Goal: Information Seeking & Learning: Learn about a topic

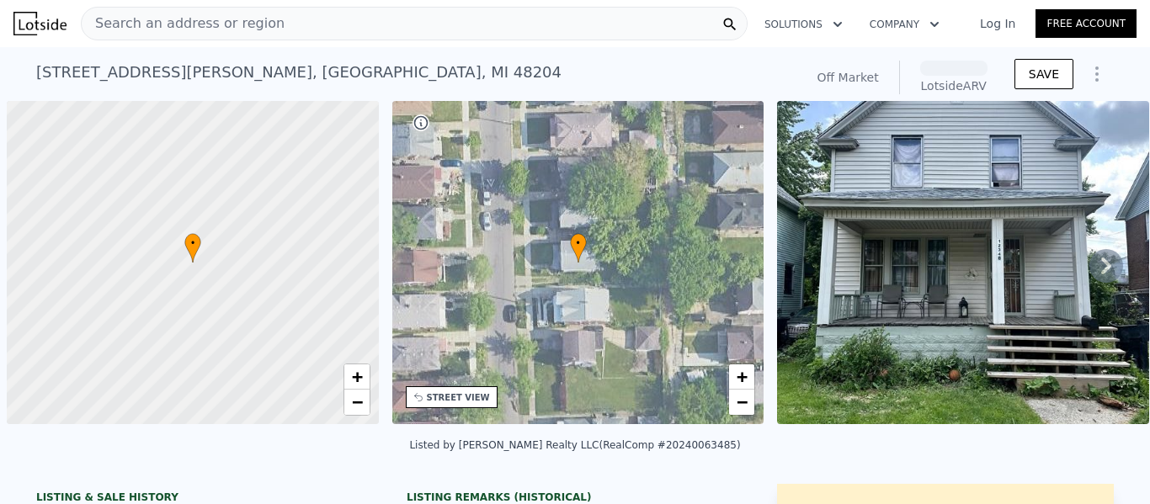
scroll to position [0, 7]
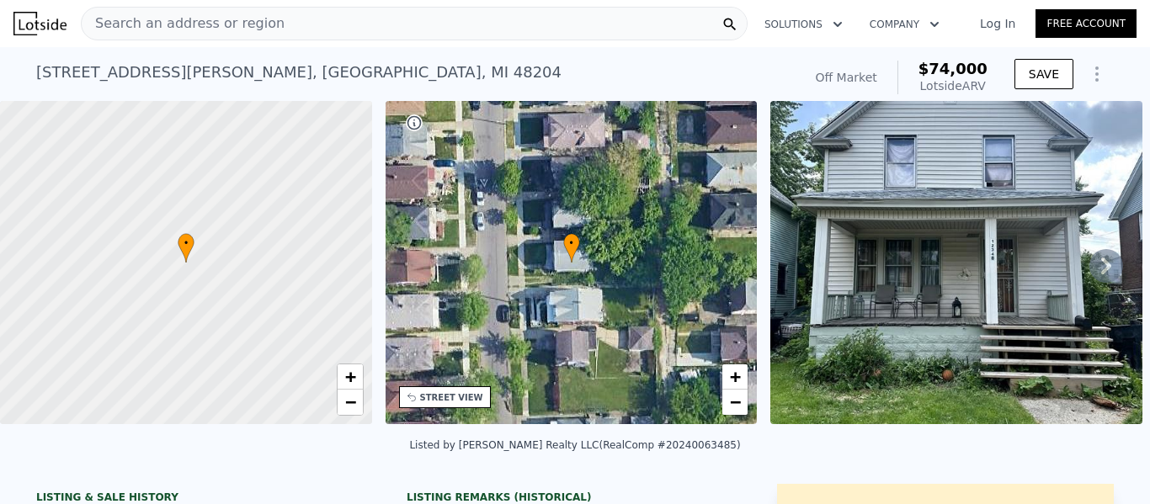
click at [963, 66] on span "$74,000" at bounding box center [953, 69] width 69 height 18
click at [520, 16] on div "Search an address or region" at bounding box center [414, 24] width 667 height 34
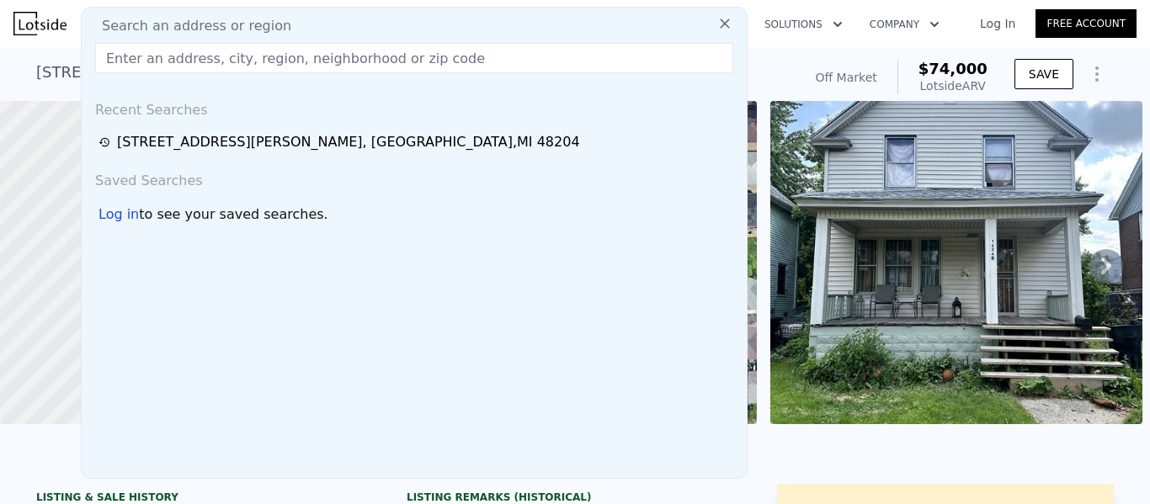
click at [520, 16] on div "Search an address or region" at bounding box center [414, 26] width 652 height 20
click at [379, 56] on input "text" at bounding box center [414, 58] width 638 height 30
paste input "4102 Somerset Ave Detroit"
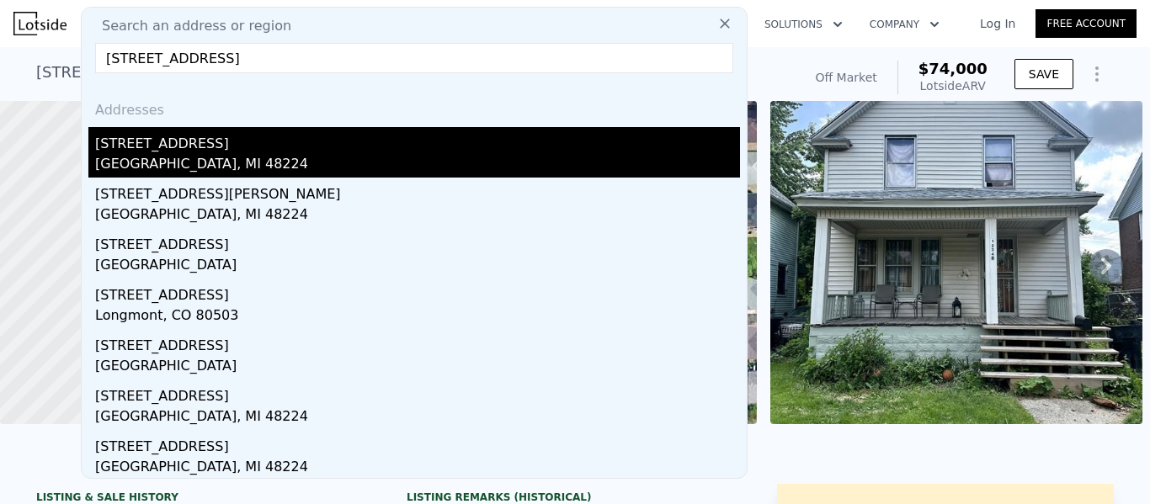
type input "4102 Somerset Ave Detroit"
click at [229, 137] on div "4102 Somerset Ave" at bounding box center [417, 140] width 645 height 27
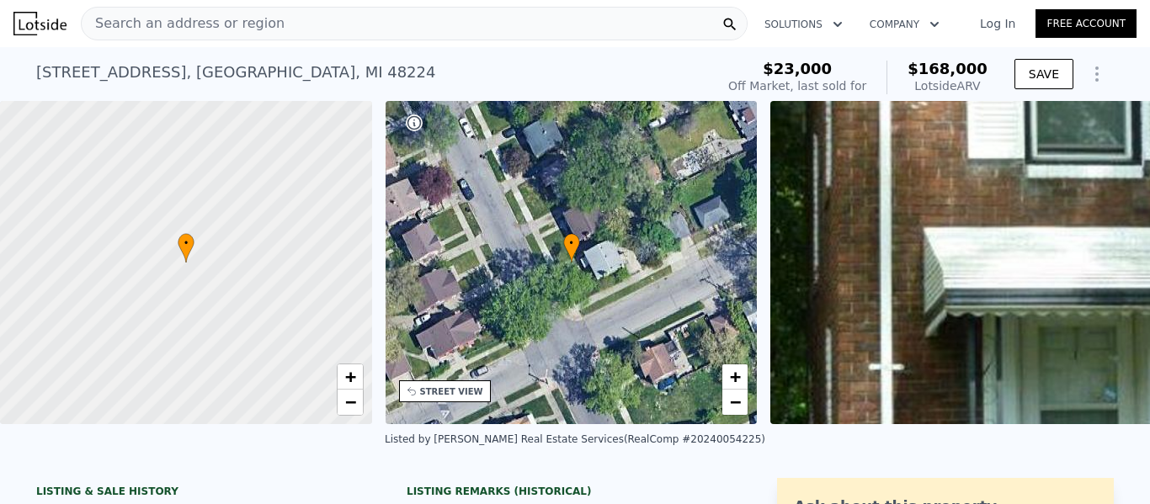
click at [971, 64] on span "$168,000" at bounding box center [948, 69] width 80 height 18
copy span "$168,000"
click at [244, 24] on span "Search an address or region" at bounding box center [183, 23] width 203 height 20
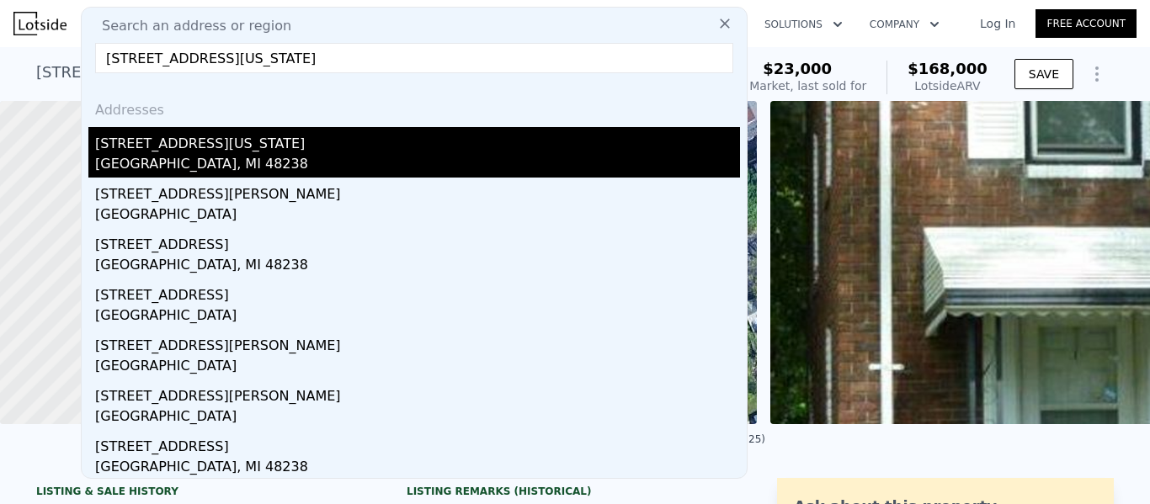
type input "12635 Kentucky St Detroit"
click at [233, 141] on div "12635 Kentucky St" at bounding box center [417, 140] width 645 height 27
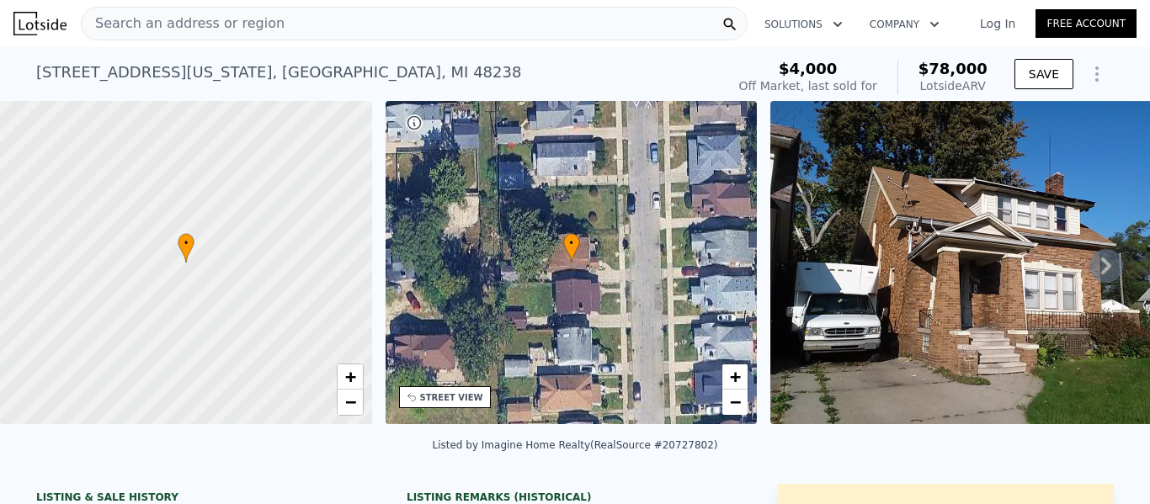
click at [961, 64] on span "$78,000" at bounding box center [953, 69] width 69 height 18
copy span "$78,000"
click at [308, 13] on div "Search an address or region" at bounding box center [414, 24] width 667 height 34
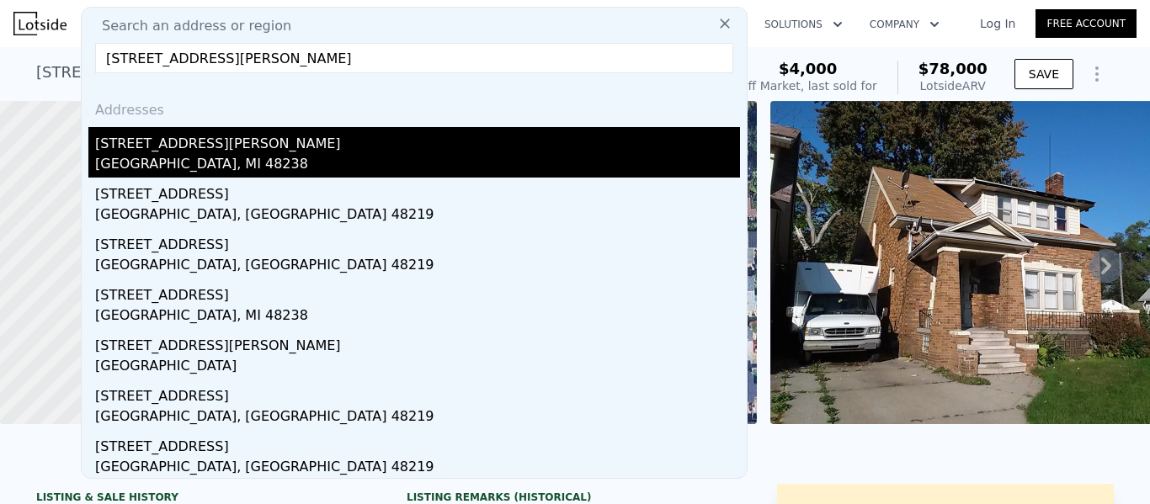
type input "2292 Kendall St Detroit"
click at [200, 141] on div "2292 Kendall St" at bounding box center [417, 140] width 645 height 27
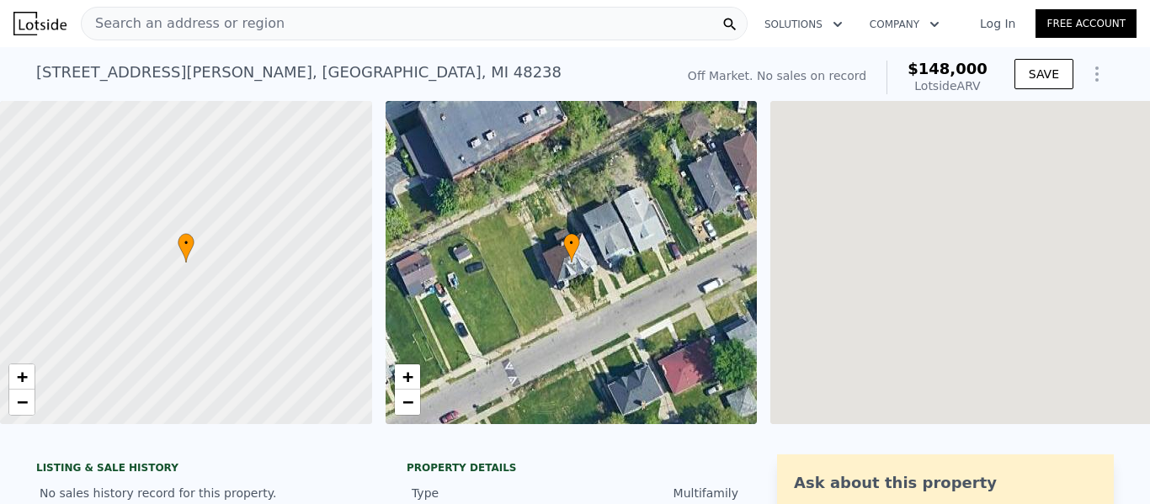
click at [966, 69] on span "$148,000" at bounding box center [948, 69] width 80 height 18
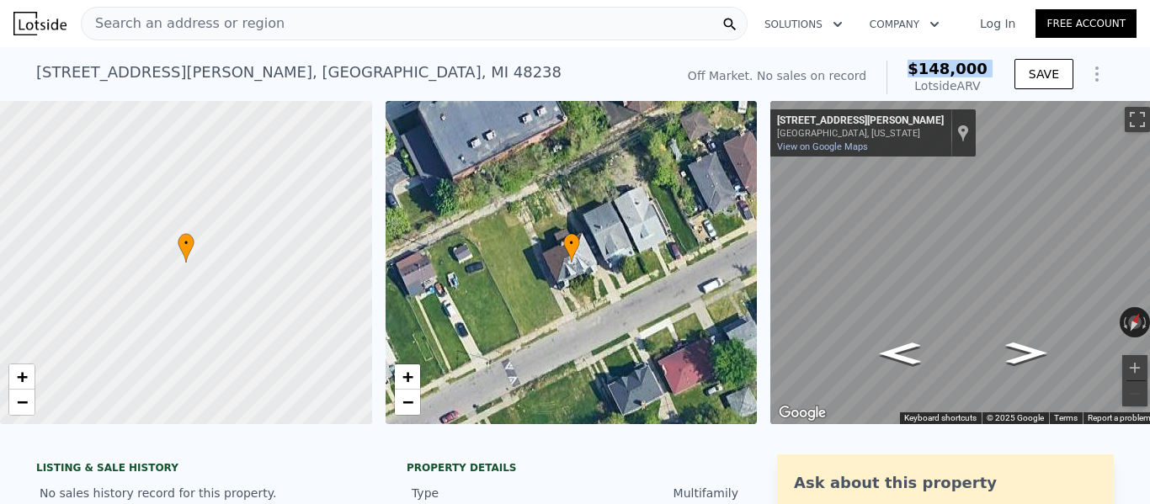
copy span "$148,000"
click at [193, 66] on div "2292 Kendall St , Detroit , MI 48238" at bounding box center [298, 73] width 525 height 24
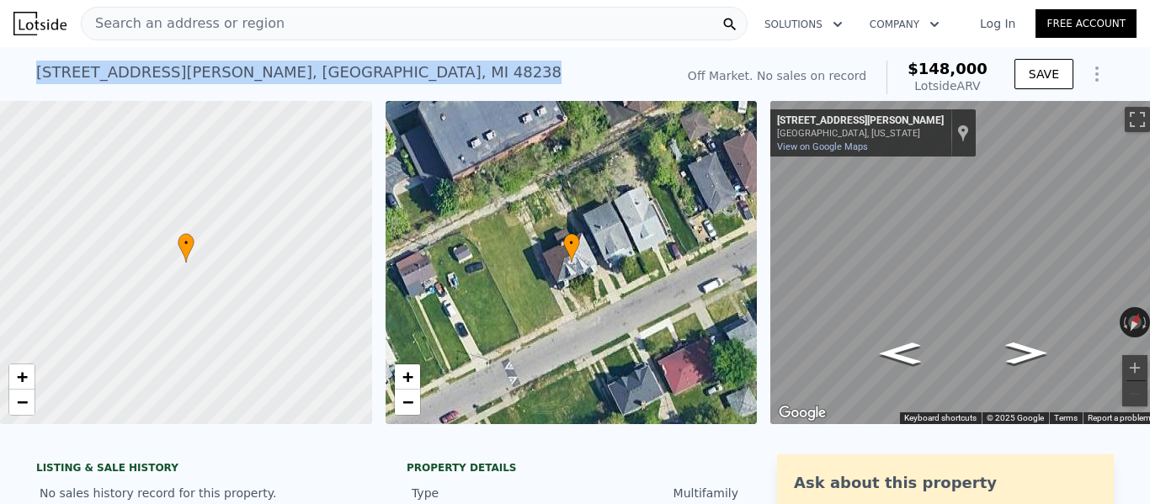
copy div "2292 Kendall St , Detroit , MI 48238 No sales on record (~ARV $148k )"
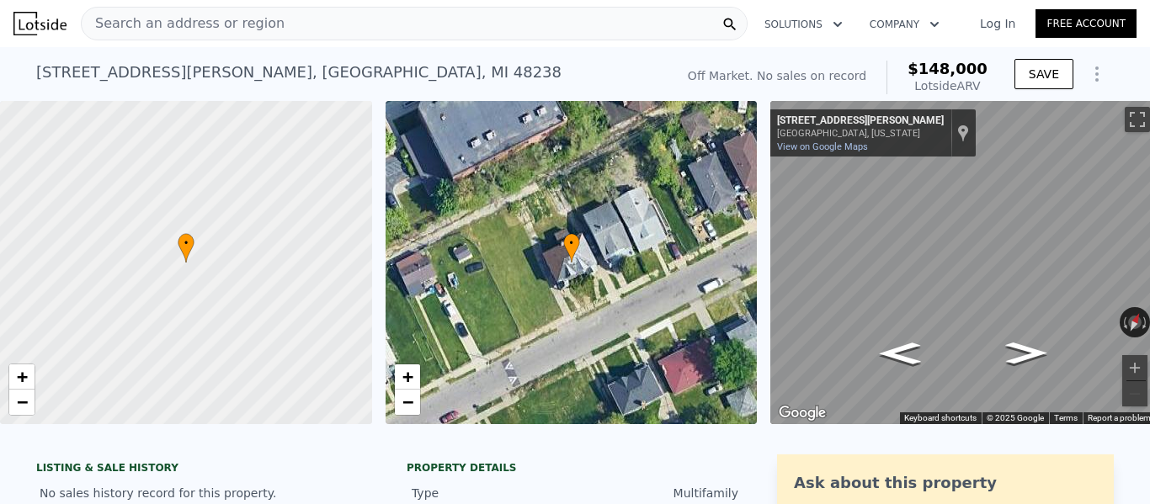
click at [270, 13] on div "Search an address or region" at bounding box center [414, 24] width 667 height 34
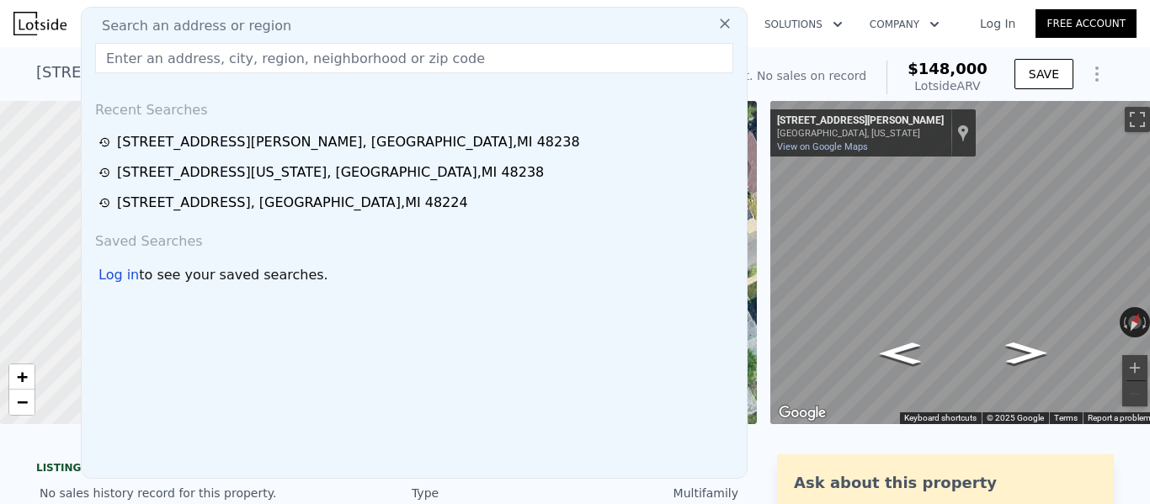
click at [226, 29] on span "Search an address or region" at bounding box center [189, 26] width 203 height 20
click at [253, 61] on input "text" at bounding box center [414, 58] width 638 height 30
paste input "2371 Monterey St Detroit"
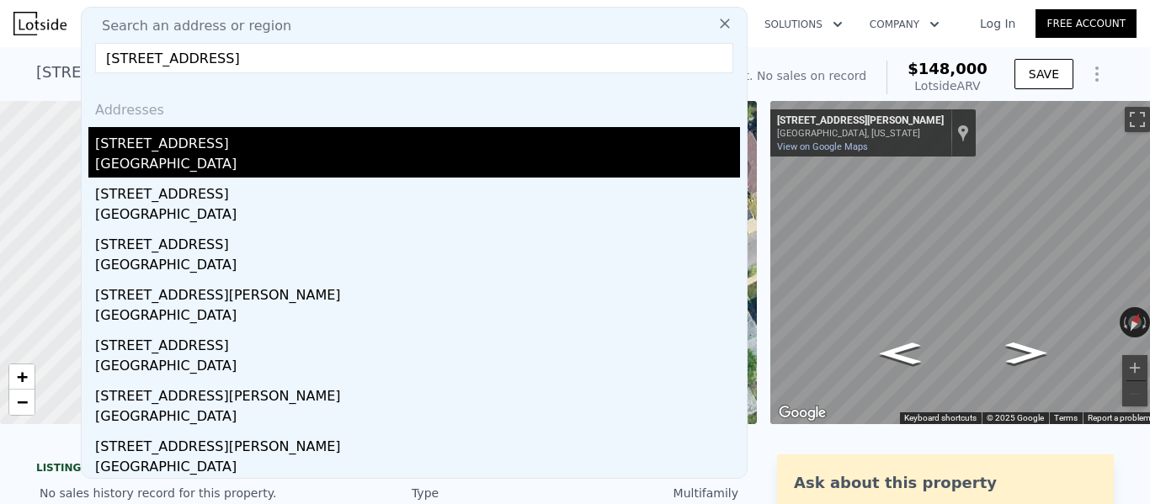
type input "2371 Monterey St Detroit"
click at [184, 135] on div "2371 Monterey St" at bounding box center [417, 140] width 645 height 27
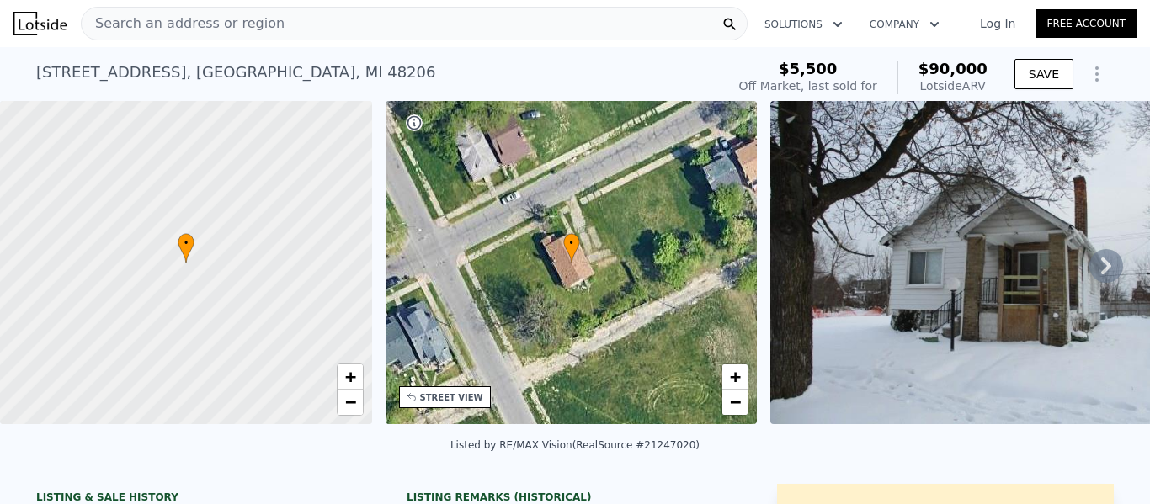
click at [959, 70] on span "$90,000" at bounding box center [953, 69] width 69 height 18
copy span "$90,000"
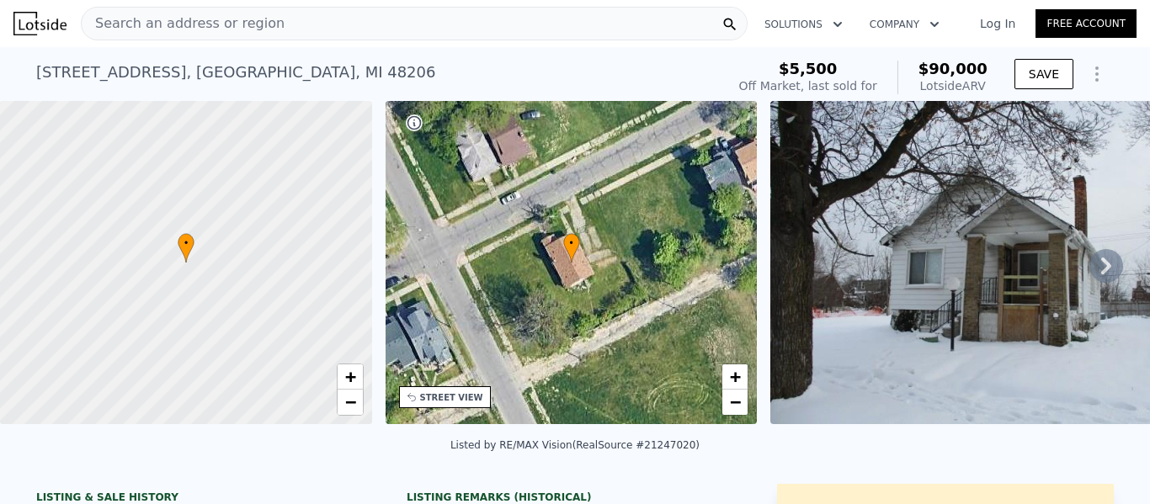
click at [229, 16] on span "Search an address or region" at bounding box center [183, 23] width 203 height 20
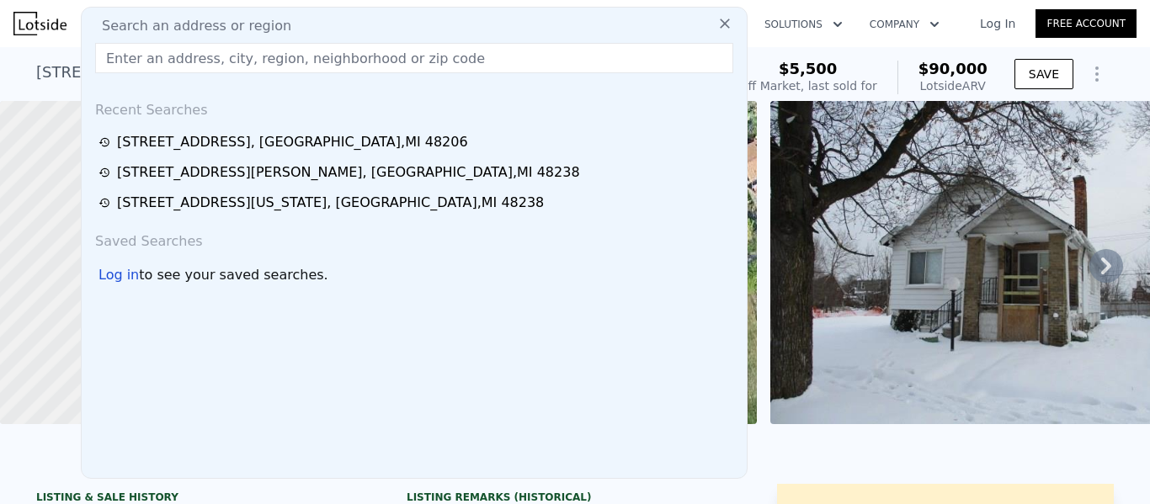
paste input "9725 N Martindale St Detroit"
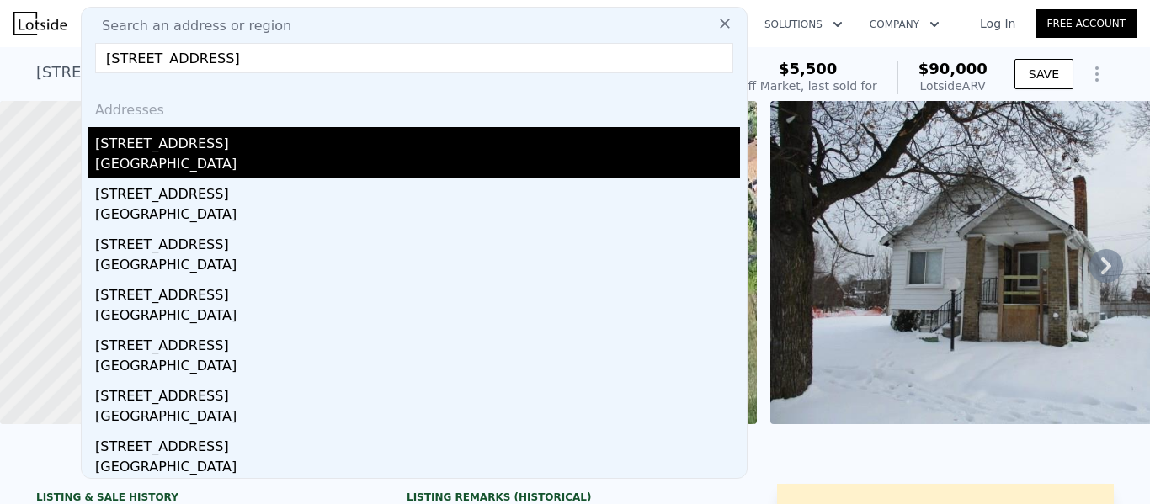
type input "9725 N Martindale St Detroit"
click at [271, 138] on div "9725 N Martindale St" at bounding box center [417, 140] width 645 height 27
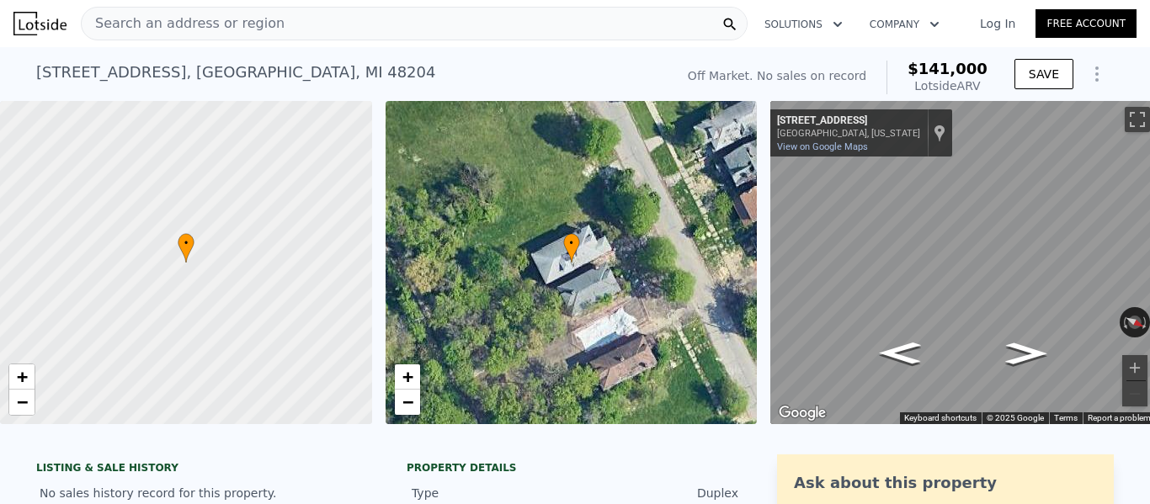
click at [955, 66] on span "$141,000" at bounding box center [948, 69] width 80 height 18
copy span "$141,000"
click at [219, 9] on div "Search an address or region" at bounding box center [183, 24] width 203 height 32
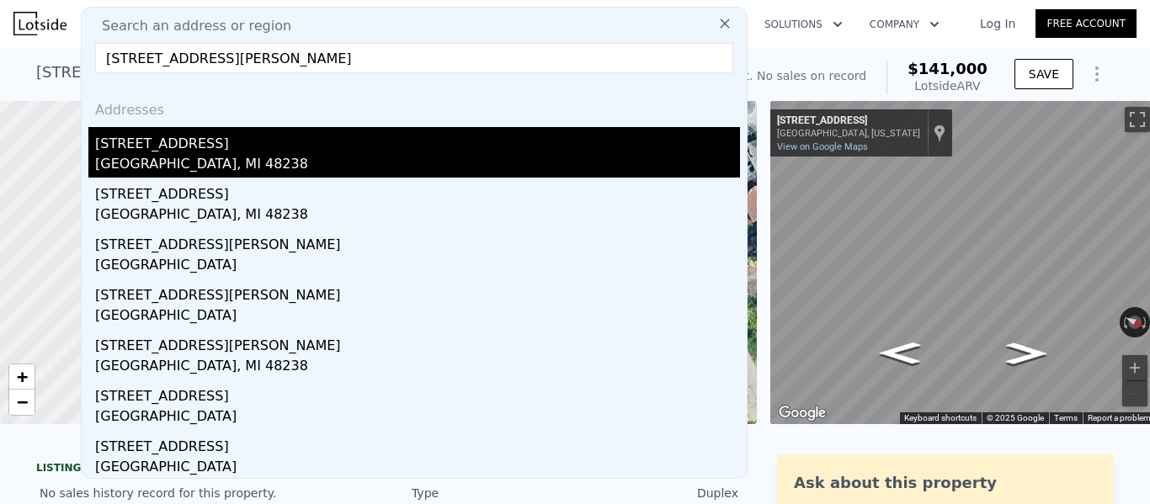
type input "4066 W Davison St Detroit"
click at [210, 159] on div "[GEOGRAPHIC_DATA], MI 48238" at bounding box center [417, 166] width 645 height 24
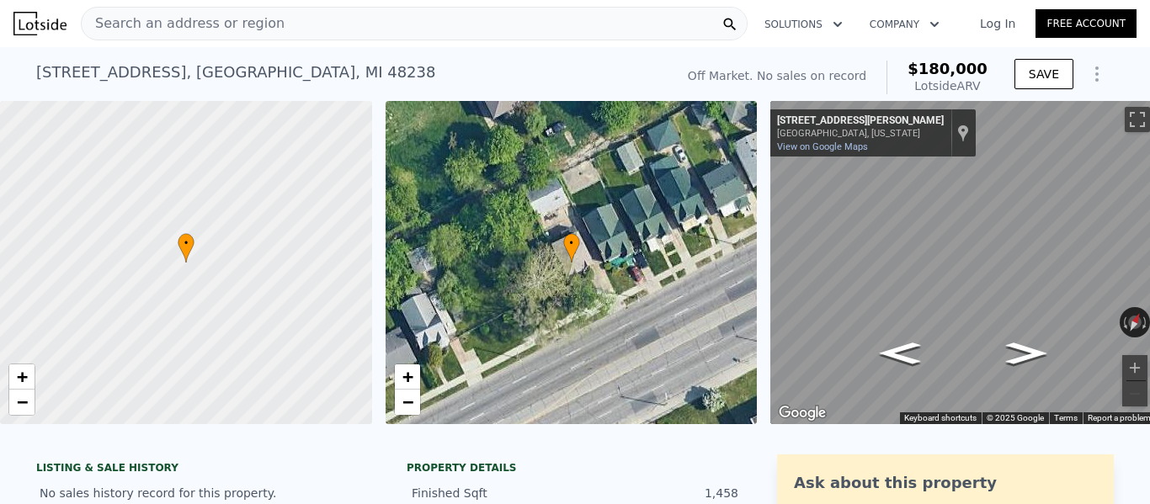
click at [969, 67] on span "$180,000" at bounding box center [948, 69] width 80 height 18
copy span "$180,000"
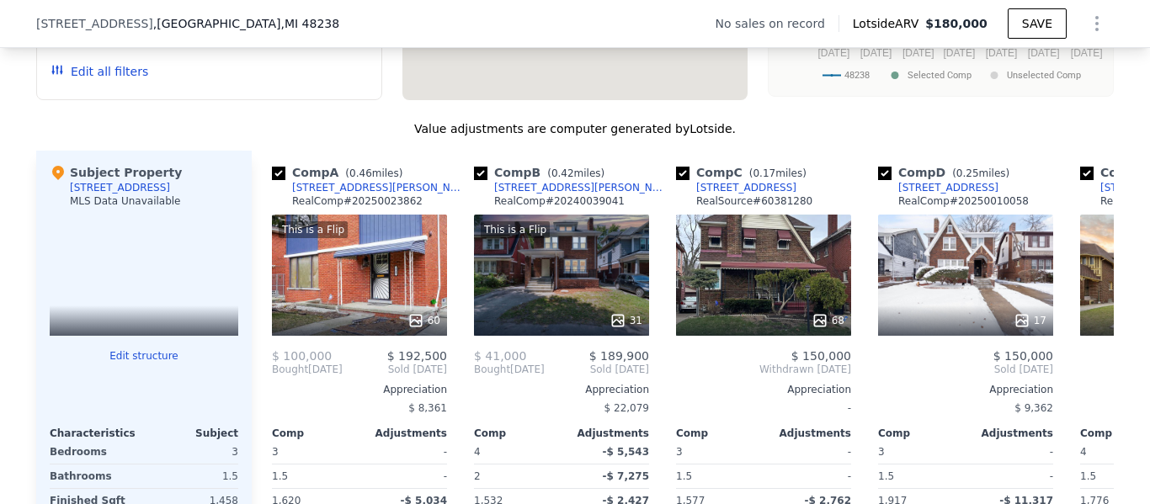
scroll to position [1618, 0]
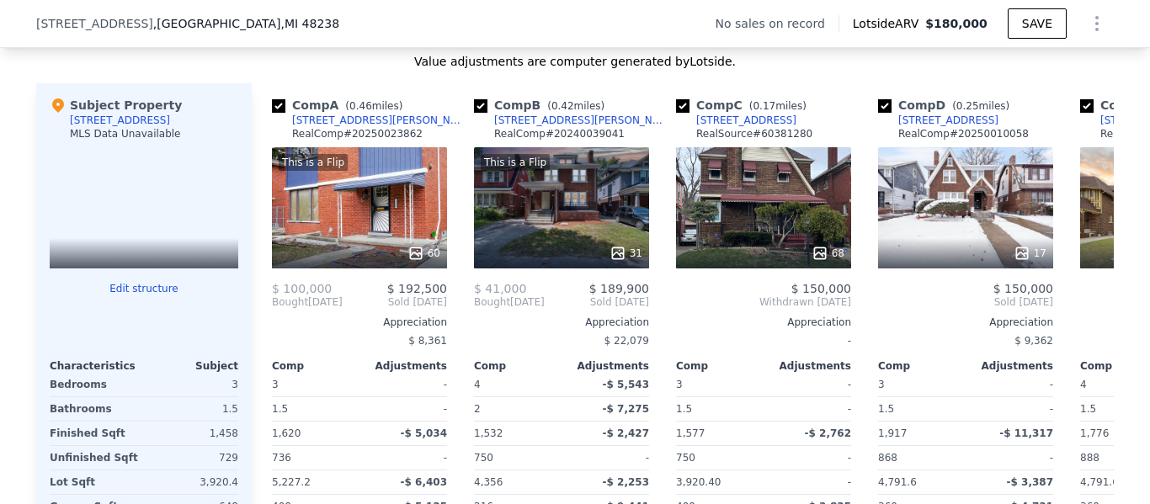
click at [315, 16] on div "4066 W Davison , Detroit , MI 48238 No sales on record Lotside ARV $180,000 SAVE" at bounding box center [575, 23] width 1078 height 47
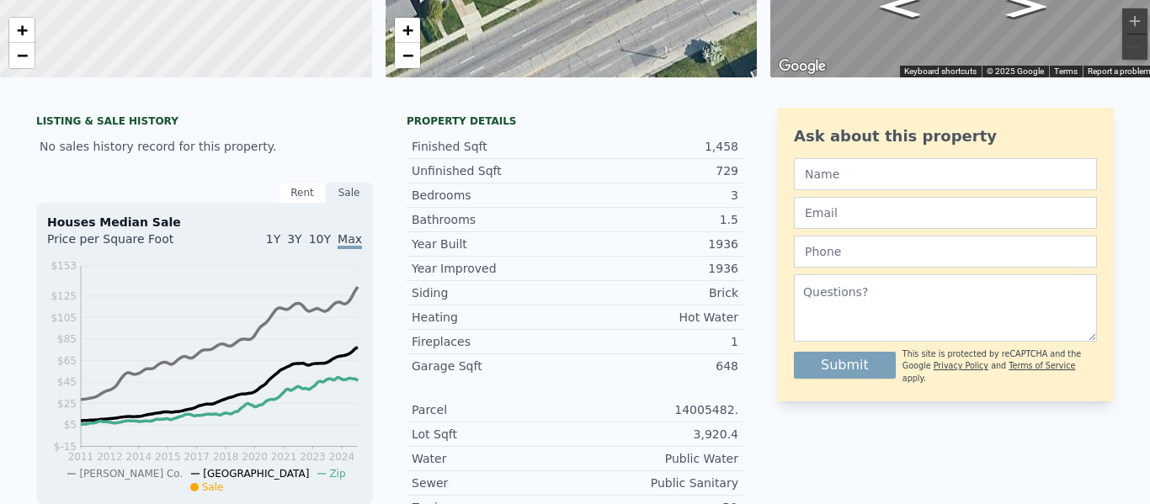
scroll to position [6, 0]
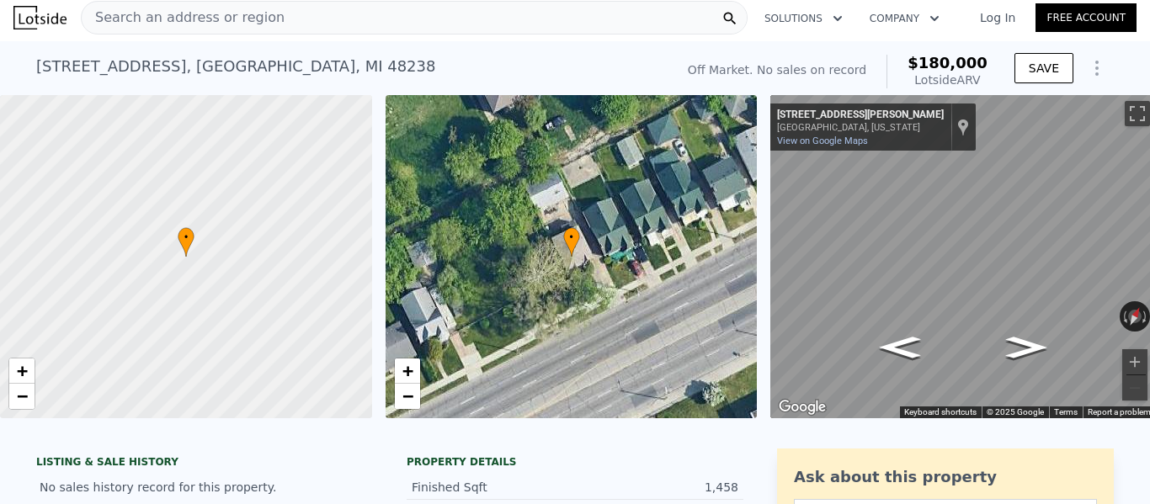
click at [279, 1] on div "Search an address or region" at bounding box center [414, 18] width 667 height 34
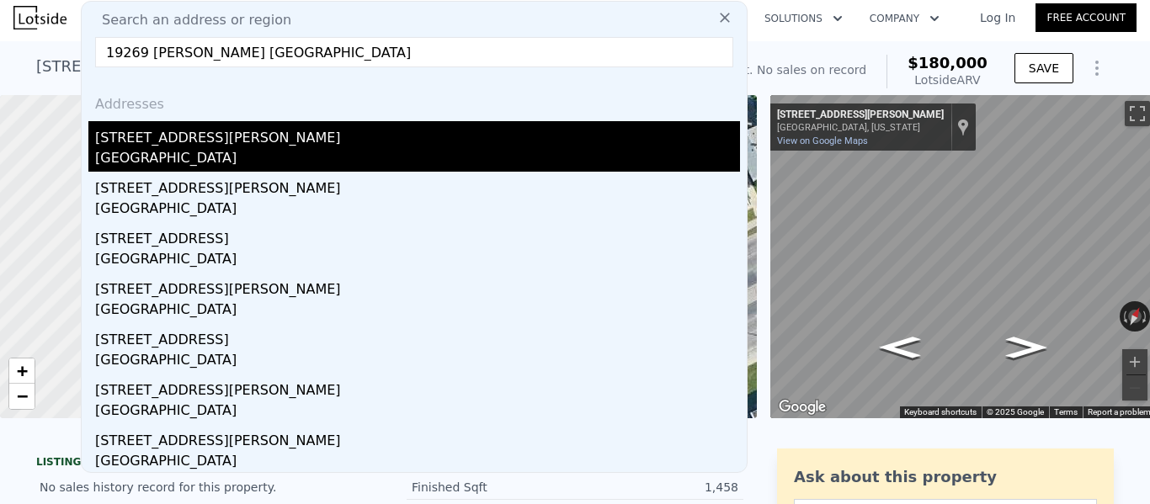
type input "19269 Gallagher St Detroit"
click at [181, 151] on div "[GEOGRAPHIC_DATA]" at bounding box center [417, 160] width 645 height 24
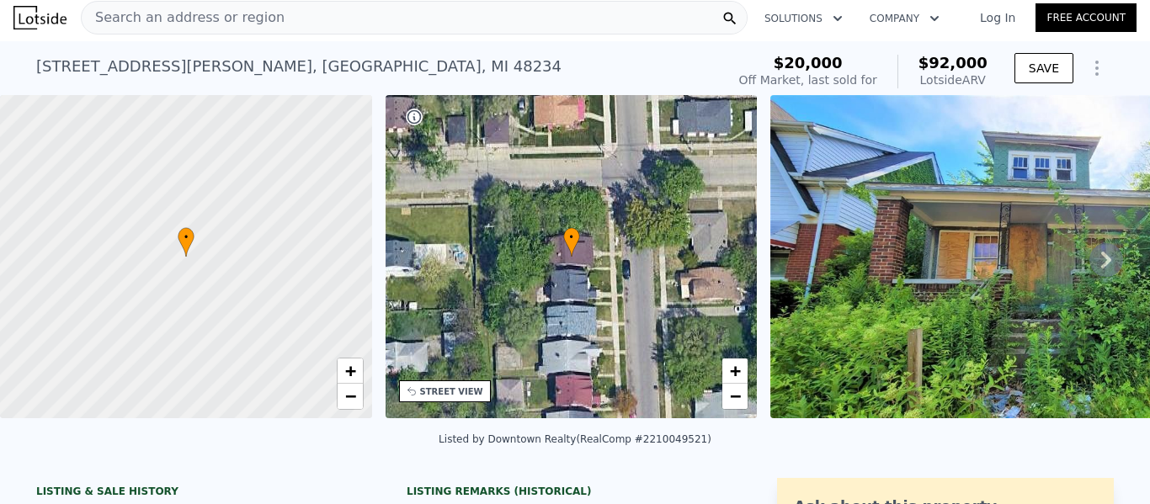
click at [947, 61] on span "$92,000" at bounding box center [953, 63] width 69 height 18
copy span "$92,000"
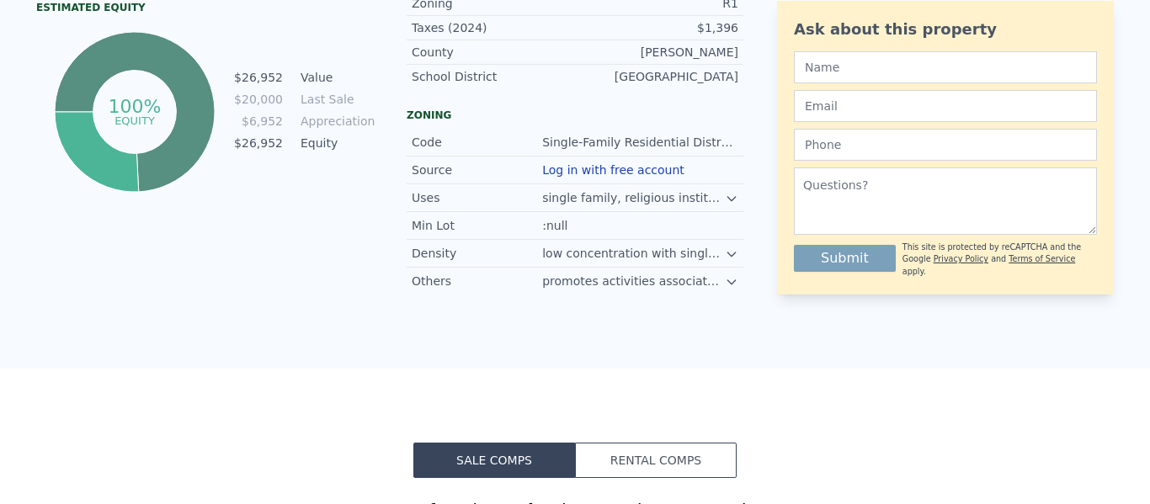
scroll to position [6, 0]
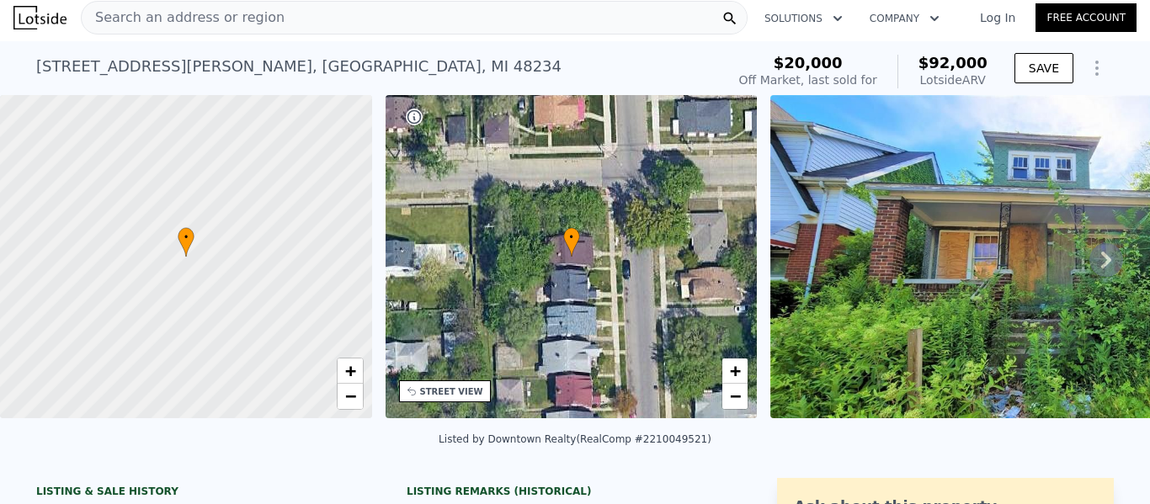
click at [224, 8] on span "Search an address or region" at bounding box center [183, 18] width 203 height 20
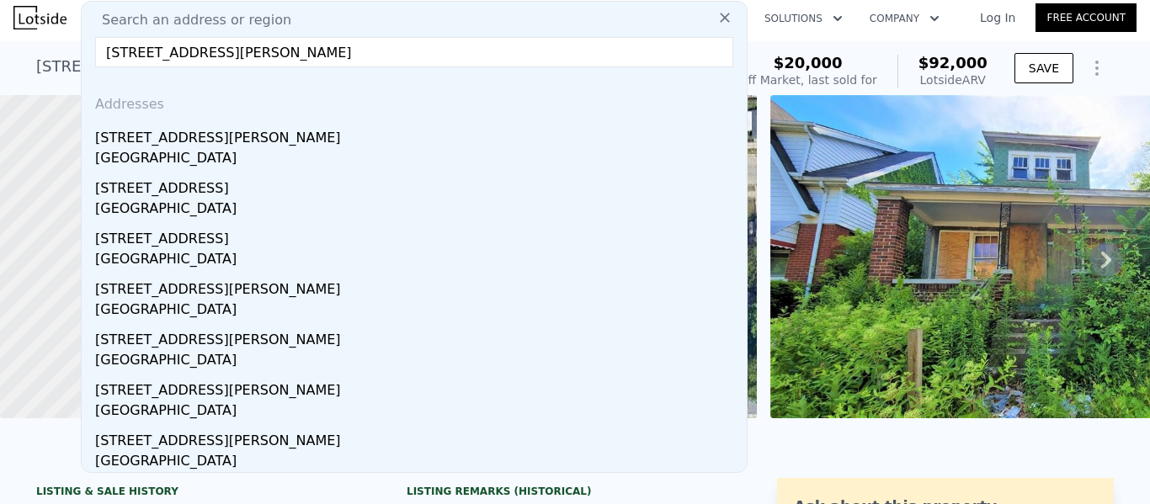
click at [288, 52] on input "3130 St Joseph St Detroit, mi 48207" at bounding box center [414, 52] width 638 height 30
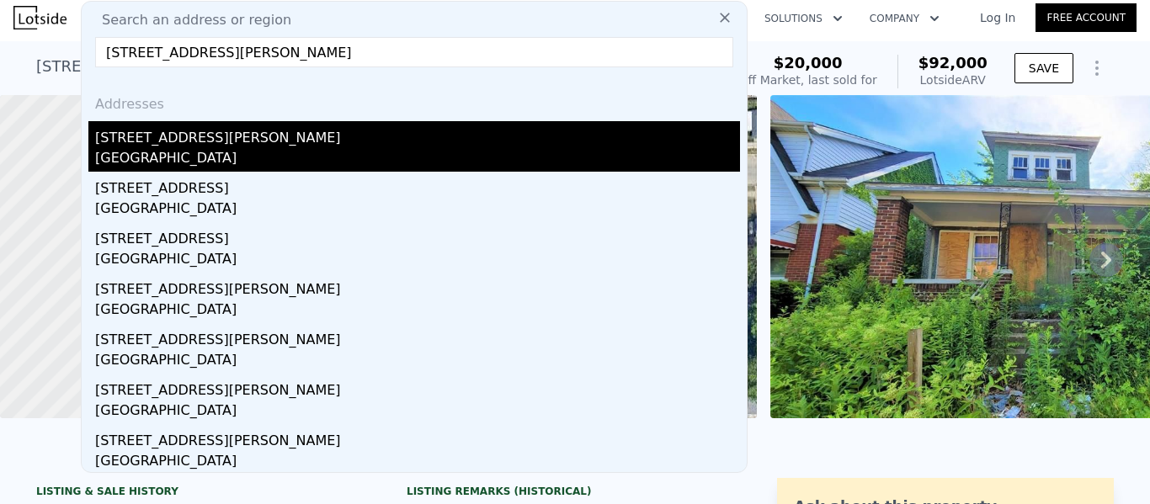
type input "3130 St Joseph St Detroit, mi 48207"
click at [240, 158] on div "Wayne County, MI 48207" at bounding box center [417, 160] width 645 height 24
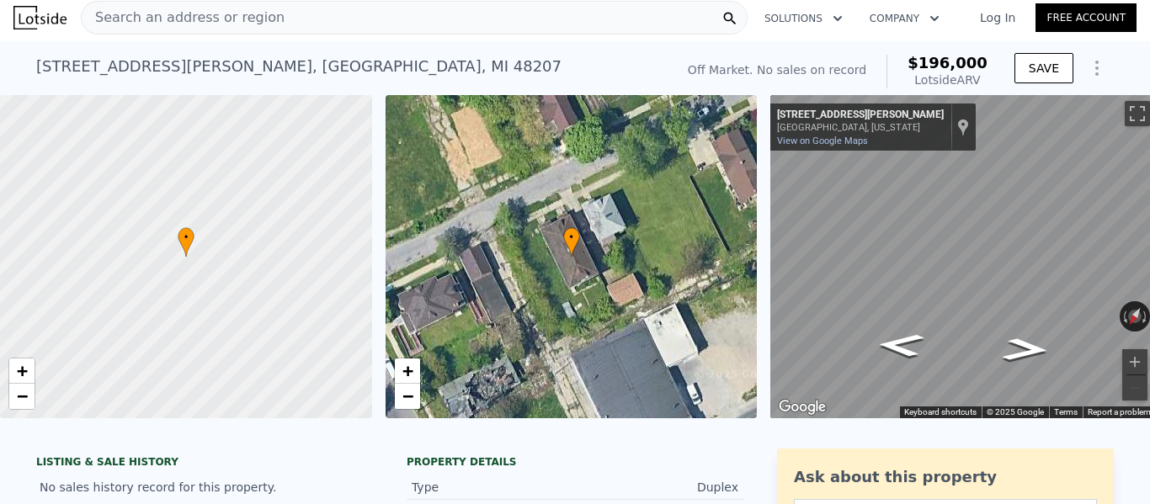
click at [951, 59] on span "$196,000" at bounding box center [948, 63] width 80 height 18
copy span "$196,000"
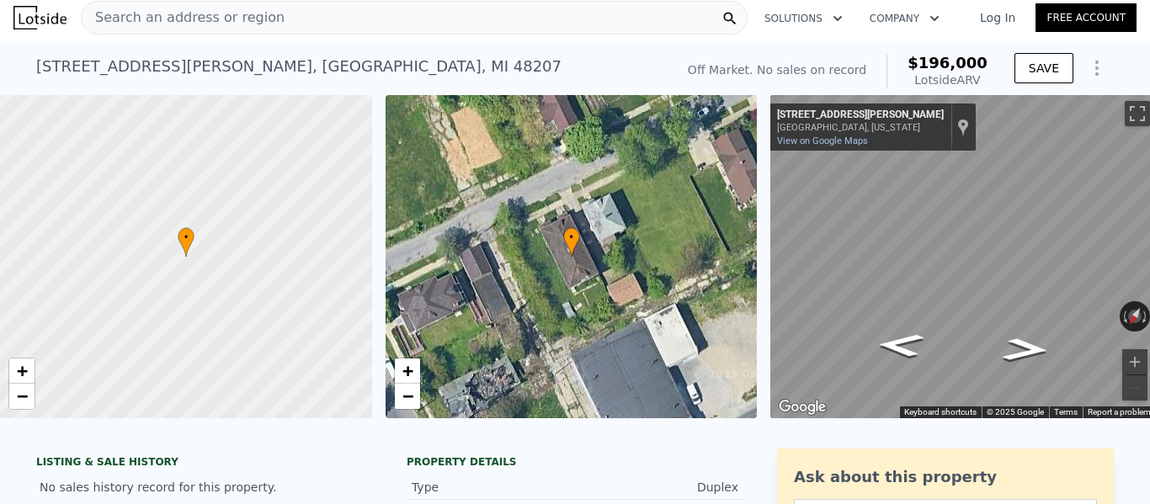
click at [314, 19] on div "Search an address or region" at bounding box center [414, 18] width 667 height 34
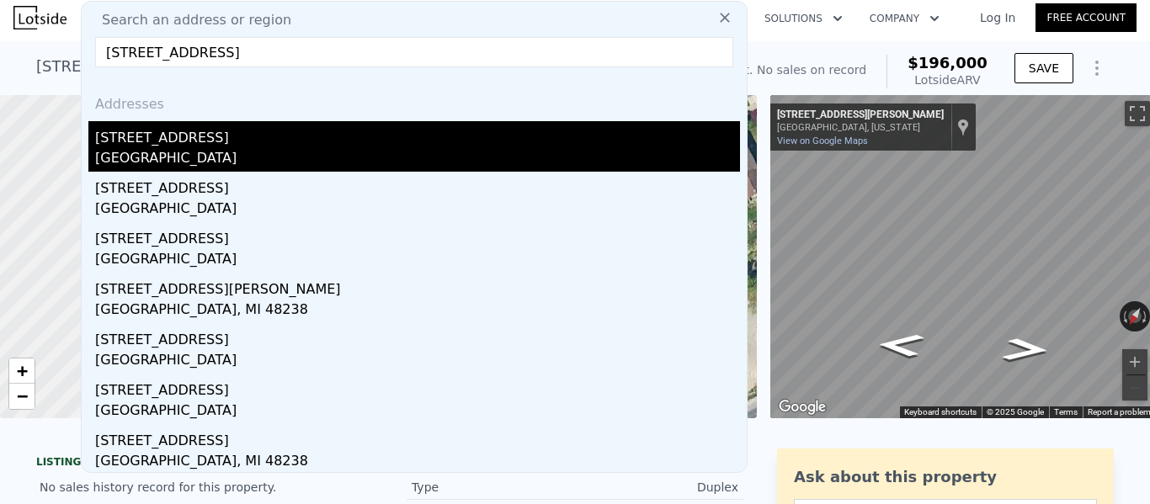
type input "4024 W Philadelphia St Detroit"
click at [189, 141] on div "4024 Philadelphia St W" at bounding box center [417, 134] width 645 height 27
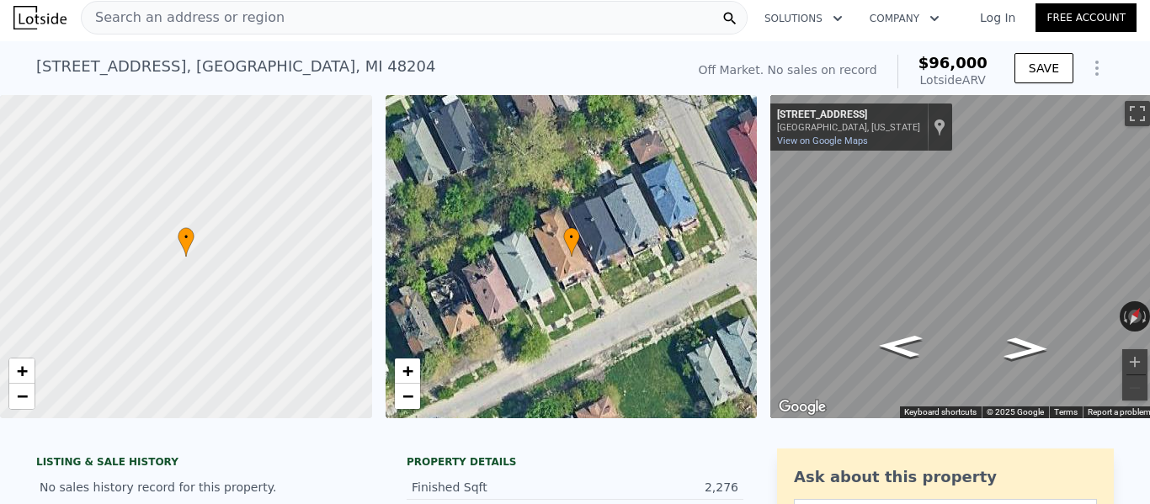
click at [966, 66] on span "$96,000" at bounding box center [953, 63] width 69 height 18
copy span "$96,000"
click at [275, 21] on div "Search an address or region" at bounding box center [414, 18] width 667 height 34
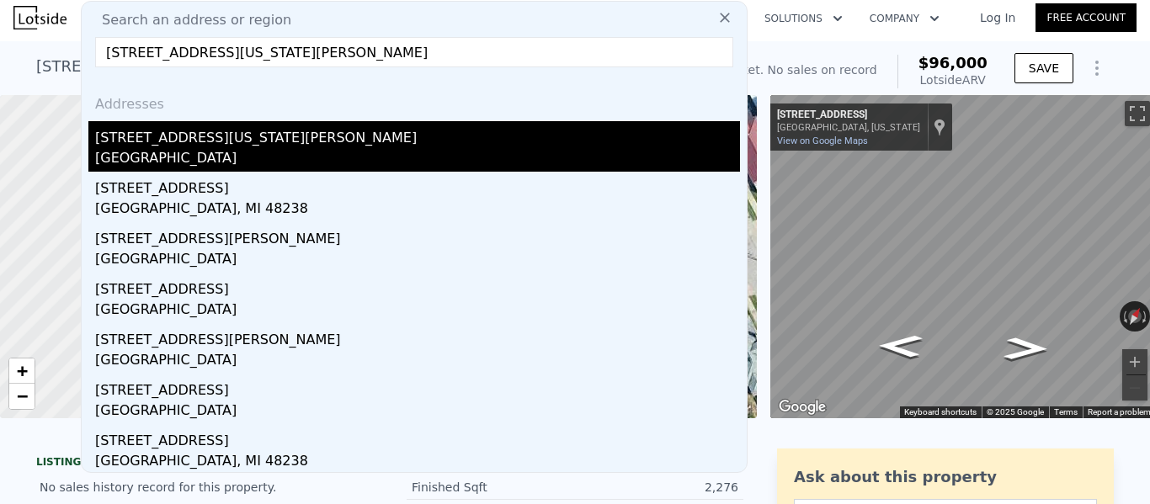
type input "4087 Virginia Park St Detroit"
click at [231, 131] on div "4087 Virginia Park St" at bounding box center [417, 134] width 645 height 27
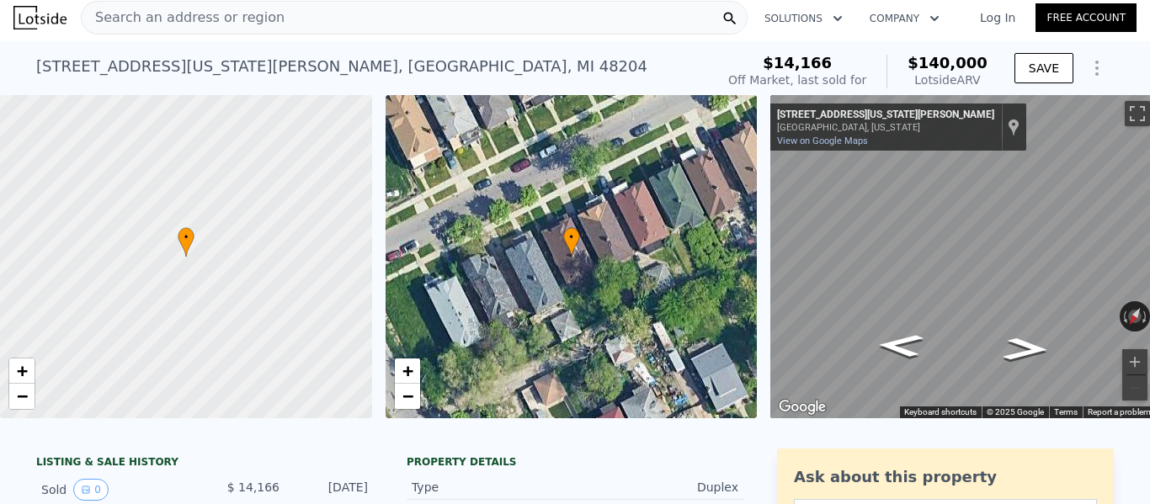
click at [951, 59] on span "$140,000" at bounding box center [948, 63] width 80 height 18
click at [237, 19] on span "Search an address or region" at bounding box center [183, 18] width 203 height 20
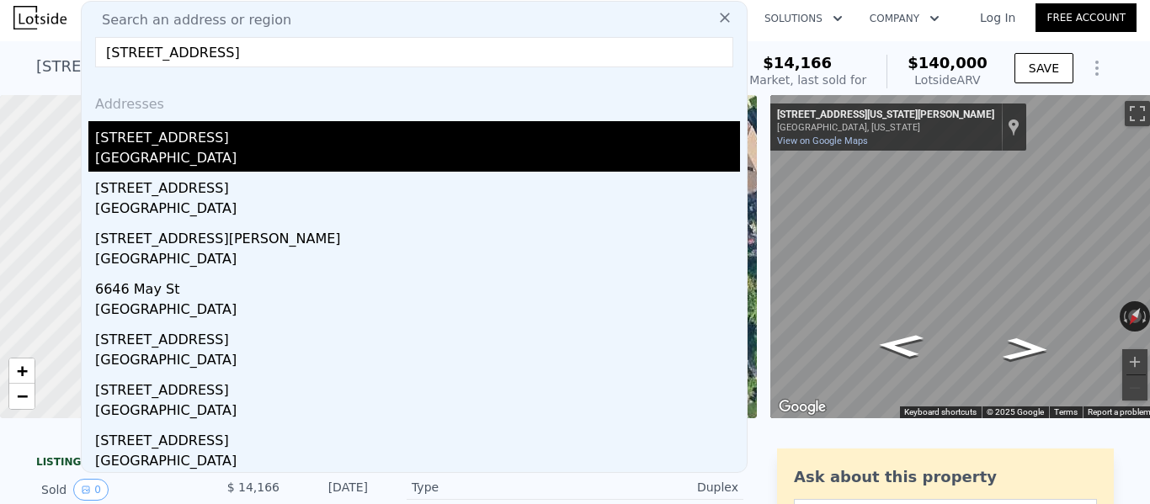
type input "6646 Vinewood St Detroit"
click at [196, 137] on div "6646 Vinewood St" at bounding box center [417, 134] width 645 height 27
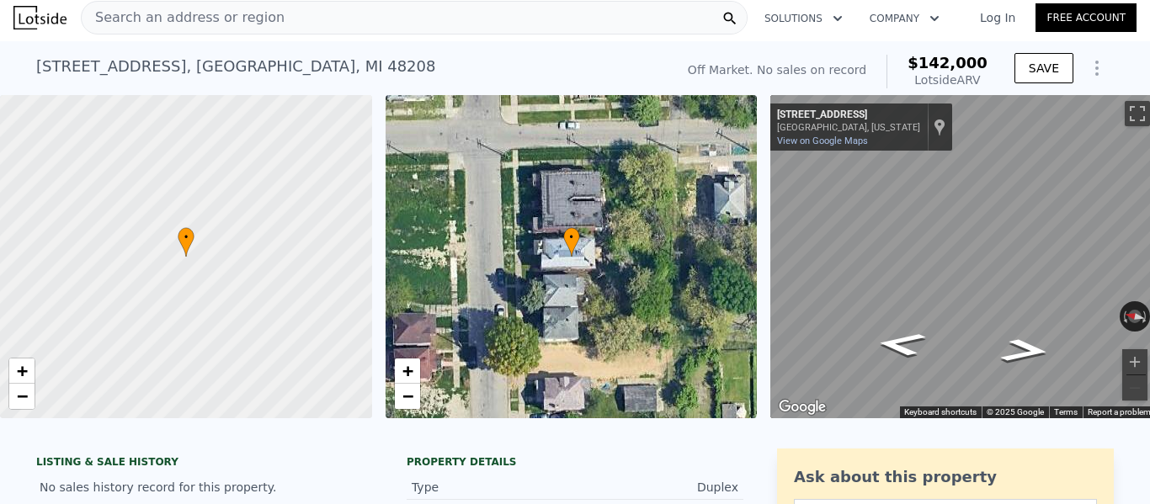
click at [285, 24] on div "Search an address or region" at bounding box center [414, 18] width 667 height 34
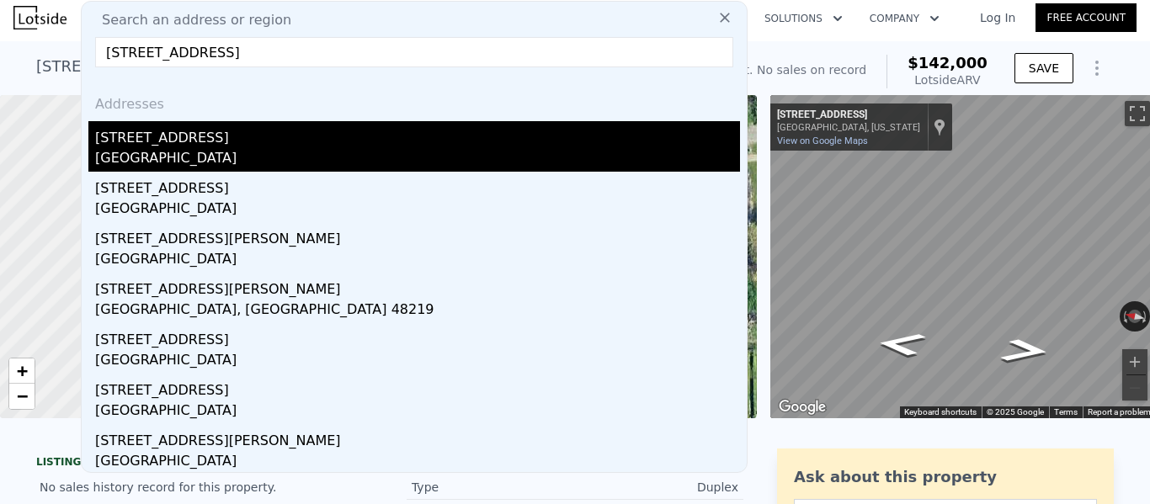
type input "19127 Pinehurst St Detroit"
click at [204, 141] on div "19127 Pinehurst St" at bounding box center [417, 134] width 645 height 27
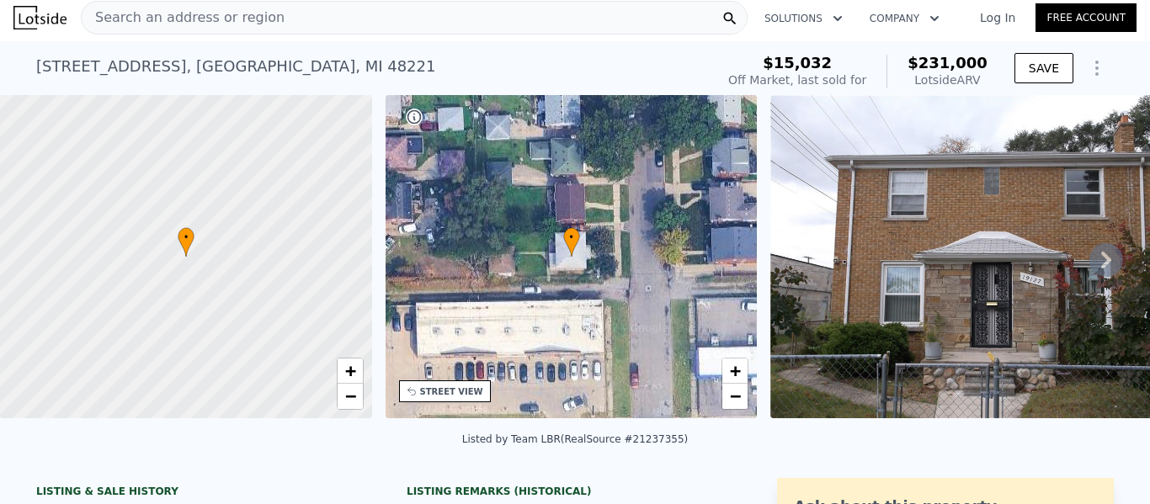
click at [686, 60] on div "19127 Pinehurst St , Detroit , MI 48221 Sold Dec 2020 for $15,032 (~ARV $231k )" at bounding box center [372, 71] width 672 height 47
click at [276, 24] on div "Search an address or region" at bounding box center [414, 18] width 667 height 34
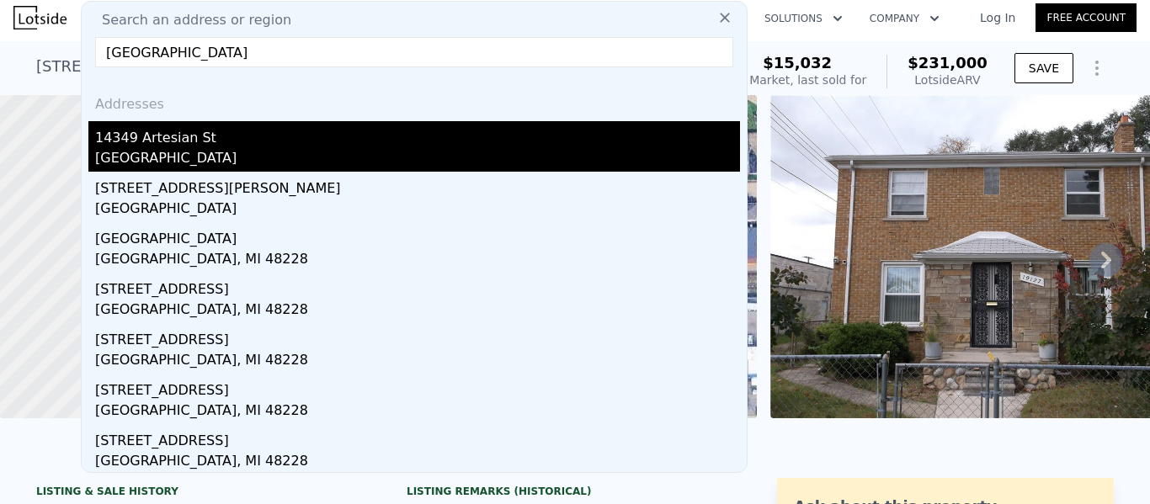
type input "14349 Artesian St Detroit"
click at [209, 125] on div "14349 Artesian St" at bounding box center [417, 134] width 645 height 27
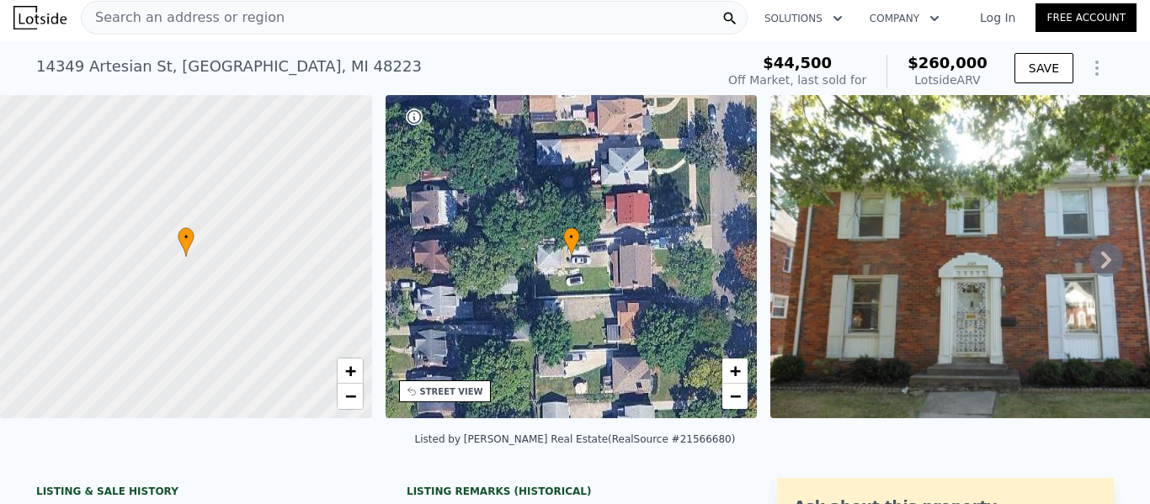
click at [951, 63] on span "$260,000" at bounding box center [948, 63] width 80 height 18
click at [231, 24] on span "Search an address or region" at bounding box center [183, 18] width 203 height 20
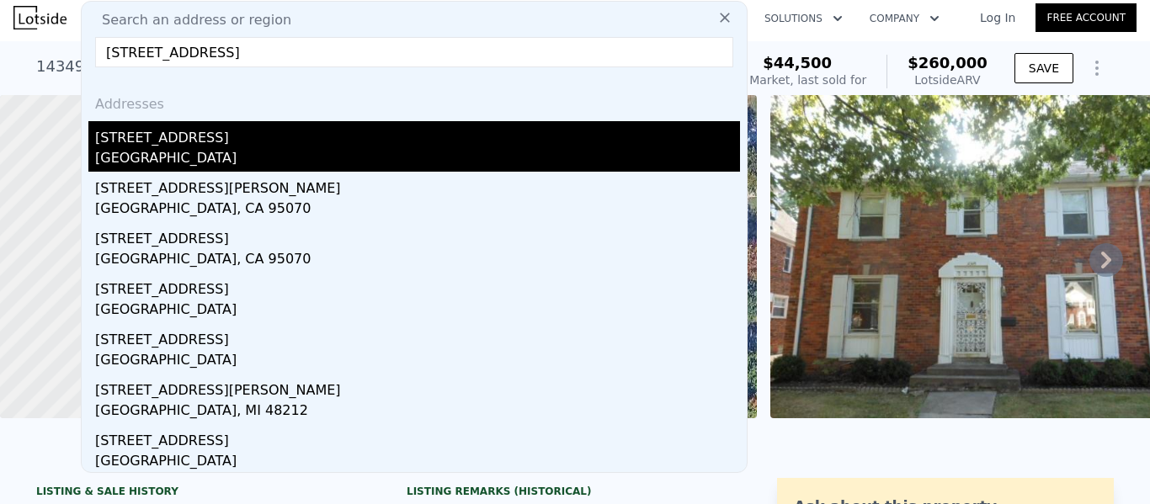
type input "13624 Saratoga Ave Detroit"
click at [214, 159] on div "[GEOGRAPHIC_DATA]" at bounding box center [417, 160] width 645 height 24
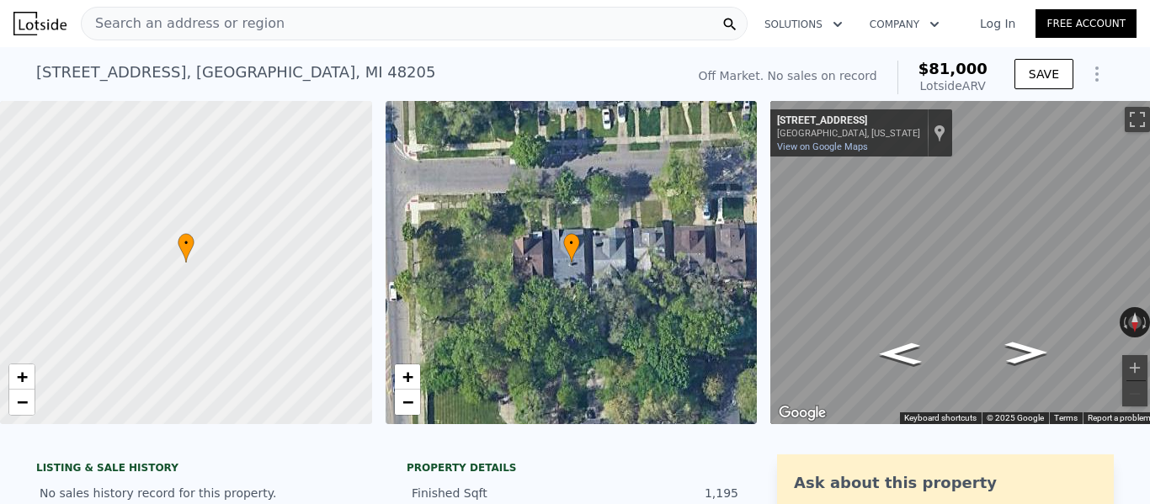
click at [263, 24] on div "Search an address or region" at bounding box center [414, 24] width 667 height 34
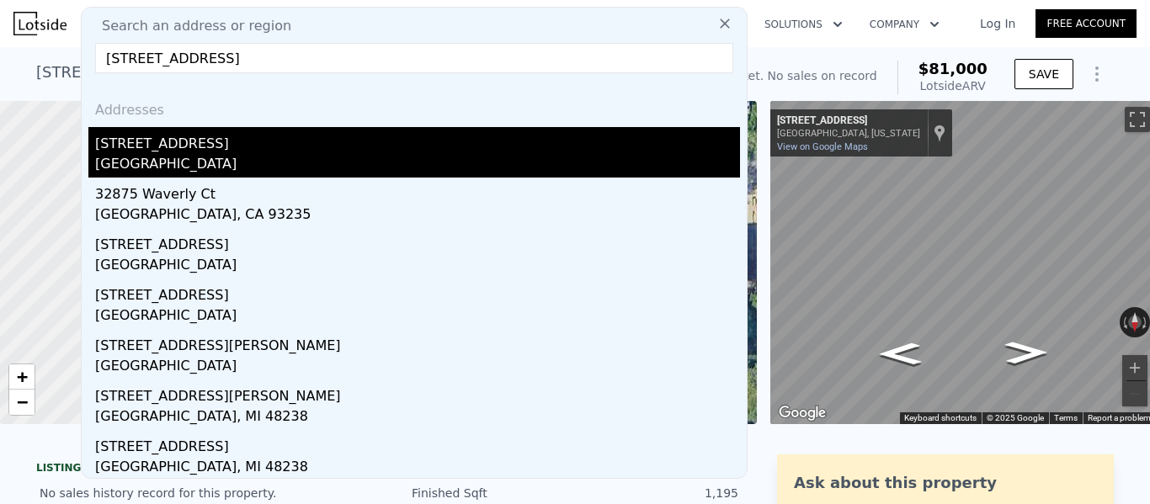
type input "3287 Waverly St Detroit"
click at [210, 139] on div "3287 Waverly St" at bounding box center [417, 140] width 645 height 27
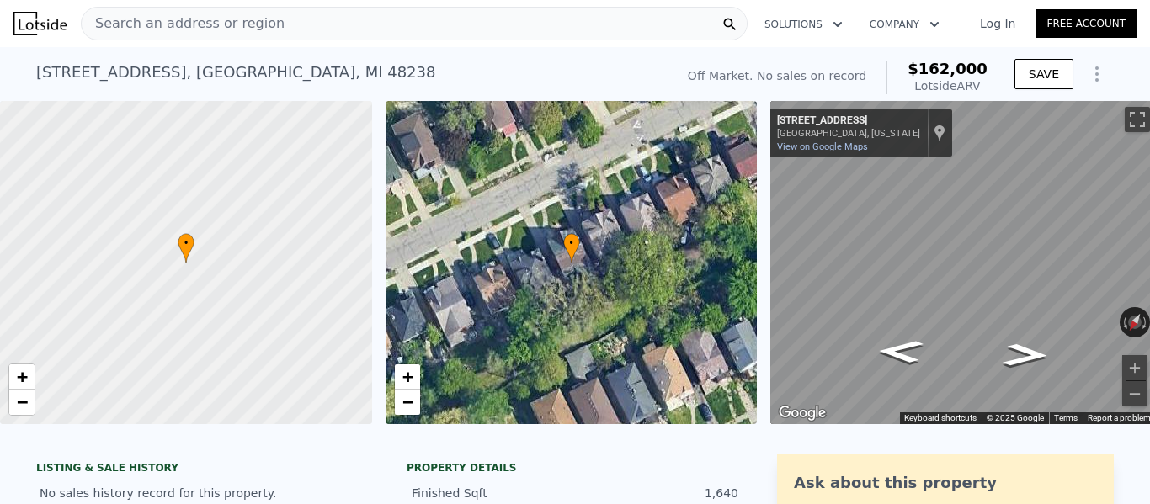
click at [278, 24] on div "Search an address or region" at bounding box center [414, 24] width 667 height 34
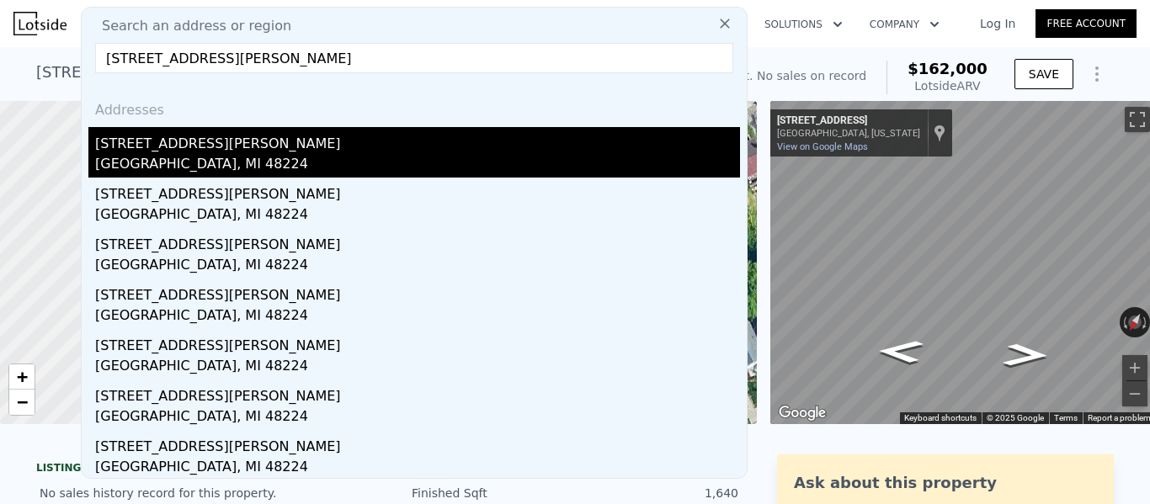
type input "9151 Courville St Detroit"
click at [229, 147] on div "9151 Courville St" at bounding box center [417, 140] width 645 height 27
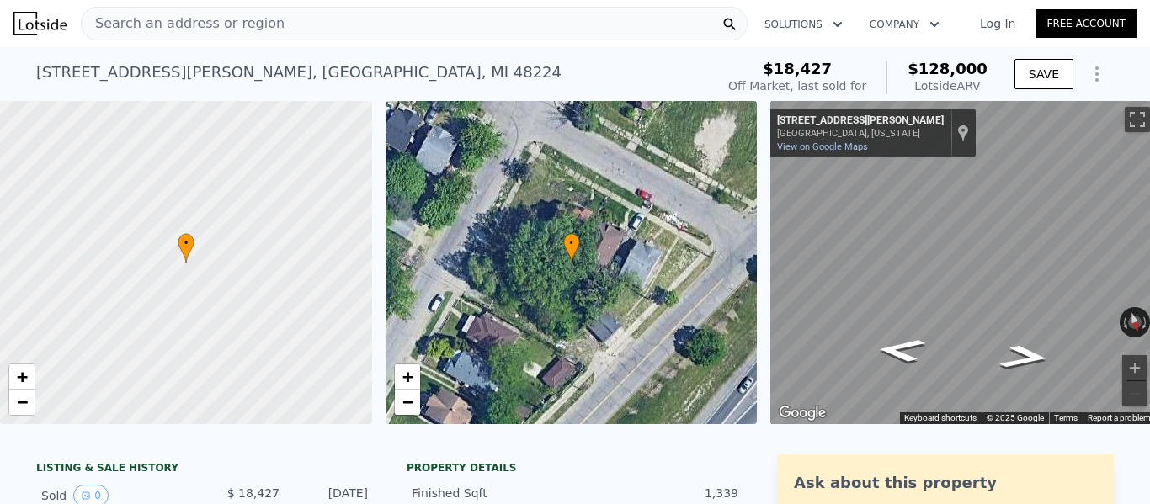
click at [250, 22] on span "Search an address or region" at bounding box center [183, 23] width 203 height 20
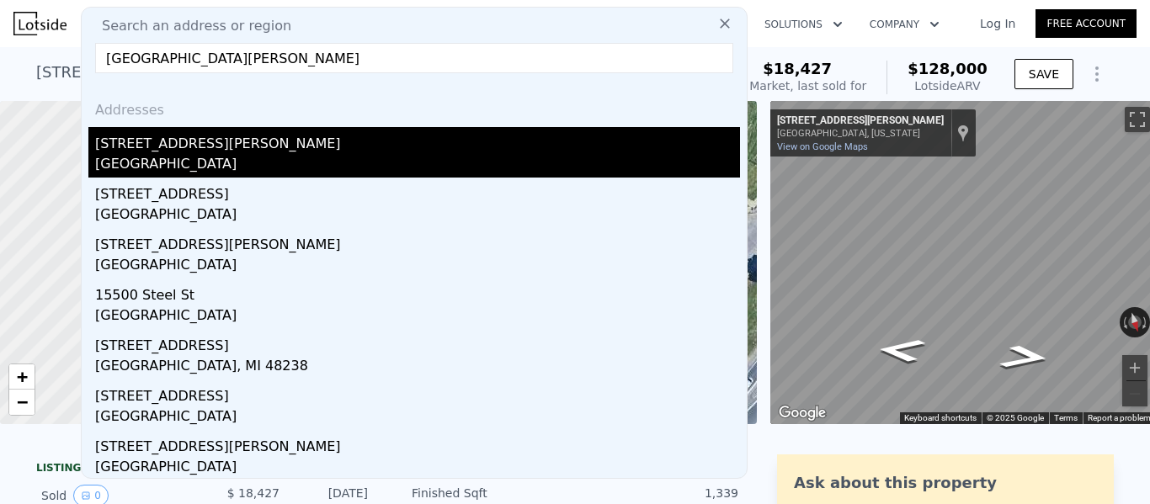
type input "15500 Freeland St Detroit"
click at [200, 144] on div "15500 Freeland St" at bounding box center [417, 140] width 645 height 27
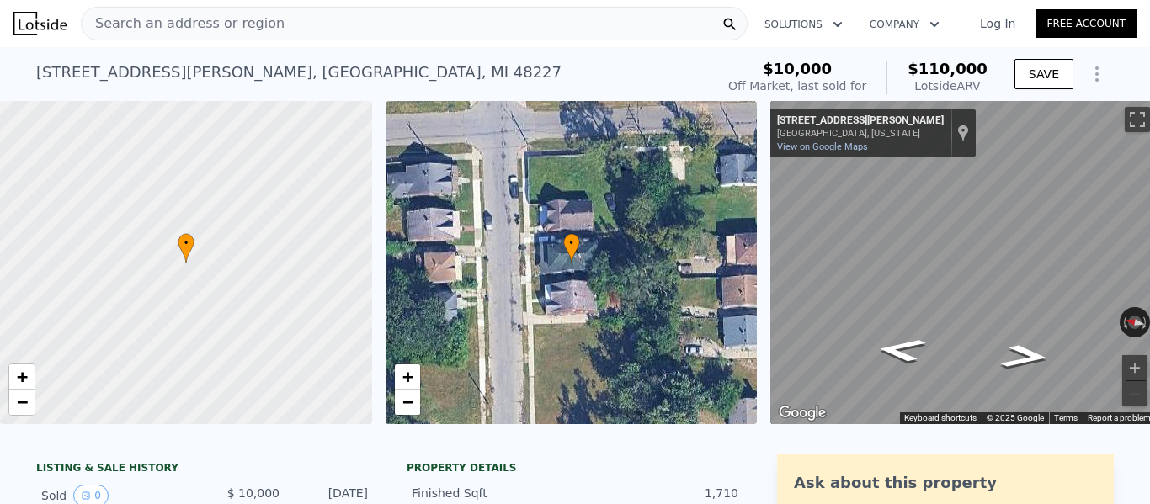
click at [279, 26] on div "Search an address or region" at bounding box center [414, 24] width 667 height 34
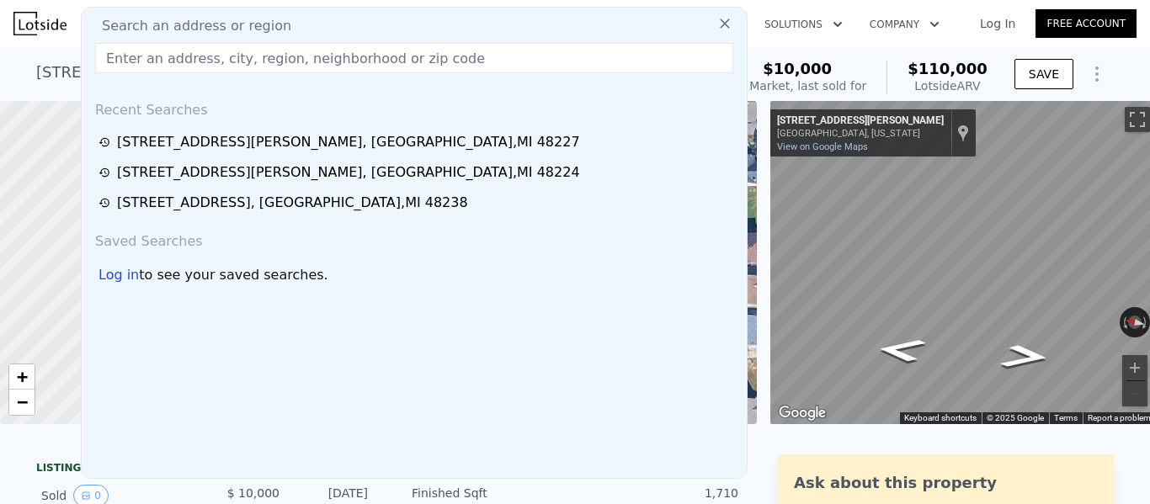
click at [225, 20] on span "Search an address or region" at bounding box center [189, 26] width 203 height 20
click at [211, 67] on input "text" at bounding box center [414, 58] width 638 height 30
paste input "13968 Northlawn St Detroit"
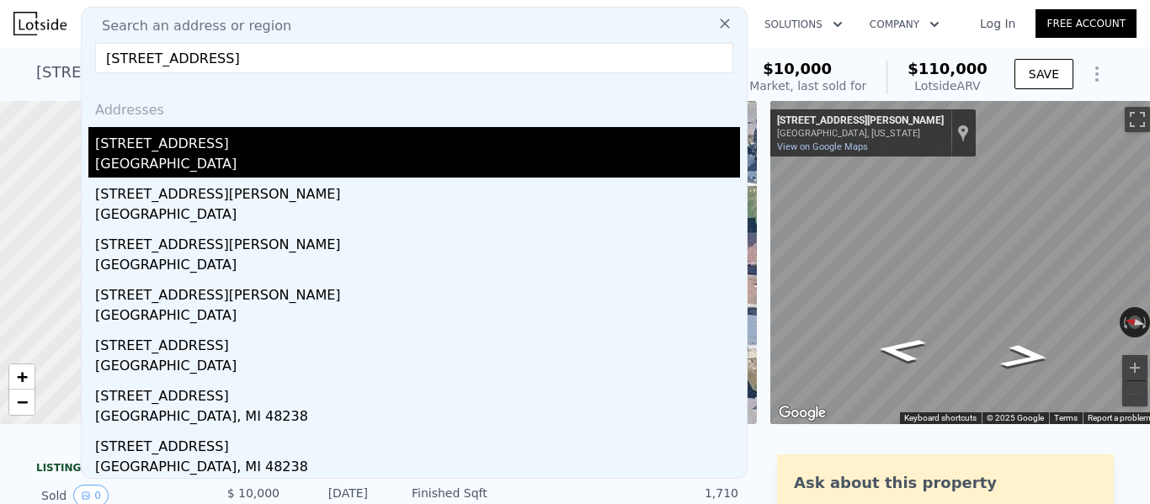
type input "13968 Northlawn St Detroit"
click at [213, 163] on div "Wayne County, MI 48238" at bounding box center [417, 166] width 645 height 24
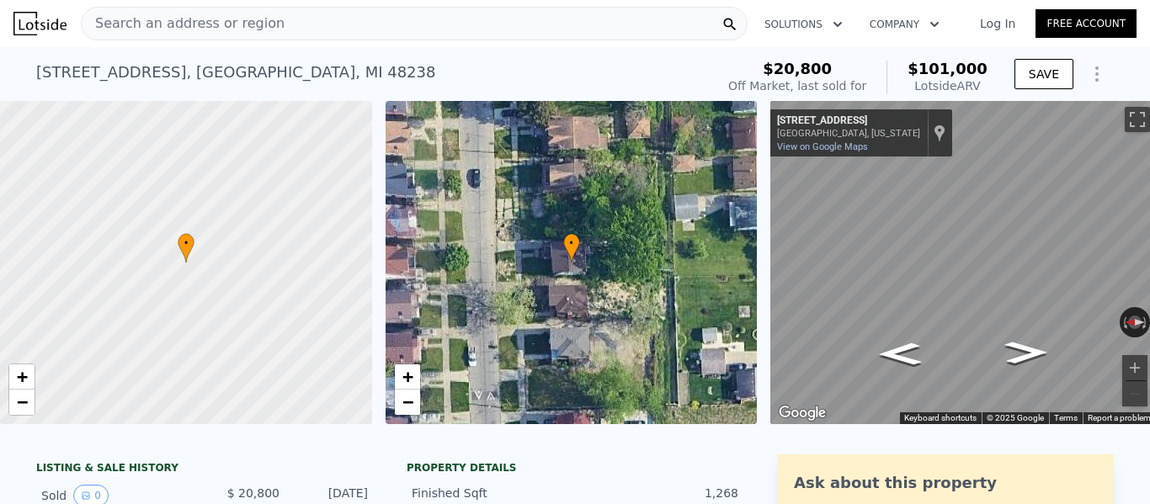
click at [287, 35] on div "Search an address or region" at bounding box center [414, 24] width 667 height 34
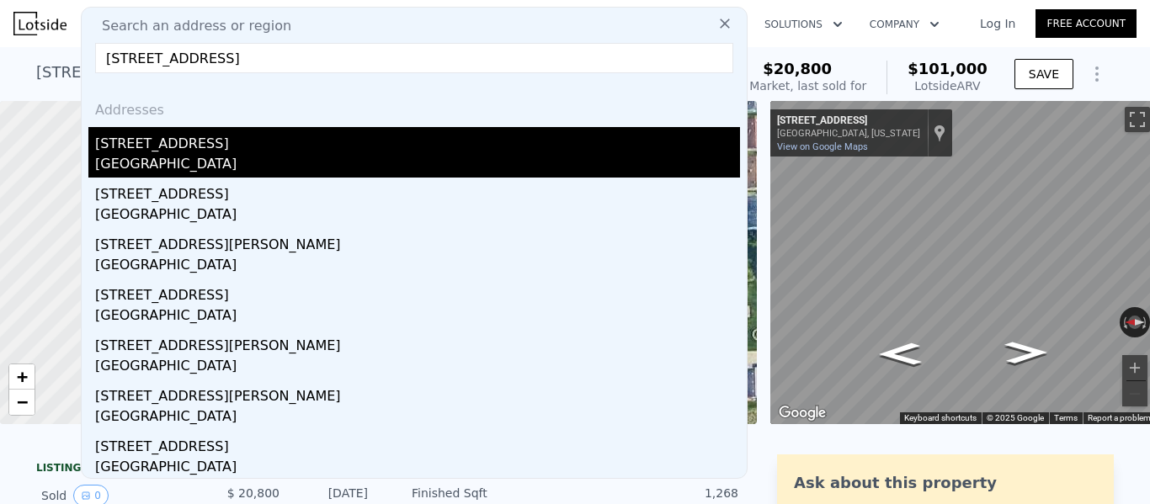
type input "7087 W Lafayette Blvd Detroit"
click at [236, 156] on div "Wayne County, MI 48209" at bounding box center [417, 166] width 645 height 24
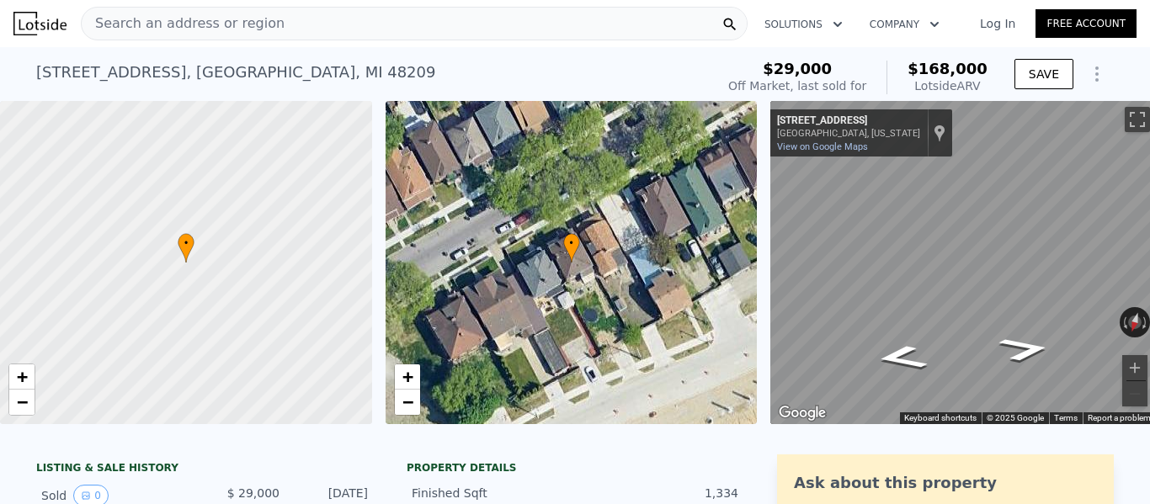
click at [980, 67] on span "$168,000" at bounding box center [948, 69] width 80 height 18
click at [299, 28] on div "Search an address or region" at bounding box center [414, 24] width 667 height 34
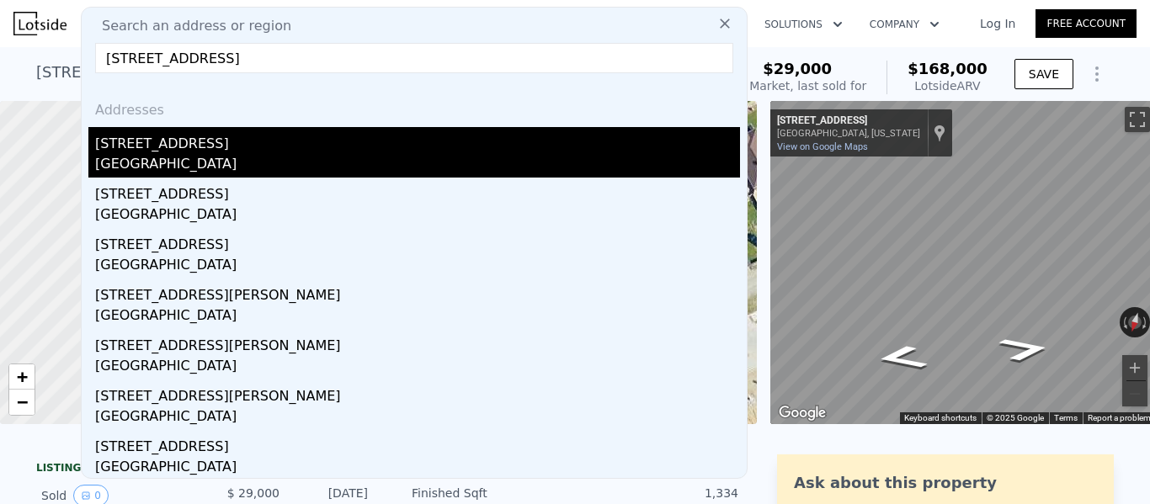
type input "14420 Glenwood St Detroit"
click at [228, 172] on div "[GEOGRAPHIC_DATA]" at bounding box center [417, 166] width 645 height 24
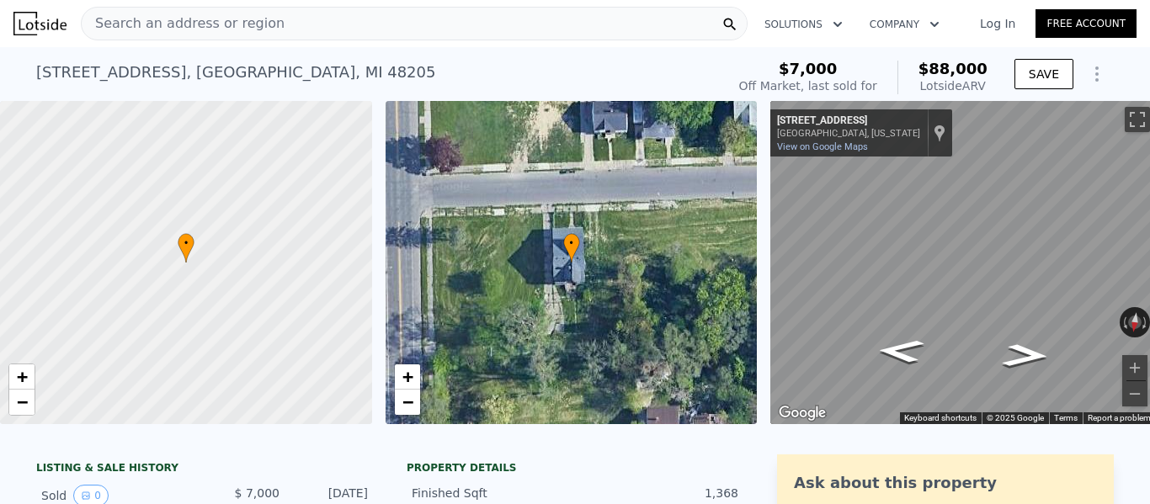
click at [239, 3] on div "Search an address or region Solutions Company Open main menu Log In Free Account" at bounding box center [574, 23] width 1123 height 40
click at [239, 8] on div "Search an address or region" at bounding box center [183, 24] width 203 height 32
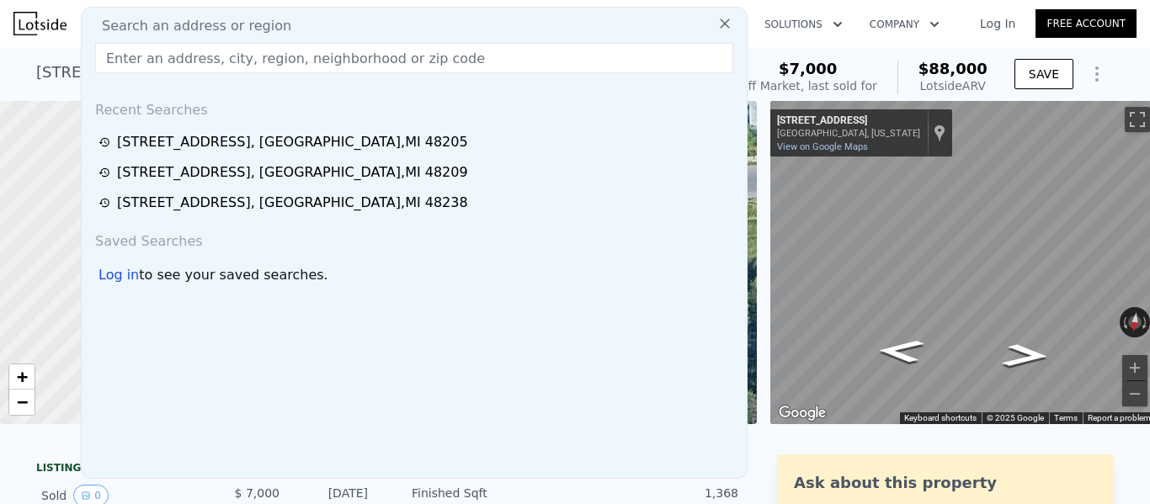
paste input "15710 Monte Vista St Detroit"
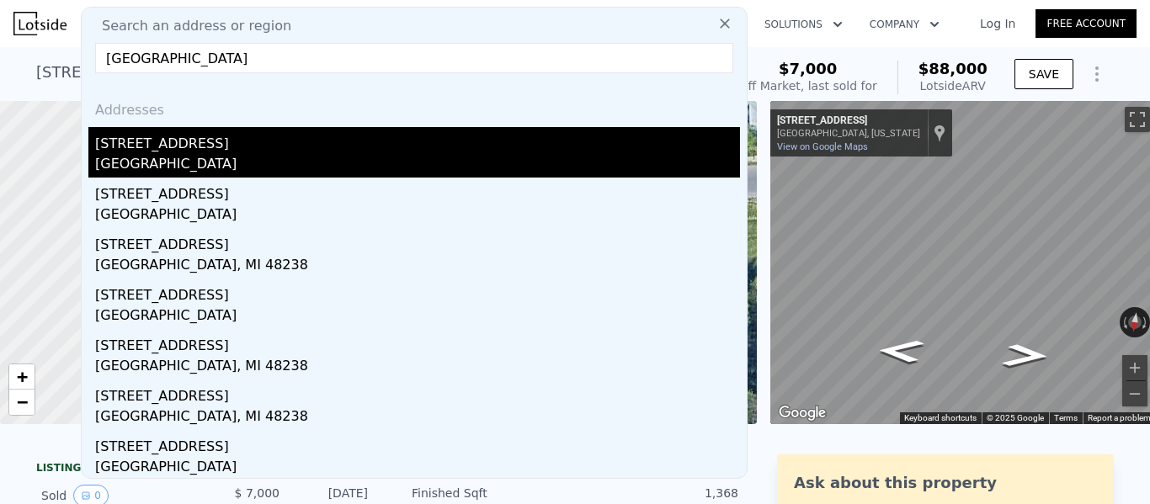
type input "15710 Monte Vista St Detroit"
click at [224, 157] on div "Wayne County, MI 48238" at bounding box center [417, 166] width 645 height 24
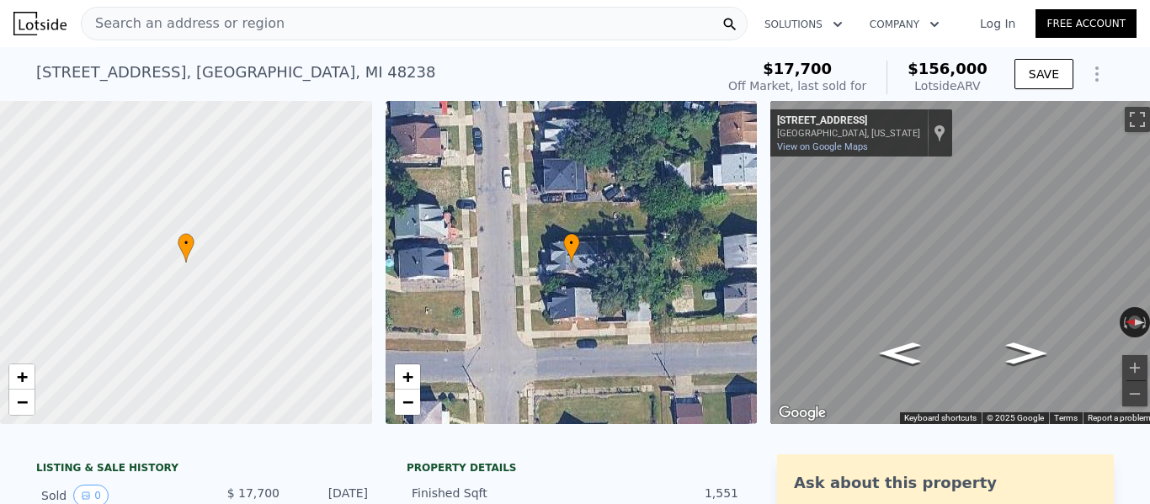
click at [227, 32] on span "Search an address or region" at bounding box center [183, 23] width 203 height 20
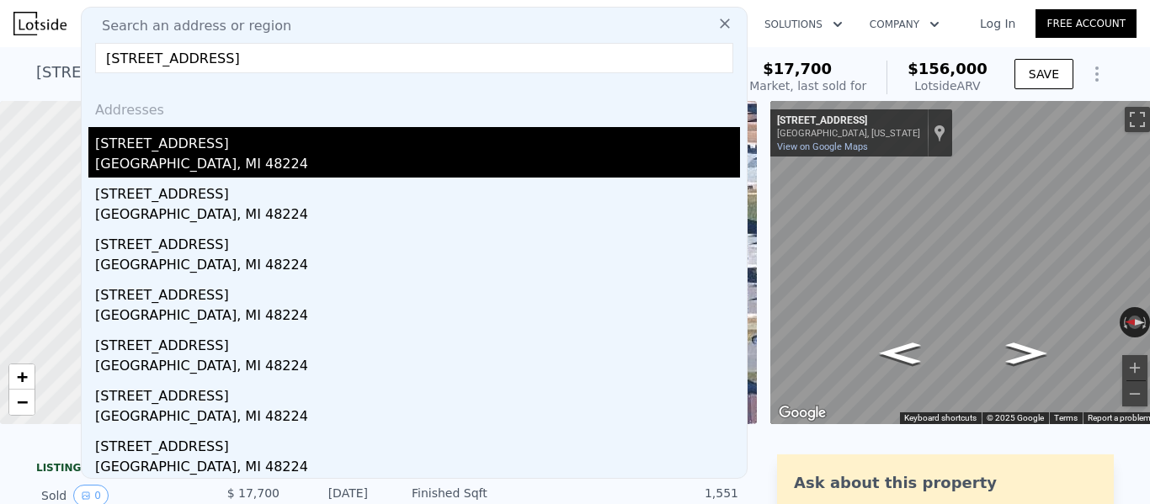
type input "9195 Wayburn St Detroit"
click at [221, 142] on div "9195 Wayburn St" at bounding box center [417, 140] width 645 height 27
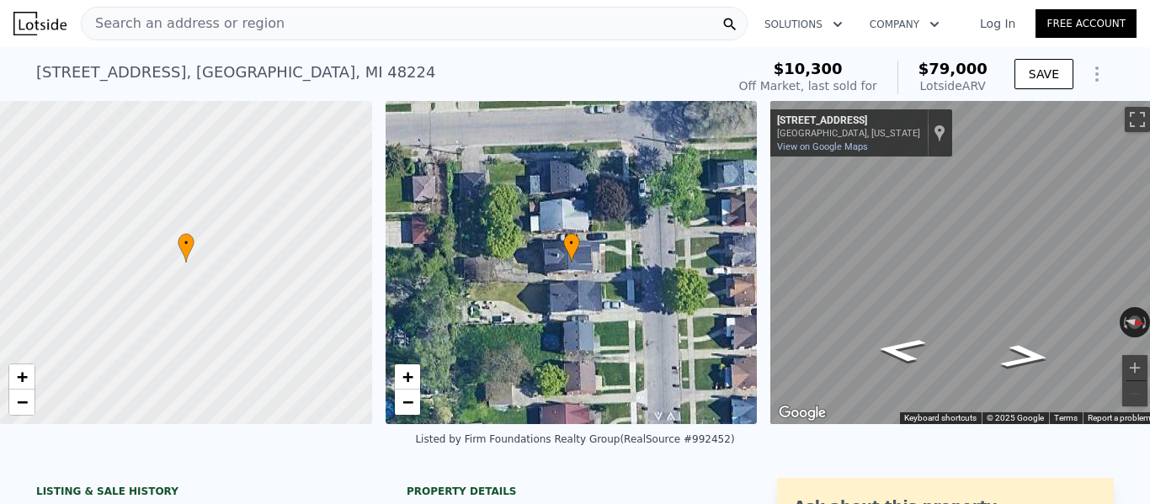
click at [955, 65] on span "$79,000" at bounding box center [953, 69] width 69 height 18
drag, startPoint x: 243, startPoint y: 6, endPoint x: 243, endPoint y: 21, distance: 15.2
click at [243, 21] on div "Search an address or region Solutions Company Open main menu Log In Free Account" at bounding box center [574, 23] width 1123 height 40
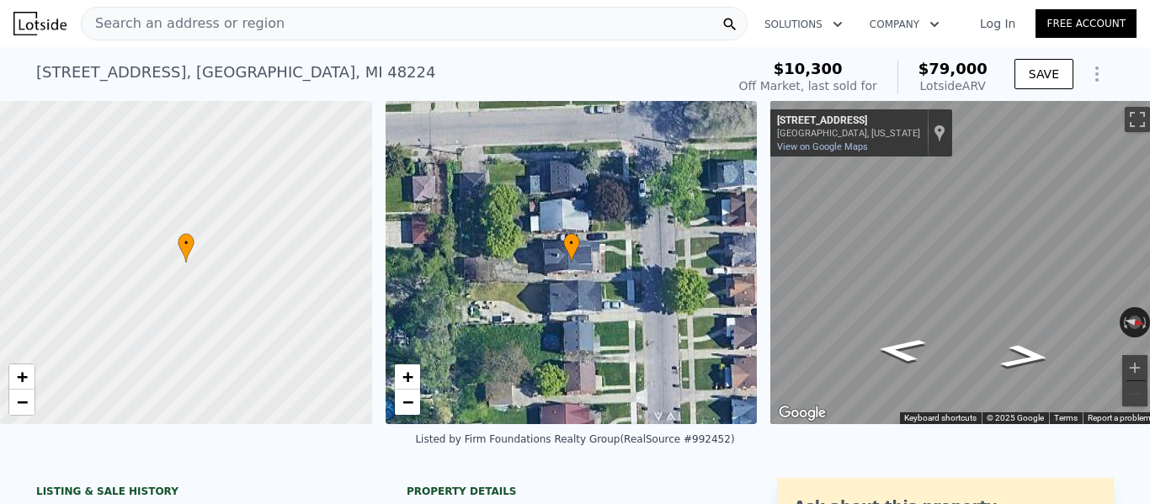
click at [243, 21] on span "Search an address or region" at bounding box center [183, 23] width 203 height 20
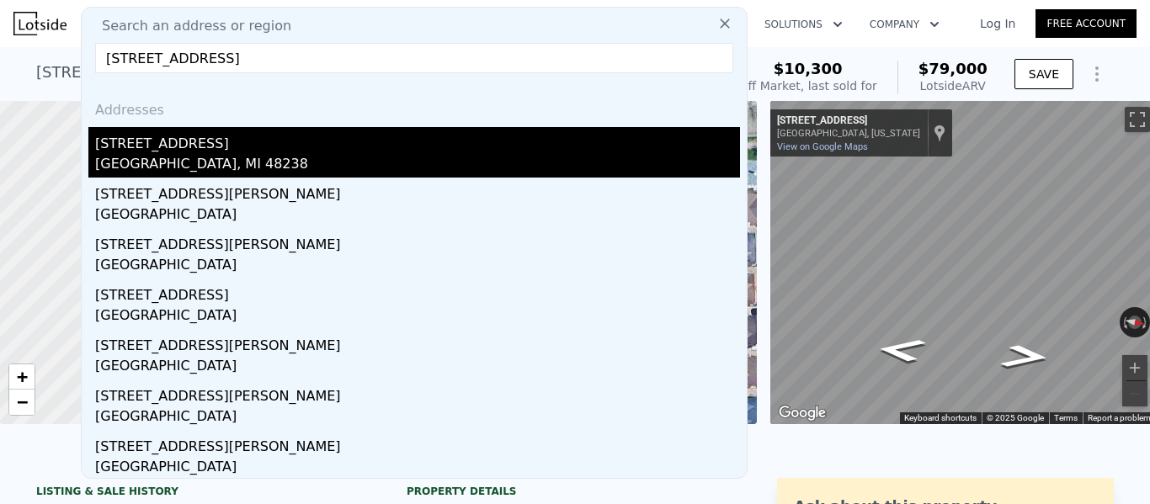
type input "15850 Parkside St Detroit"
click at [228, 147] on div "15850 Parkside St" at bounding box center [417, 140] width 645 height 27
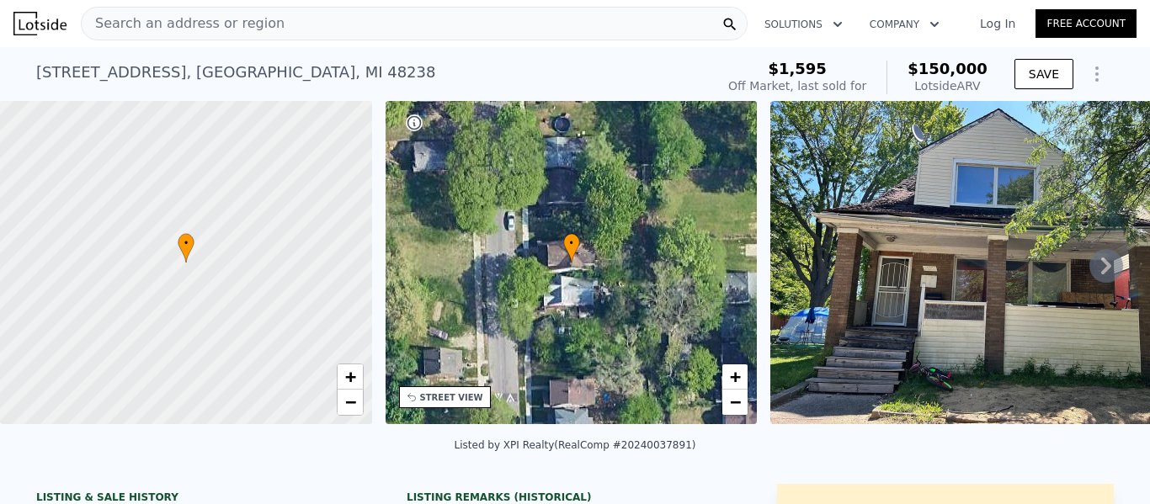
click at [958, 67] on span "$150,000" at bounding box center [948, 69] width 80 height 18
click at [209, 29] on span "Search an address or region" at bounding box center [183, 23] width 203 height 20
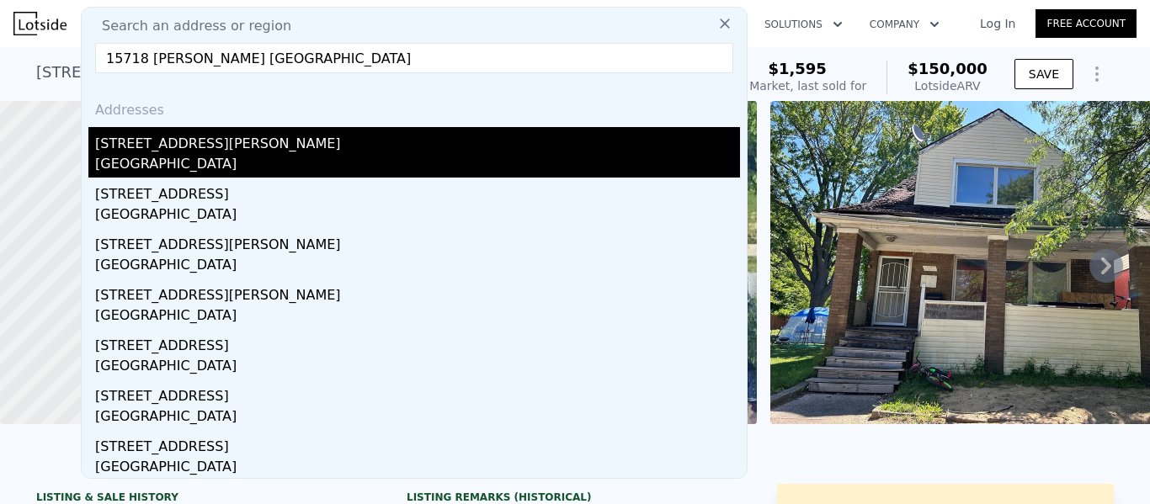
type input "15718 Whitcomb Detroit"
click at [170, 152] on div "15718 Whitcomb St" at bounding box center [417, 140] width 645 height 27
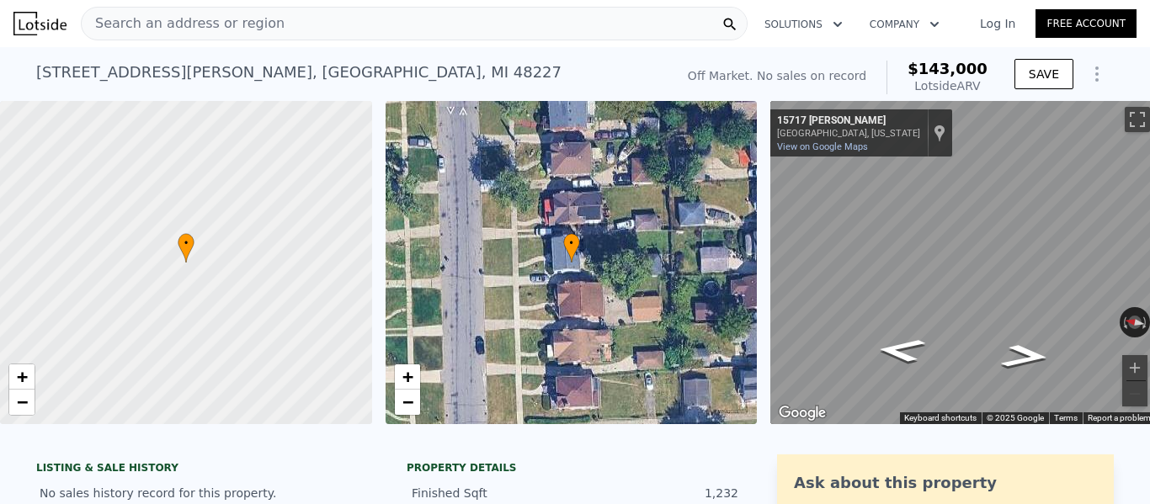
click at [220, 21] on span "Search an address or region" at bounding box center [183, 23] width 203 height 20
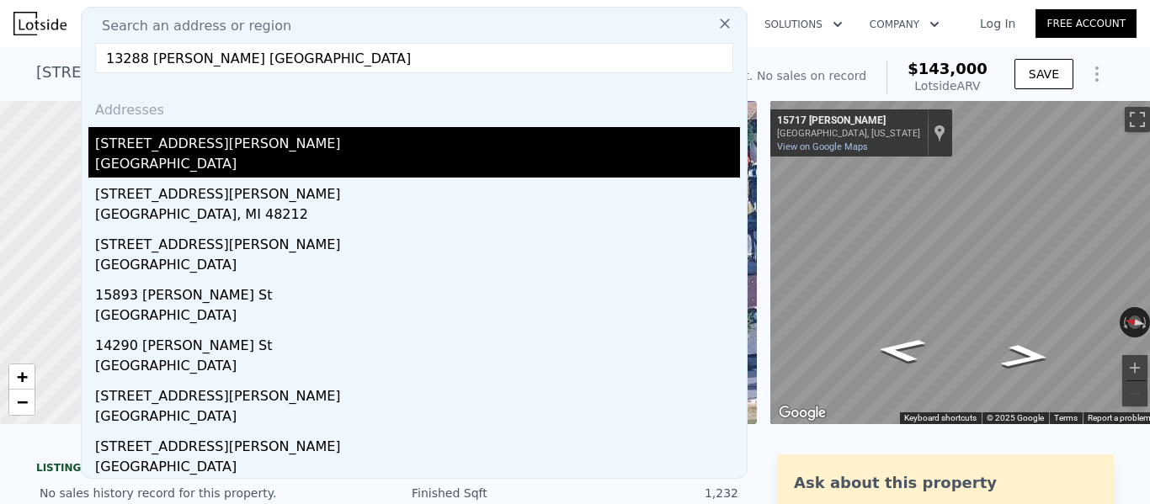
type input "13288 Marlowe St Detroit"
click at [200, 131] on div "13288 Marlowe St" at bounding box center [417, 140] width 645 height 27
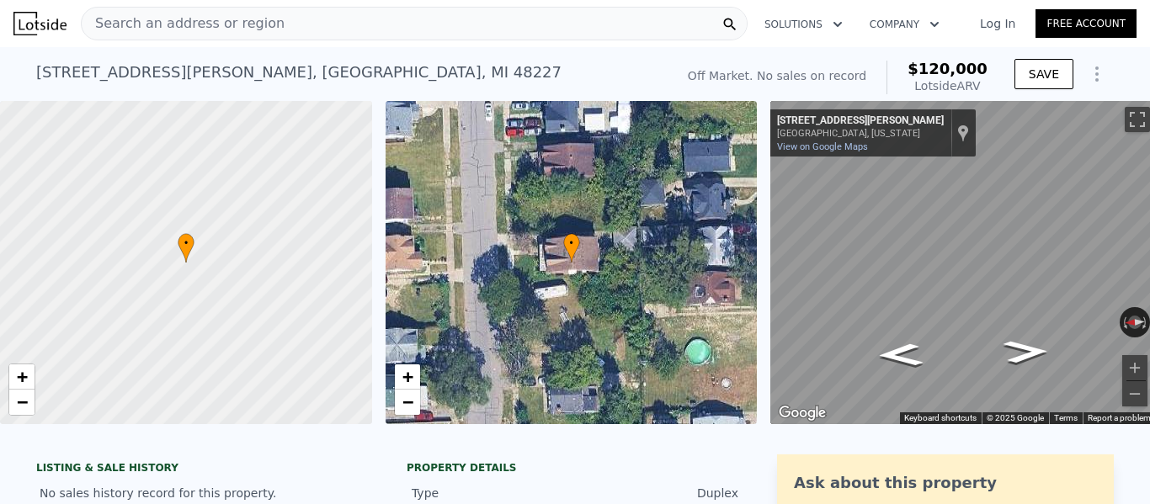
click at [248, 35] on div "Search an address or region" at bounding box center [183, 24] width 203 height 32
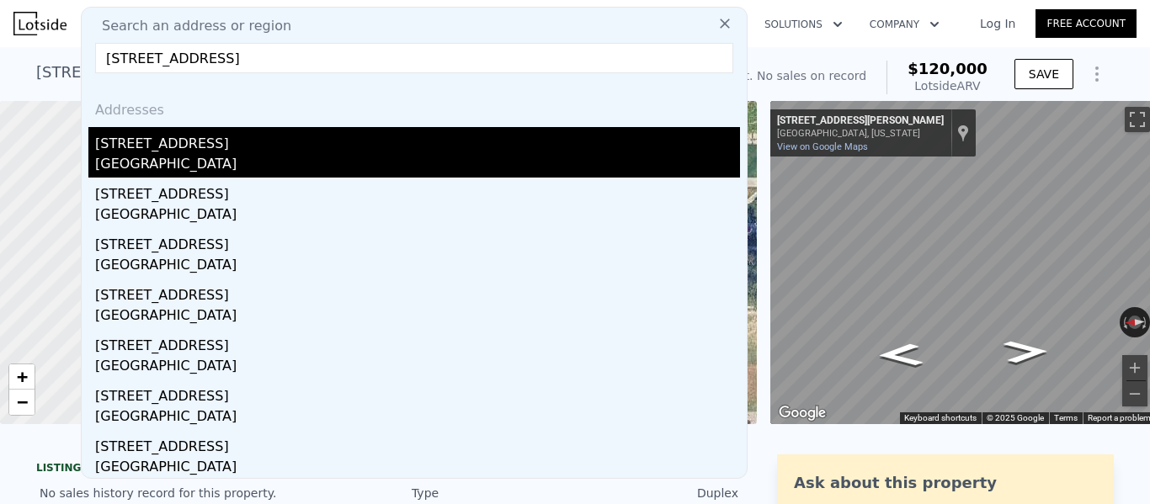
type input "18018 Strathmoor St Detroit"
click at [202, 157] on div "[GEOGRAPHIC_DATA]" at bounding box center [417, 166] width 645 height 24
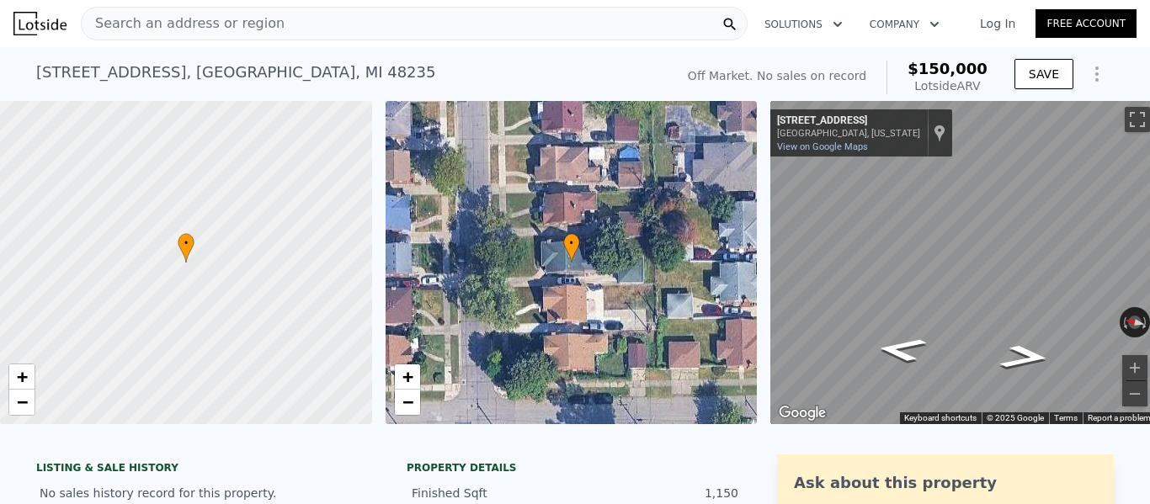
click at [343, 74] on div "18018 Strathmoor St , Detroit , MI 48235 No sales on record (~ARV $150k )" at bounding box center [352, 77] width 632 height 47
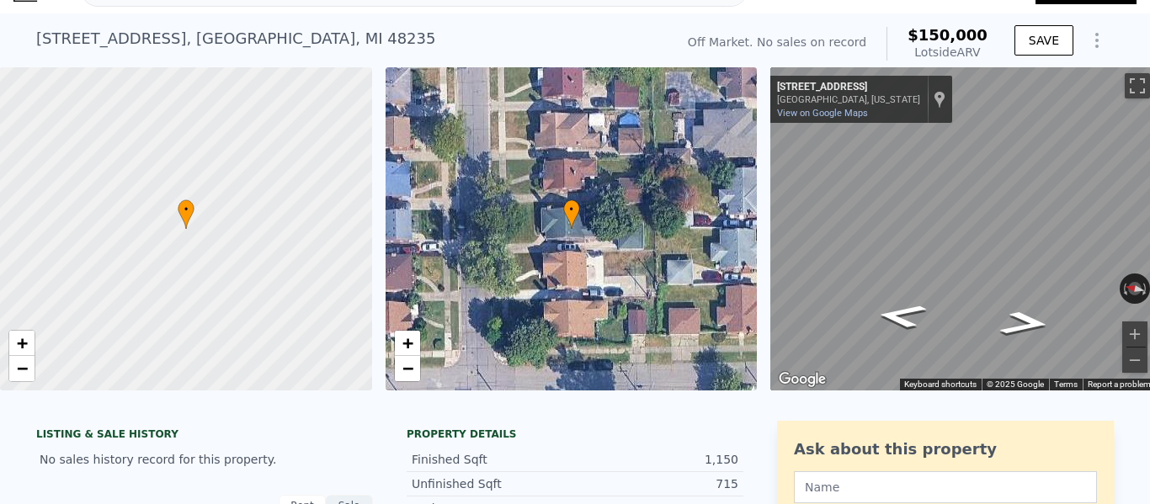
click at [949, 40] on span "$150,000" at bounding box center [948, 35] width 80 height 18
click at [381, 15] on div "18018 Strathmoor St , Detroit , MI 48235 No sales on record (~ARV $150k ) Off M…" at bounding box center [575, 40] width 1078 height 54
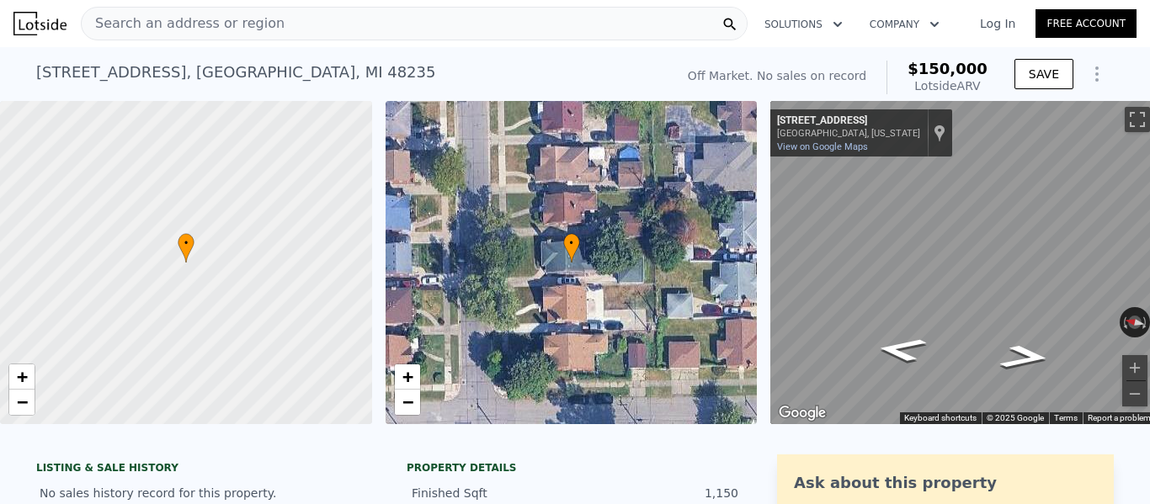
click at [362, 20] on div "Search an address or region" at bounding box center [414, 24] width 667 height 34
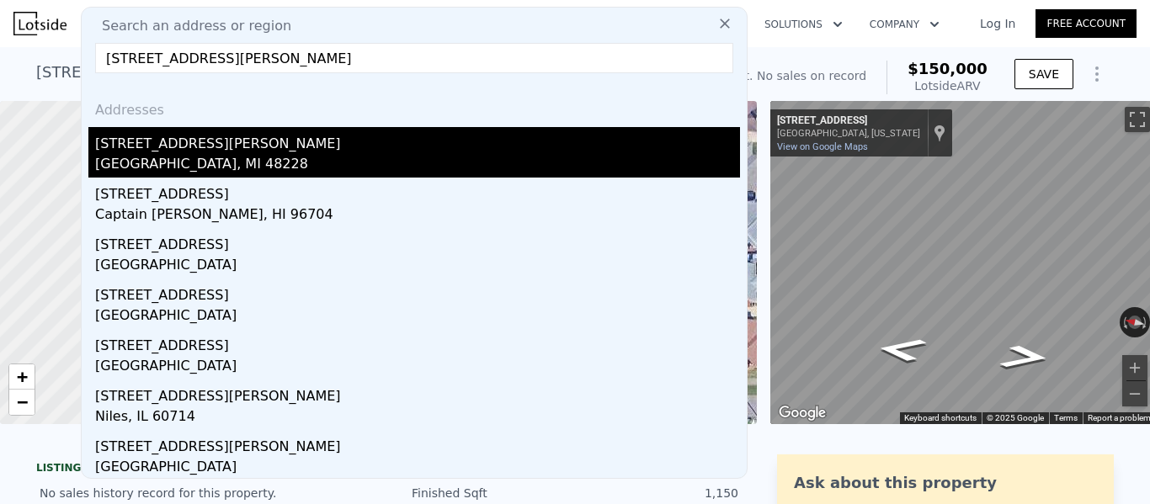
type input "8297 Robson St"
click at [233, 133] on div "8297 Robson St" at bounding box center [417, 140] width 645 height 27
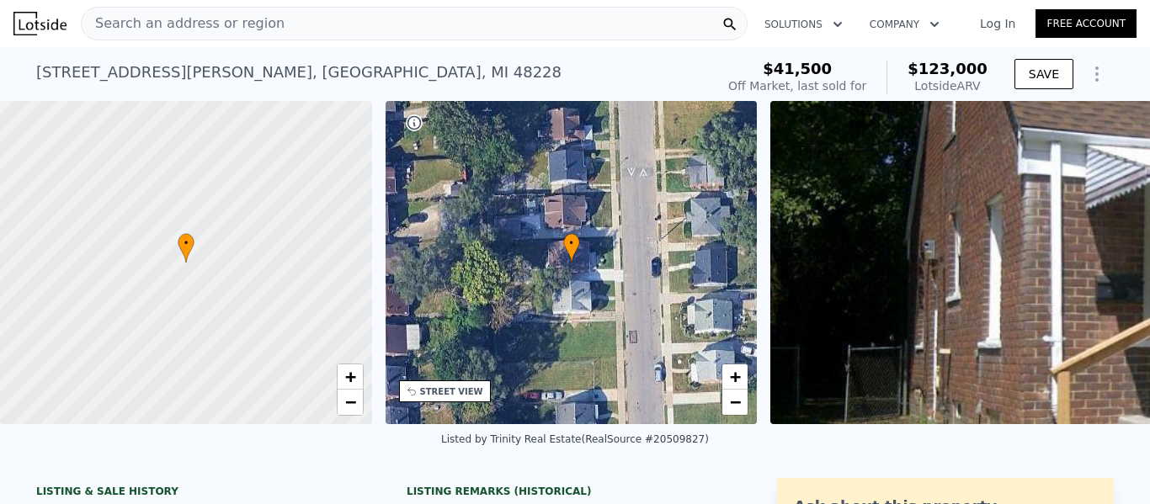
click at [953, 64] on span "$123,000" at bounding box center [948, 69] width 80 height 18
click at [256, 30] on span "Search an address or region" at bounding box center [183, 23] width 203 height 20
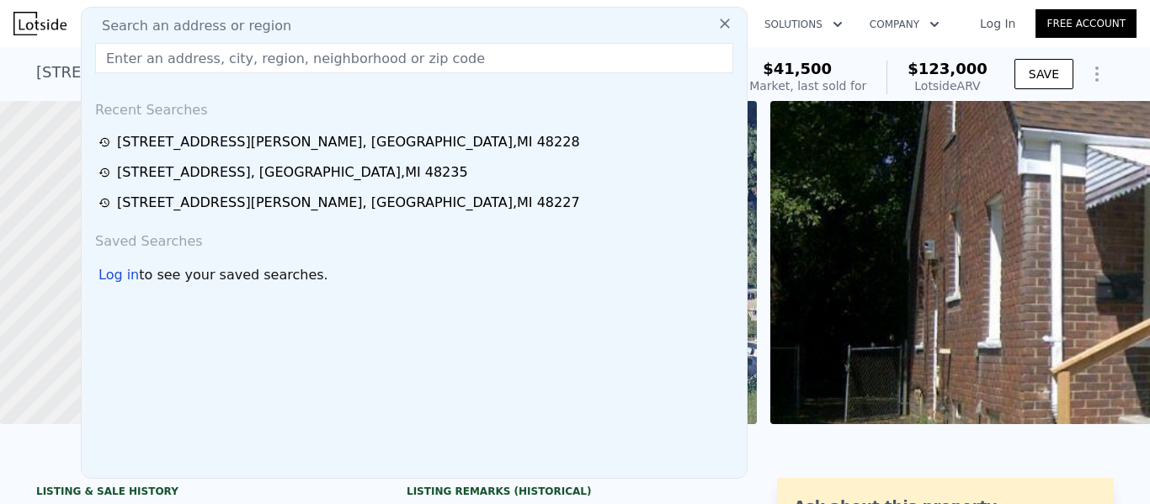
paste input "15708 Coyle St Detroit"
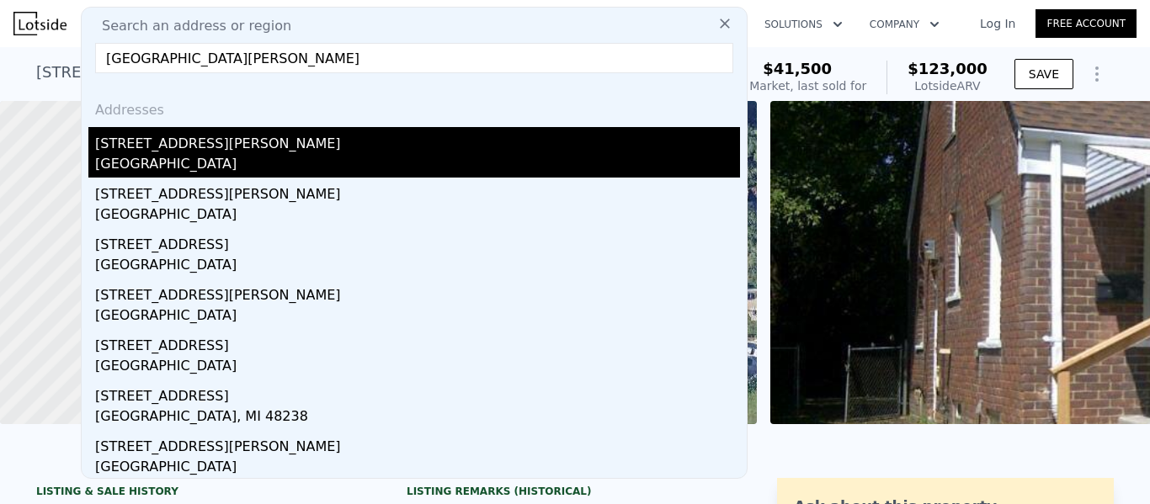
type input "15708 Coyle St Detroit"
click at [240, 139] on div "[STREET_ADDRESS][PERSON_NAME]" at bounding box center [417, 140] width 645 height 27
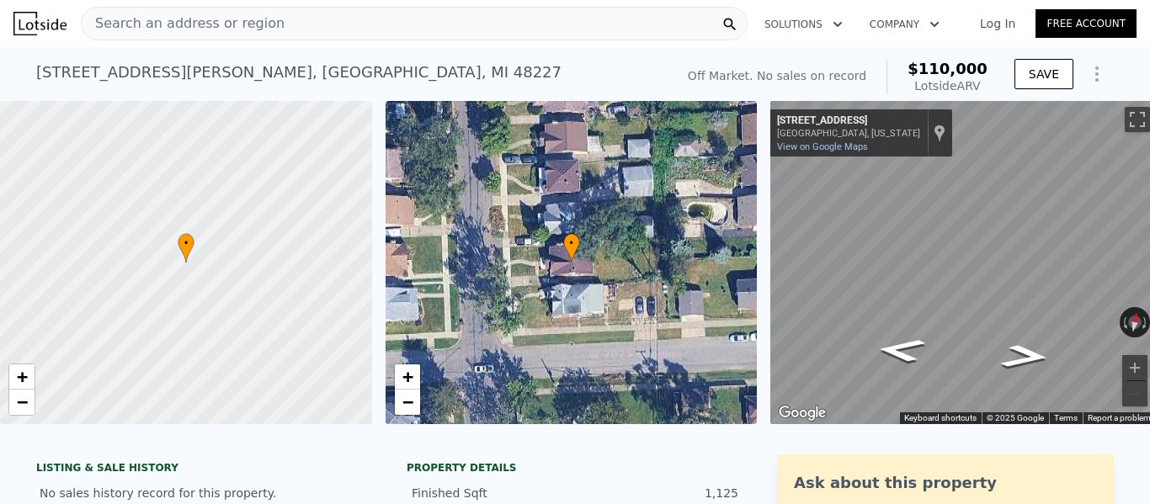
click at [287, 23] on div "Search an address or region" at bounding box center [414, 24] width 667 height 34
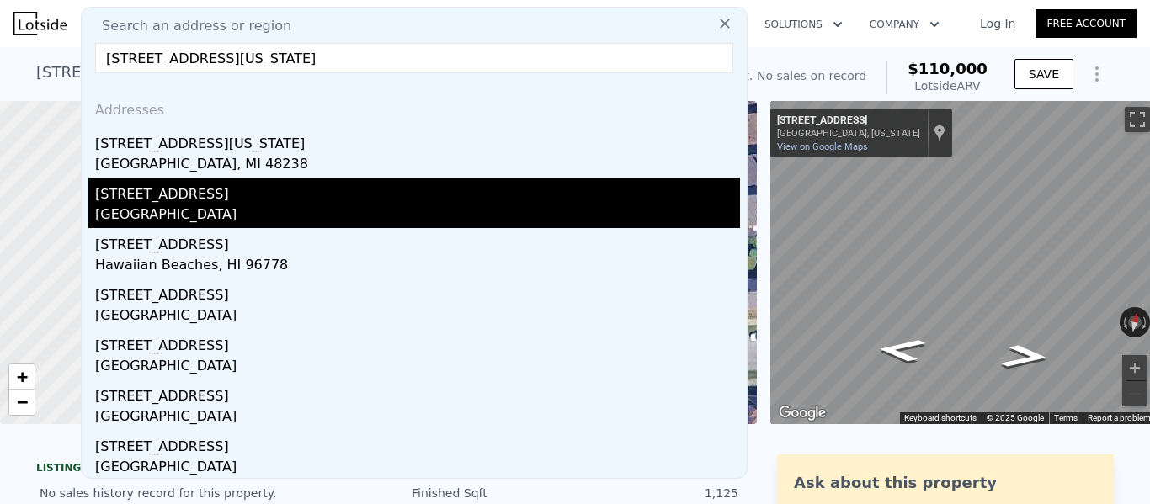
type input "[STREET_ADDRESS][US_STATE]"
click at [237, 192] on div "15487 61st St N" at bounding box center [417, 191] width 645 height 27
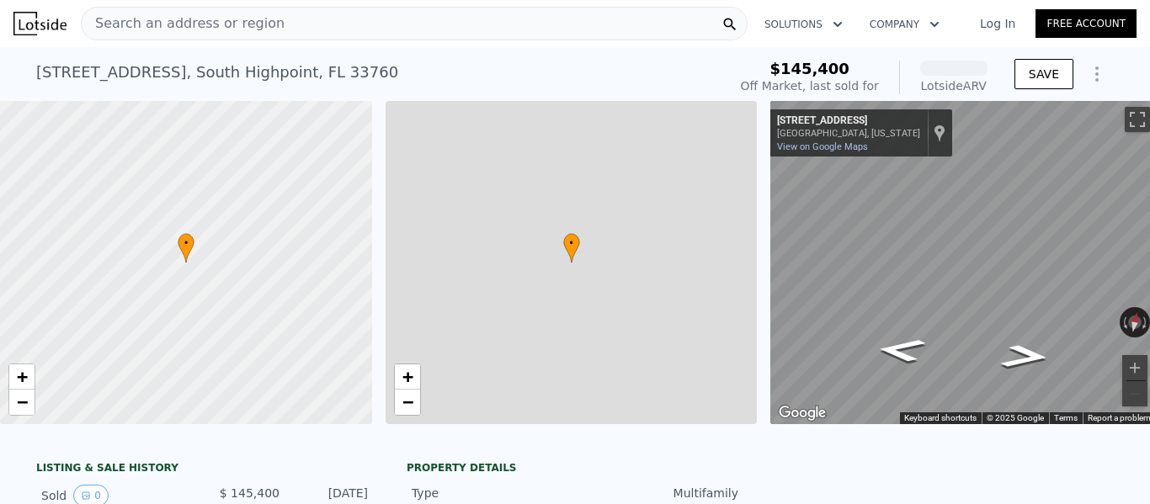
click at [213, 24] on span "Search an address or region" at bounding box center [183, 23] width 203 height 20
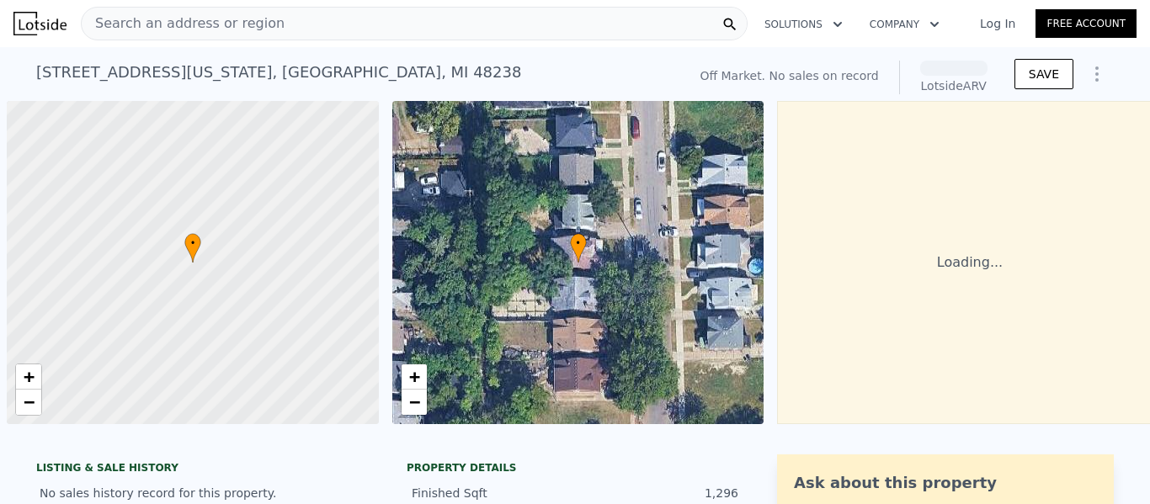
scroll to position [0, 7]
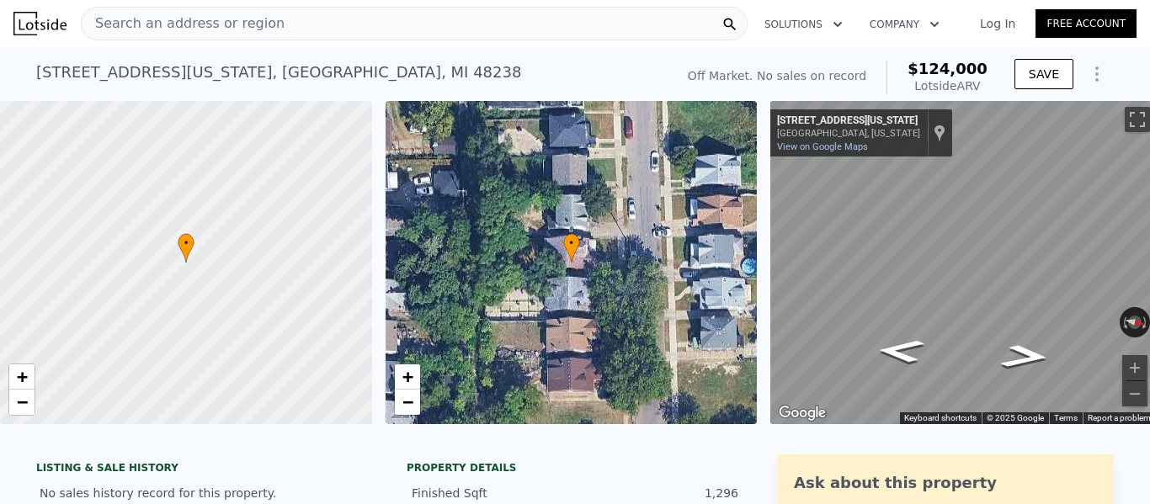
click at [963, 67] on span "$124,000" at bounding box center [948, 69] width 80 height 18
click at [253, 25] on span "Search an address or region" at bounding box center [183, 23] width 203 height 20
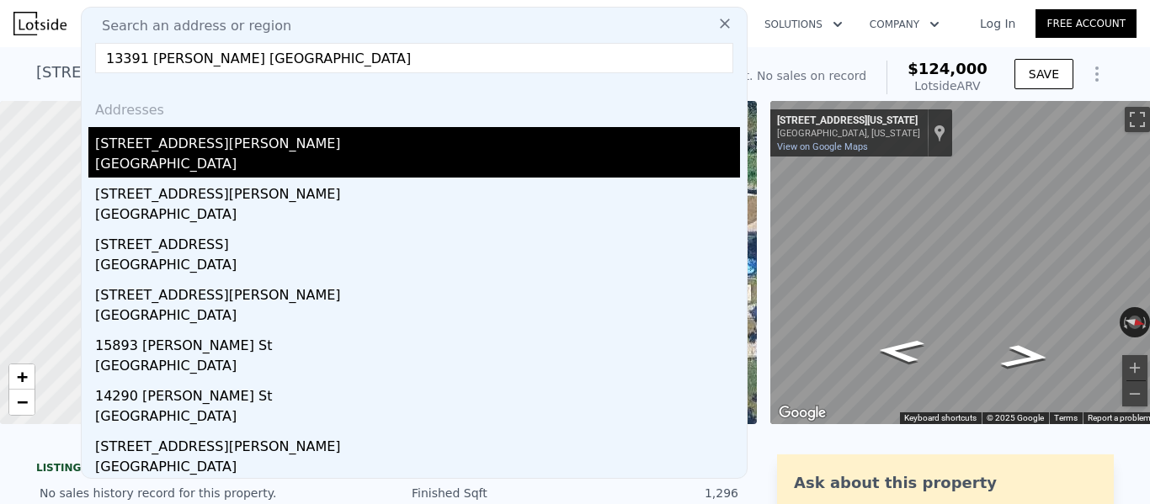
type input "13391 [PERSON_NAME] [GEOGRAPHIC_DATA]"
click at [184, 151] on div "[STREET_ADDRESS][PERSON_NAME]" at bounding box center [417, 140] width 645 height 27
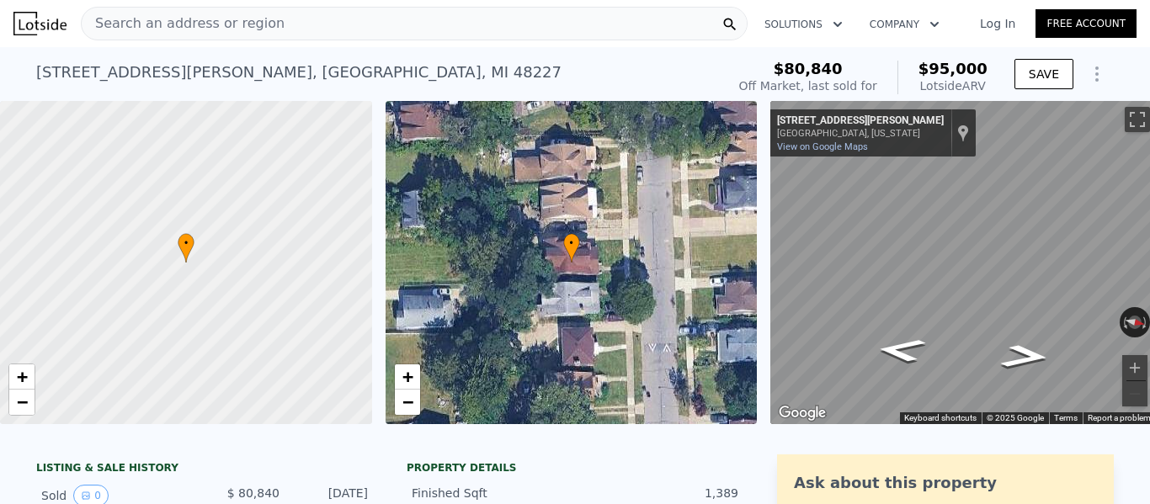
scroll to position [34, 0]
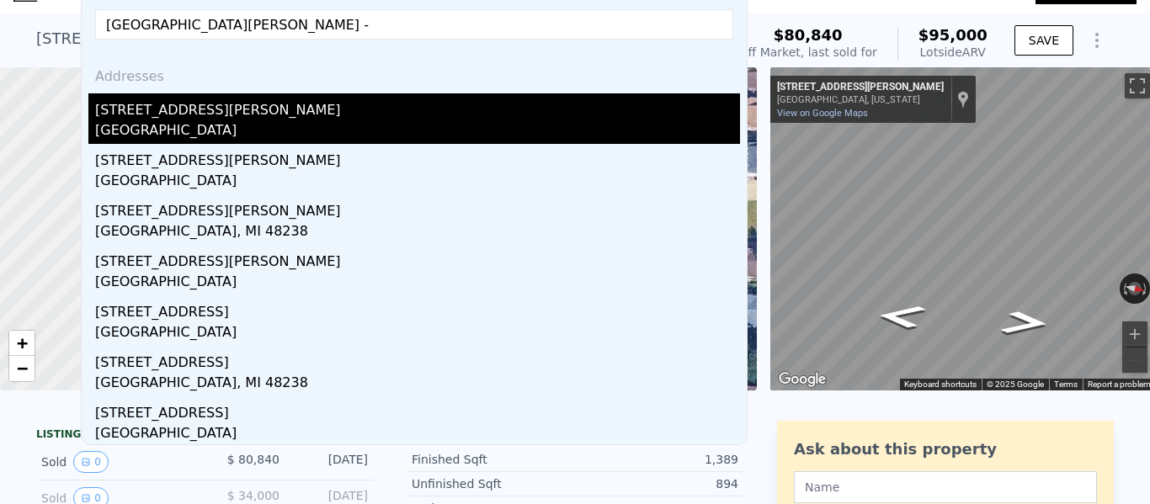
type input "[GEOGRAPHIC_DATA][PERSON_NAME] -"
click at [193, 114] on div "[STREET_ADDRESS][PERSON_NAME]" at bounding box center [417, 106] width 645 height 27
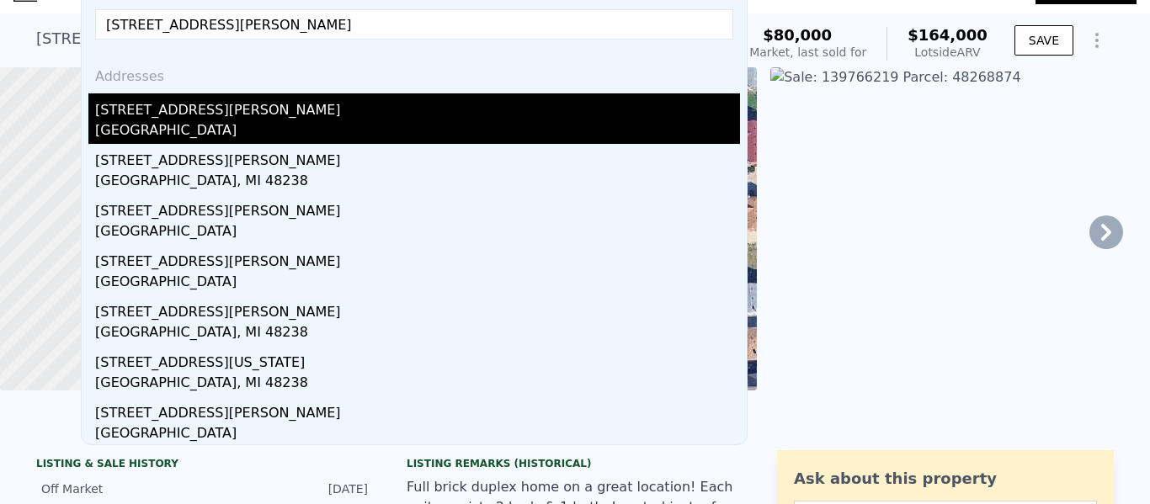
type input "[STREET_ADDRESS][PERSON_NAME]"
click at [239, 101] on div "[STREET_ADDRESS][PERSON_NAME]" at bounding box center [417, 106] width 645 height 27
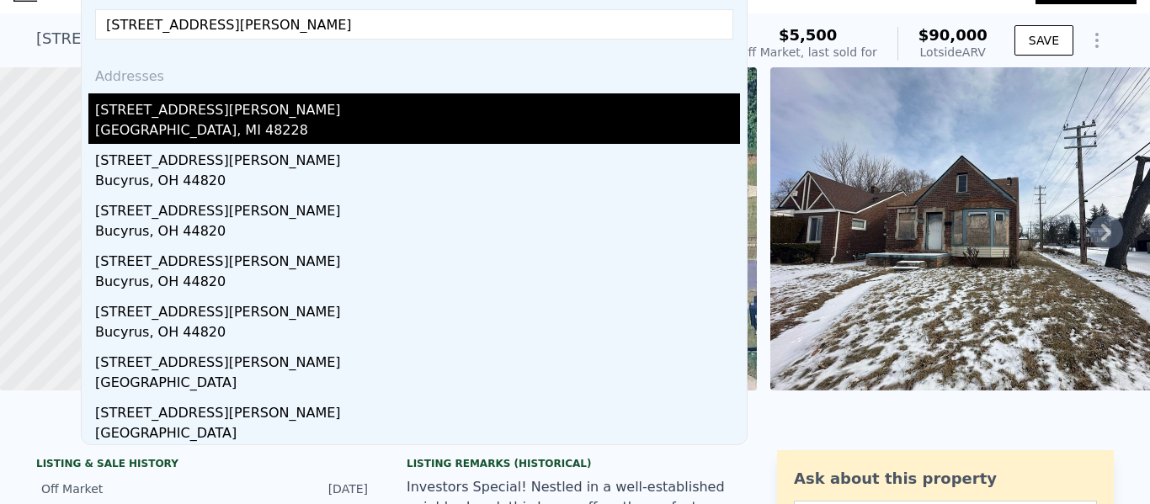
type input "[STREET_ADDRESS][PERSON_NAME]"
click at [194, 100] on div "[STREET_ADDRESS][PERSON_NAME]" at bounding box center [417, 106] width 645 height 27
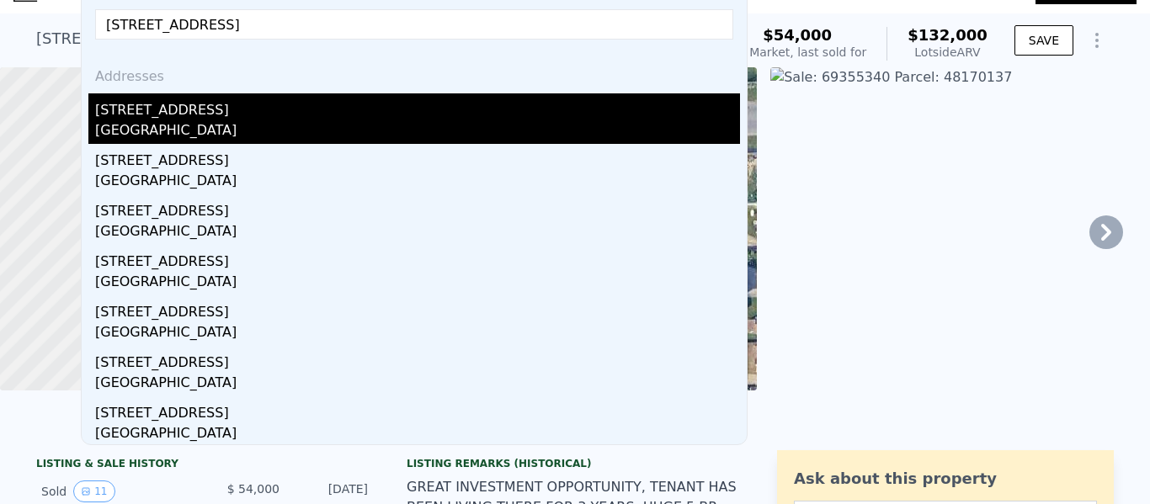
type input "[STREET_ADDRESS]"
click at [211, 117] on div "[STREET_ADDRESS]" at bounding box center [417, 106] width 645 height 27
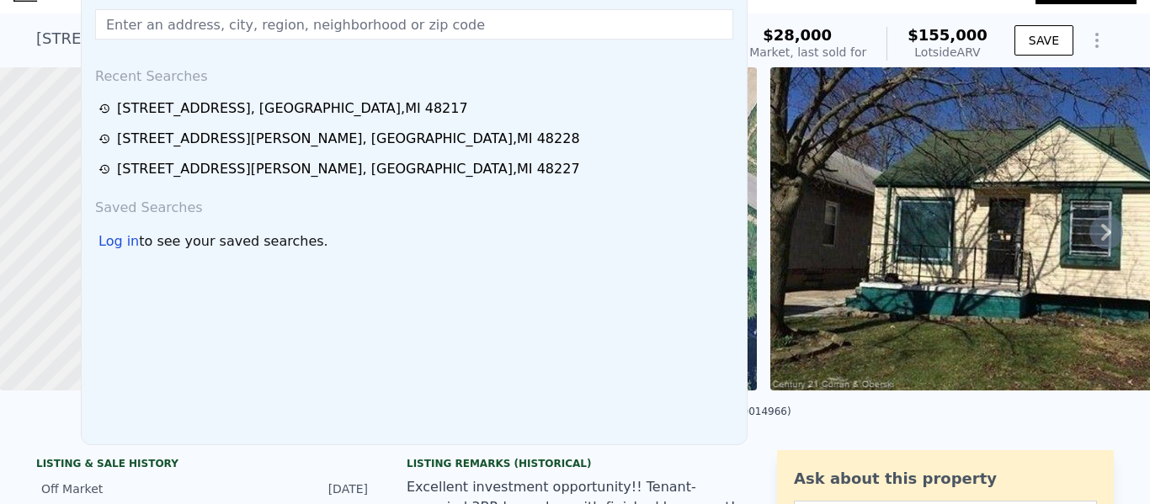
click at [954, 35] on span "$155,000" at bounding box center [948, 35] width 80 height 18
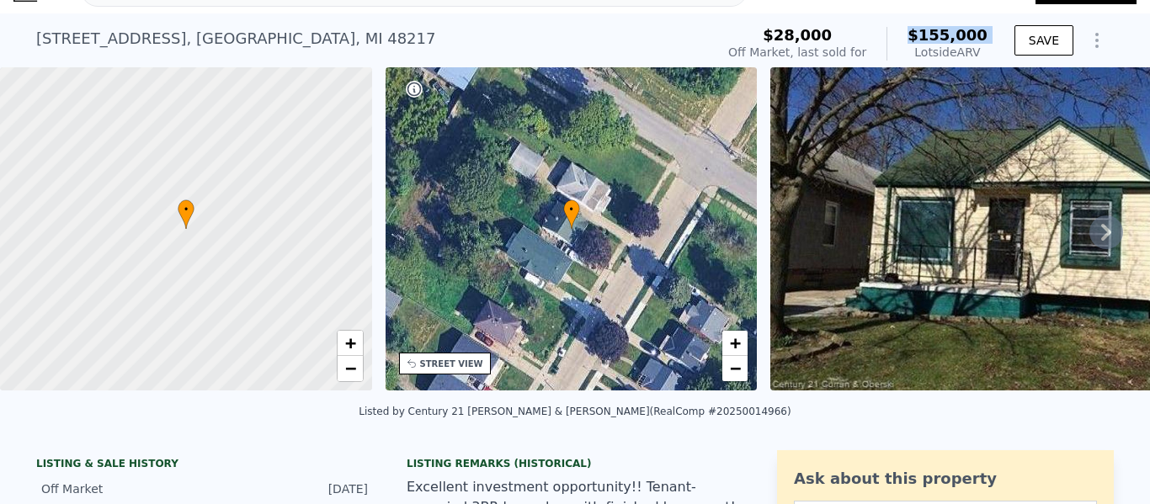
copy span "$155,000"
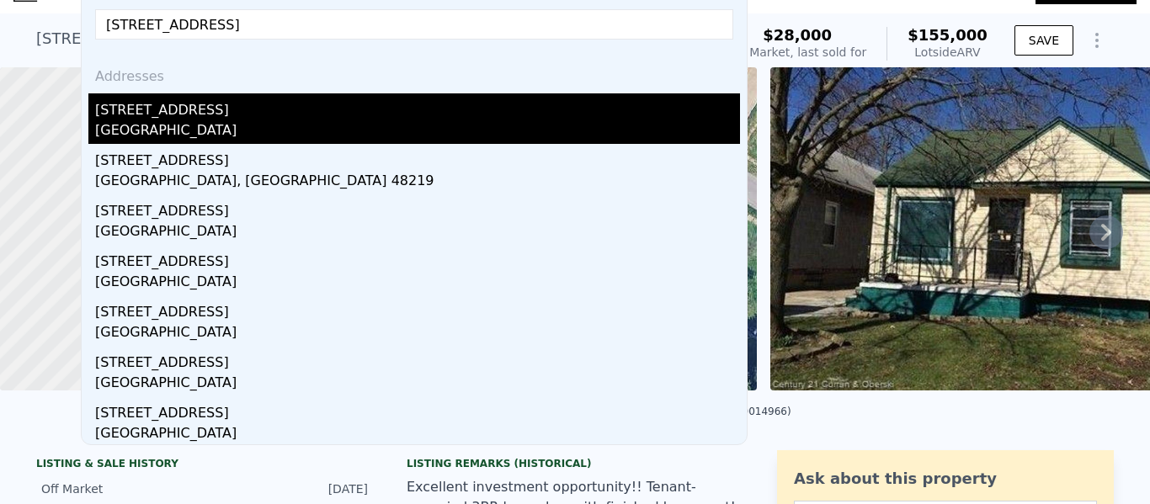
type input "[STREET_ADDRESS]"
click at [200, 132] on div "[GEOGRAPHIC_DATA]" at bounding box center [417, 132] width 645 height 24
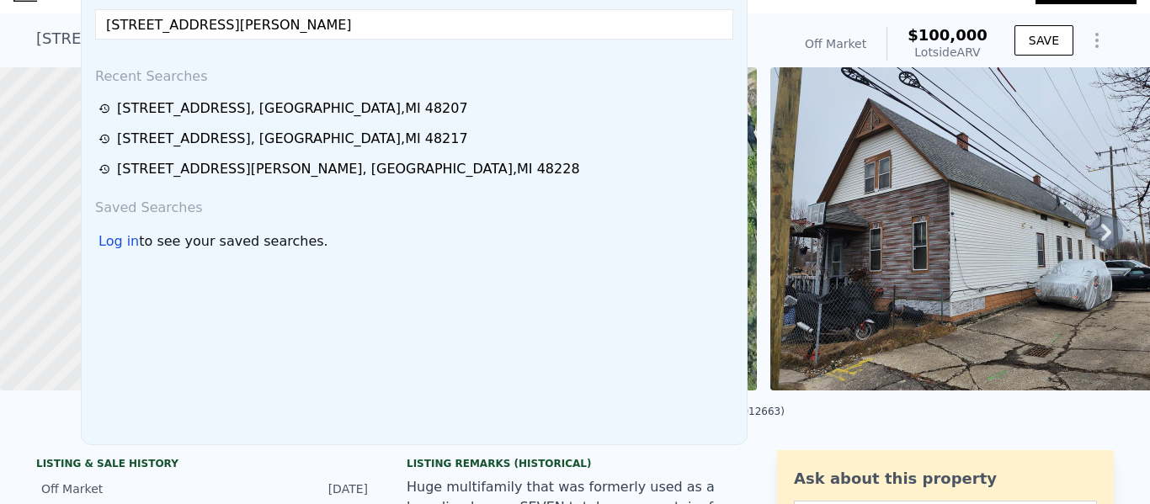
click at [312, 31] on input "[STREET_ADDRESS][PERSON_NAME]" at bounding box center [414, 24] width 638 height 30
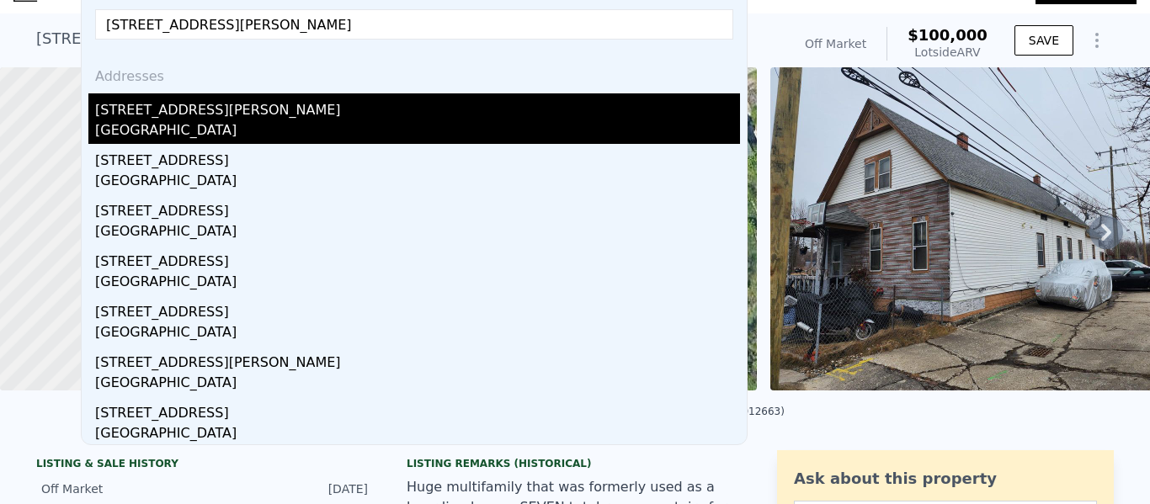
type input "[STREET_ADDRESS][PERSON_NAME]"
click at [186, 111] on div "[STREET_ADDRESS][PERSON_NAME]" at bounding box center [417, 106] width 645 height 27
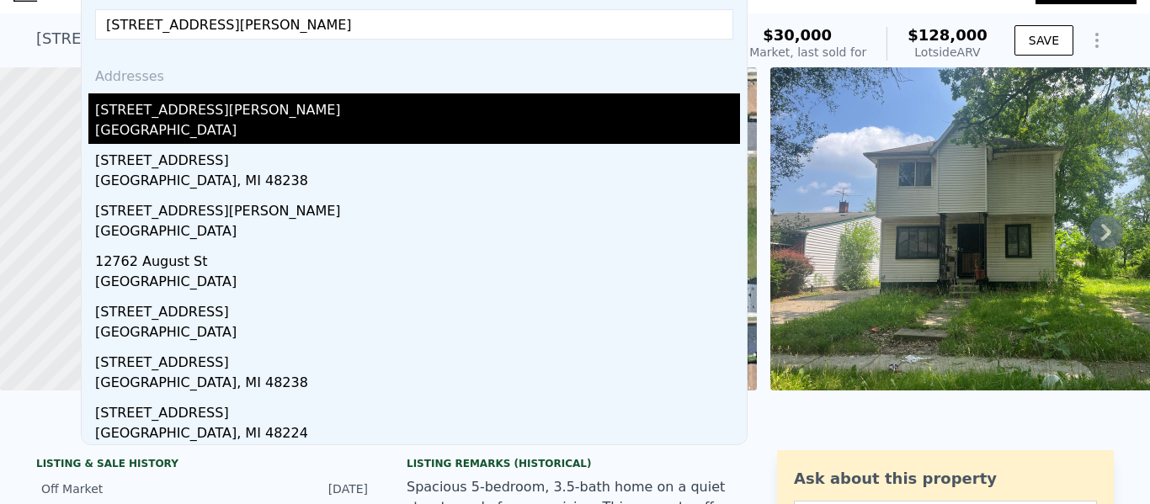
type input "[STREET_ADDRESS][PERSON_NAME]"
click at [187, 123] on div "[GEOGRAPHIC_DATA]" at bounding box center [417, 132] width 645 height 24
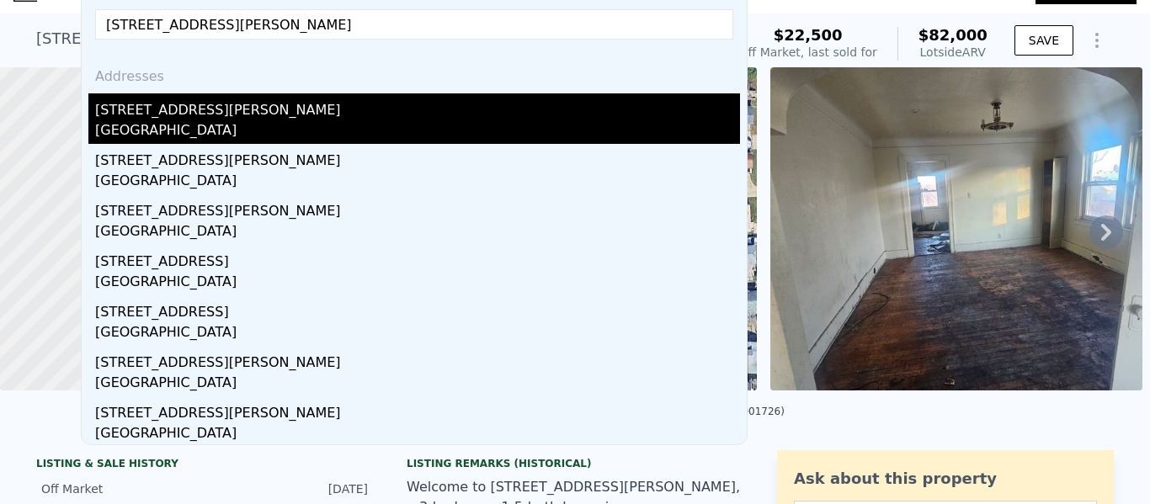
type input "[STREET_ADDRESS][PERSON_NAME]"
click at [184, 117] on div "[STREET_ADDRESS][PERSON_NAME]" at bounding box center [417, 106] width 645 height 27
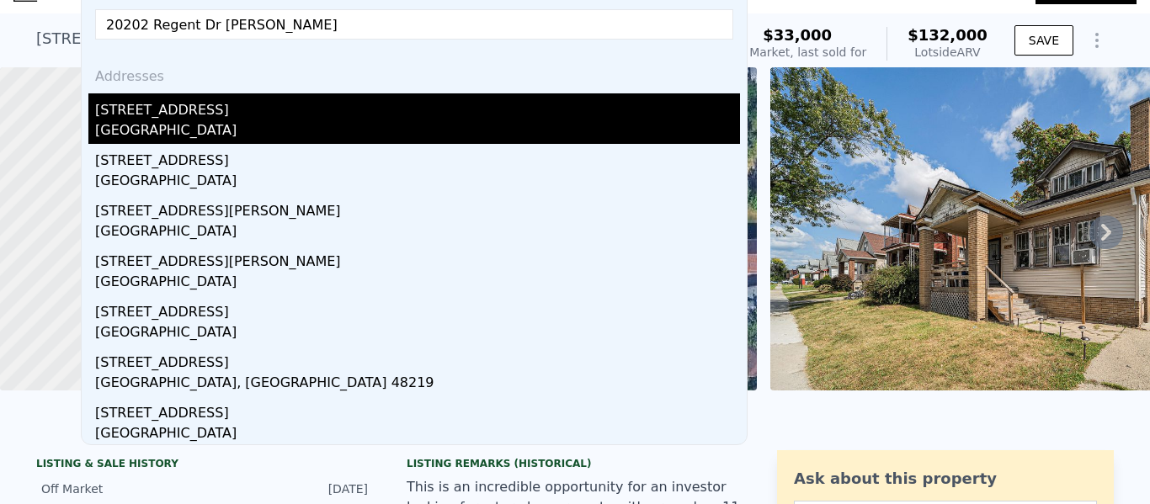
type input "20202 Regent Dr [PERSON_NAME]"
click at [220, 125] on div "[GEOGRAPHIC_DATA]" at bounding box center [417, 132] width 645 height 24
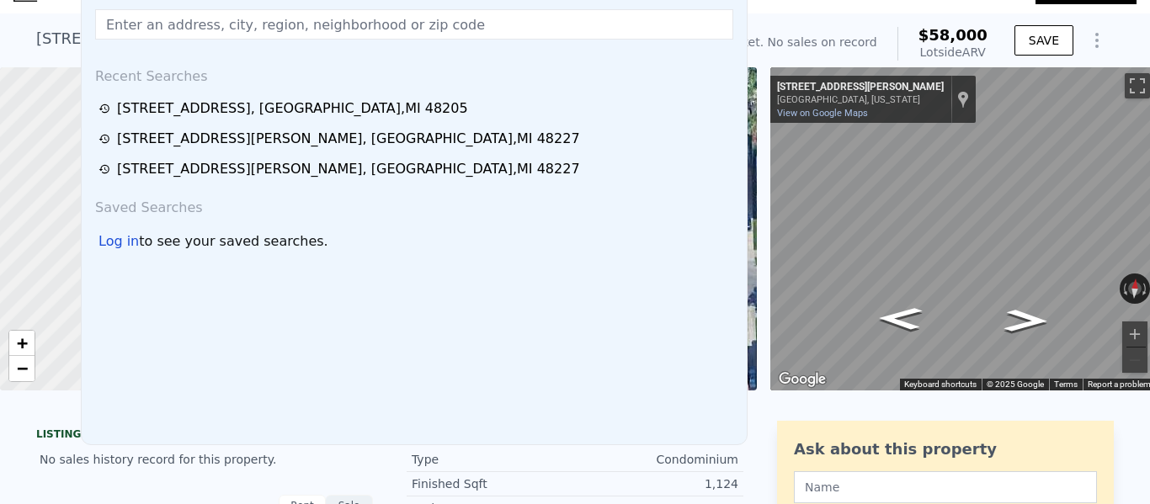
paste input "[STREET_ADDRESS]"
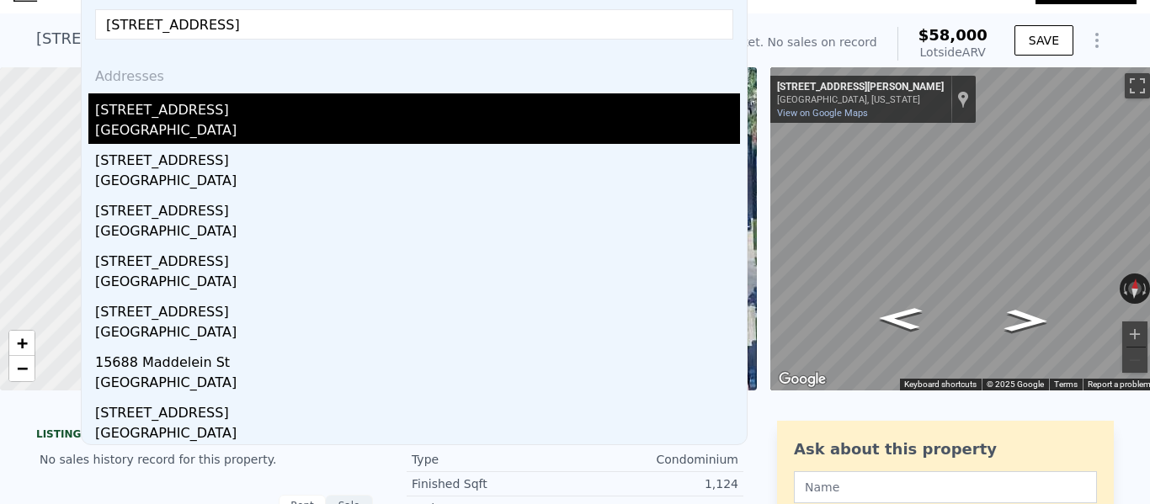
type input "[STREET_ADDRESS]"
click at [245, 102] on div "[STREET_ADDRESS]" at bounding box center [417, 106] width 645 height 27
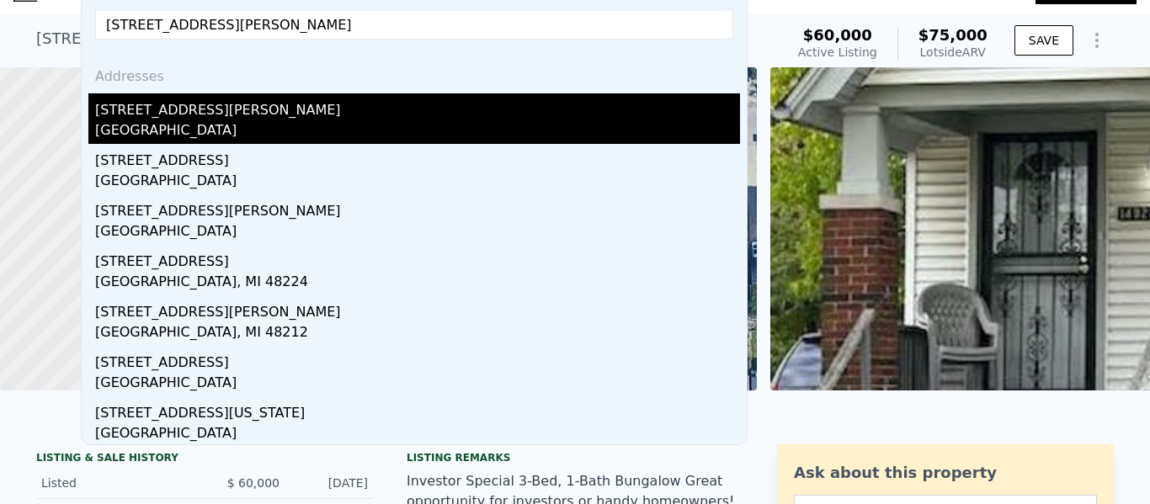
type input "[STREET_ADDRESS][PERSON_NAME]"
click at [239, 119] on div "[STREET_ADDRESS][PERSON_NAME]" at bounding box center [417, 106] width 645 height 27
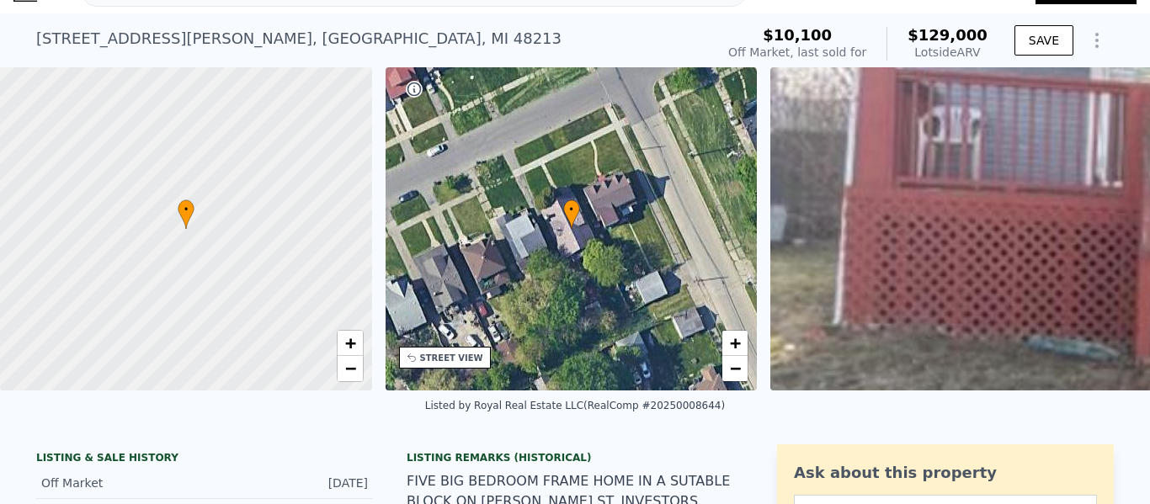
click at [944, 34] on span "$129,000" at bounding box center [948, 35] width 80 height 18
copy span "$129,000"
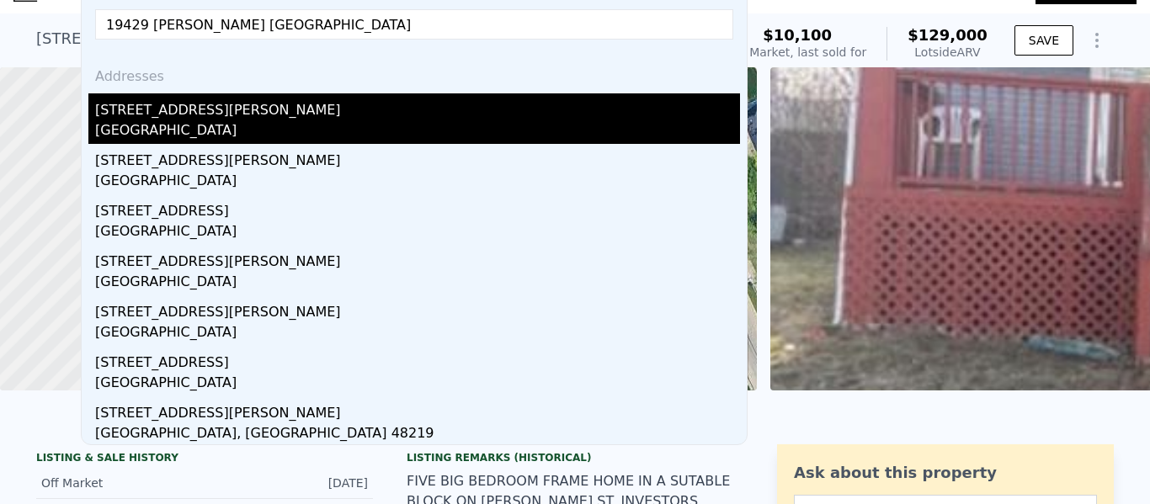
type input "19429 [PERSON_NAME] [GEOGRAPHIC_DATA]"
click at [211, 114] on div "[STREET_ADDRESS][PERSON_NAME]" at bounding box center [417, 106] width 645 height 27
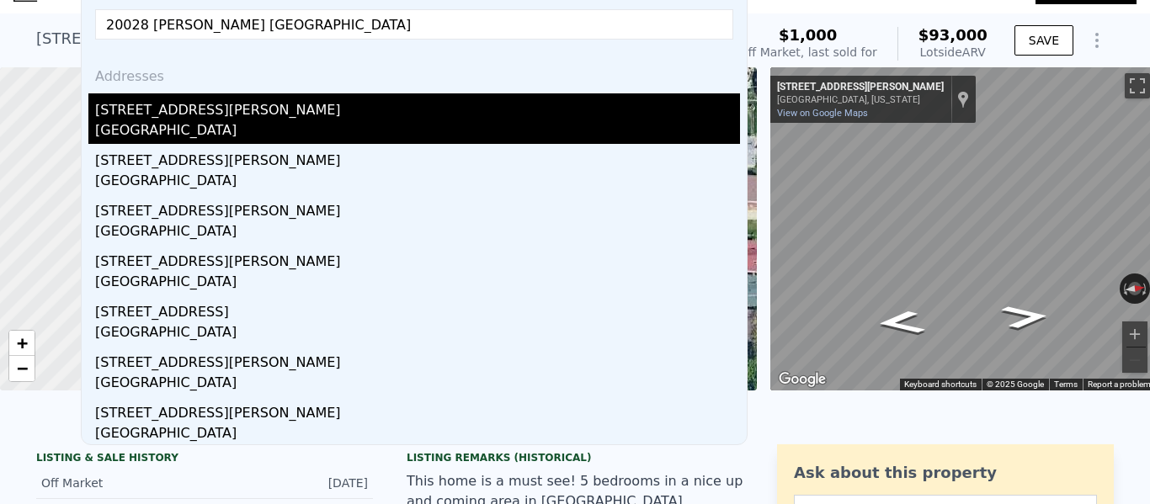
type input "20028 [PERSON_NAME] [GEOGRAPHIC_DATA]"
click at [264, 120] on div "[STREET_ADDRESS][PERSON_NAME]" at bounding box center [417, 106] width 645 height 27
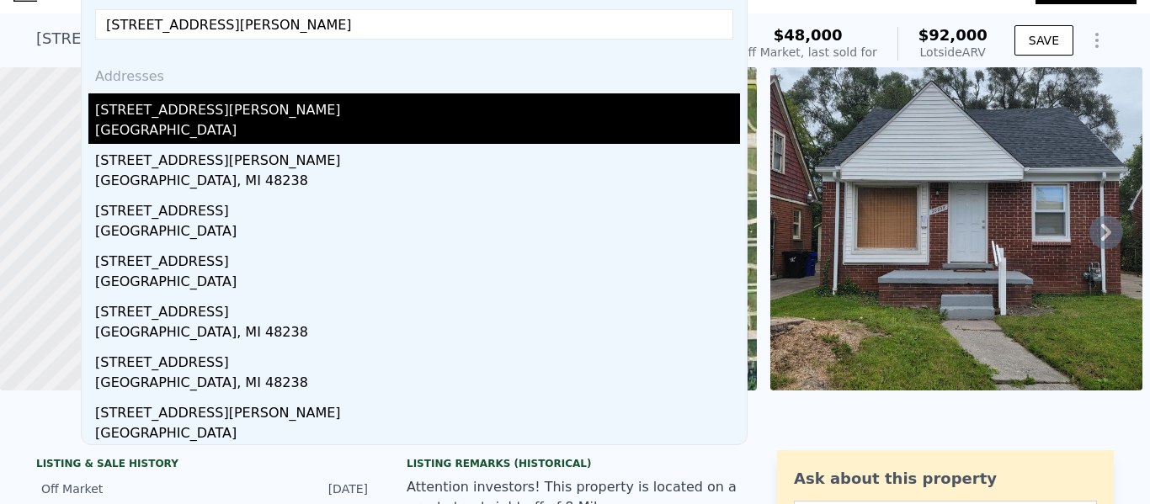
type input "[STREET_ADDRESS][PERSON_NAME]"
click at [243, 109] on div "[STREET_ADDRESS][PERSON_NAME]" at bounding box center [417, 106] width 645 height 27
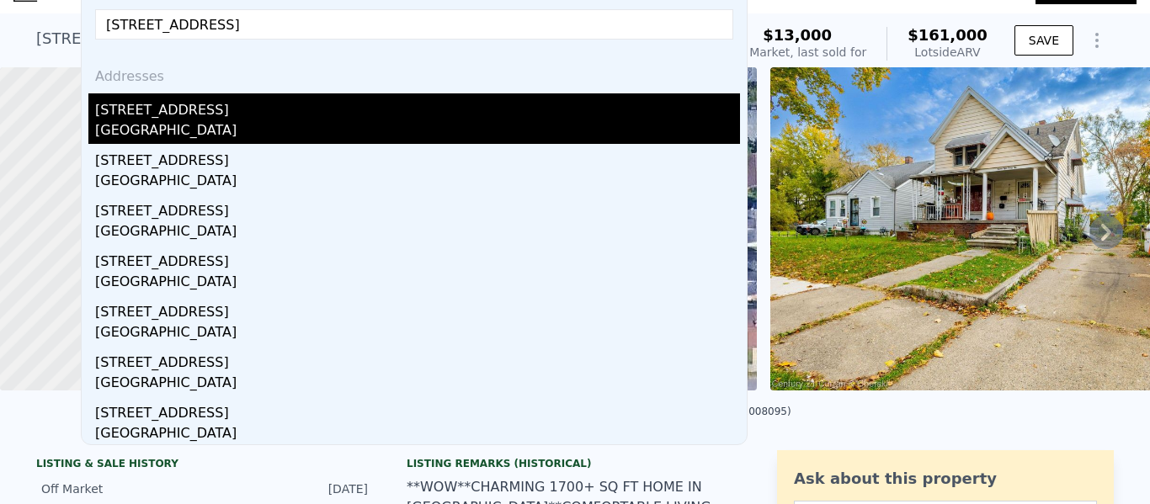
type input "[STREET_ADDRESS]"
click at [282, 112] on div "[STREET_ADDRESS]" at bounding box center [417, 106] width 645 height 27
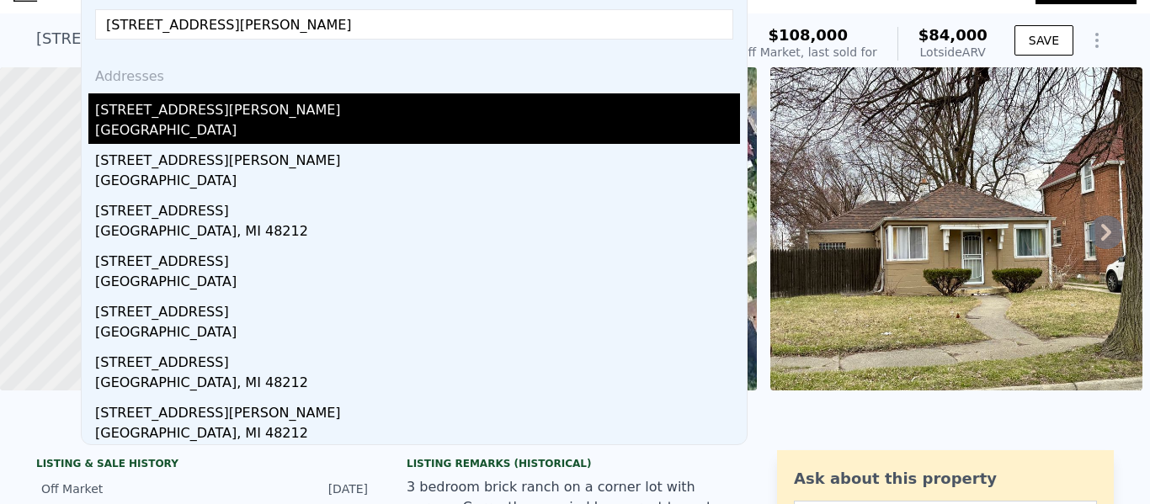
type input "[STREET_ADDRESS][PERSON_NAME]"
click at [240, 110] on div "[STREET_ADDRESS][PERSON_NAME]" at bounding box center [417, 106] width 645 height 27
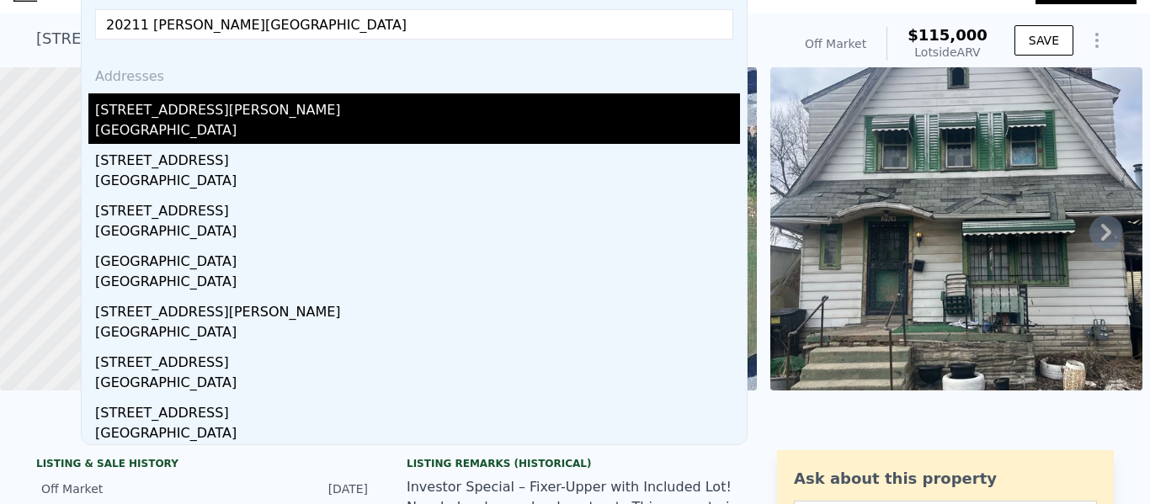
type input "20211 [PERSON_NAME][GEOGRAPHIC_DATA]"
click at [448, 101] on div "[STREET_ADDRESS][PERSON_NAME]" at bounding box center [417, 106] width 645 height 27
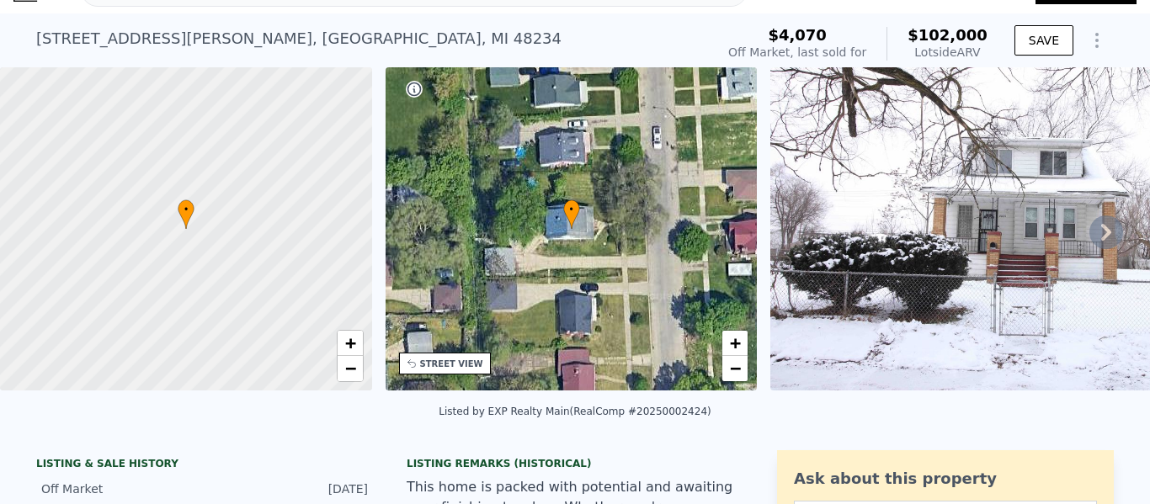
click at [979, 31] on span "$102,000" at bounding box center [948, 35] width 80 height 18
copy span "$102,000"
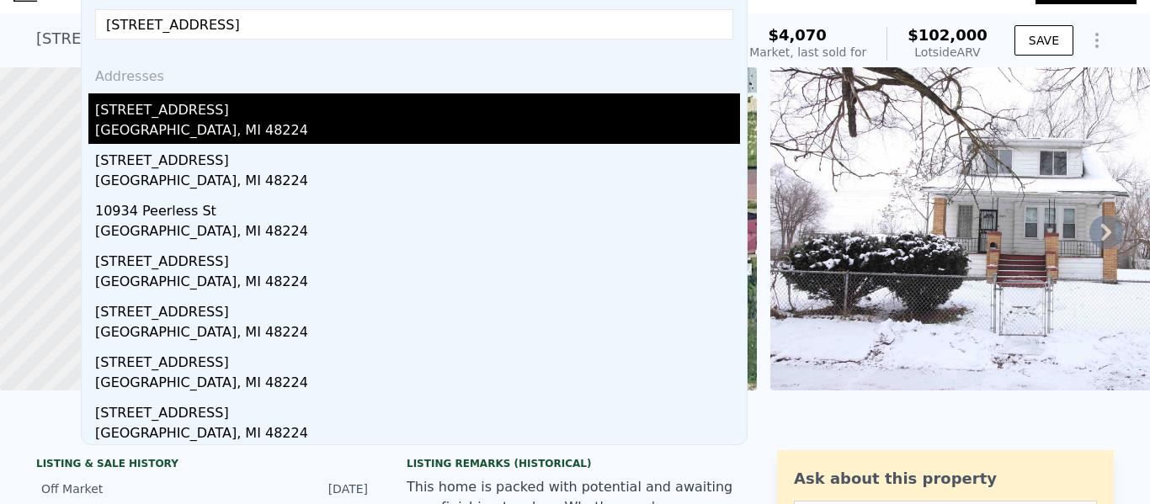
type input "[STREET_ADDRESS]"
click at [199, 116] on div "[STREET_ADDRESS]" at bounding box center [417, 106] width 645 height 27
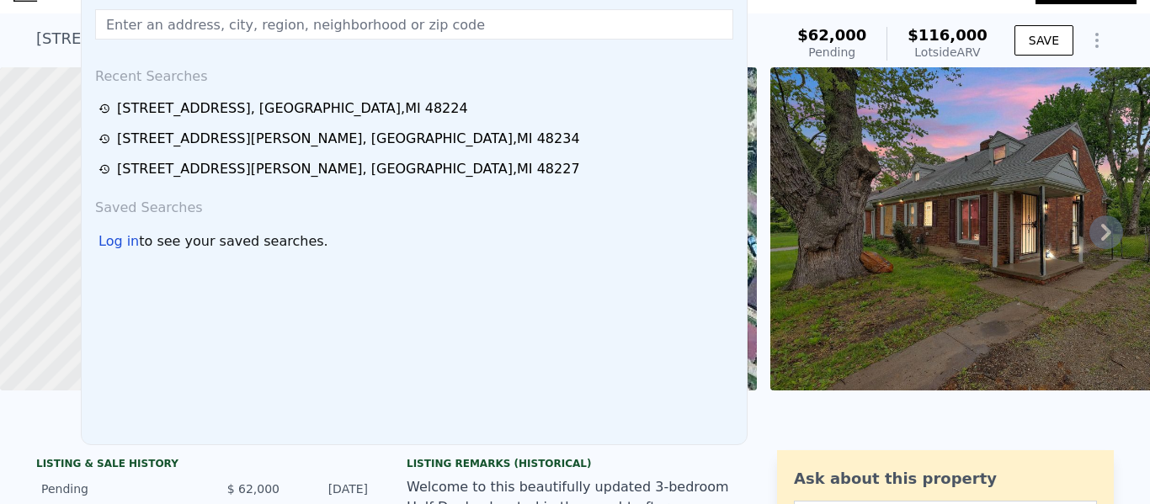
click at [246, 29] on input "text" at bounding box center [414, 24] width 638 height 30
paste input "[STREET_ADDRESS]"
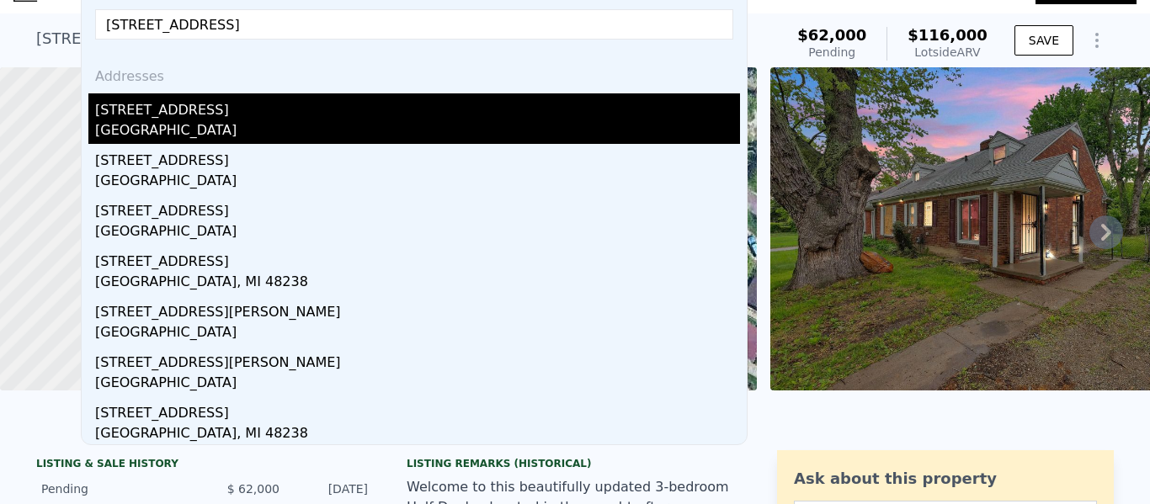
type input "[STREET_ADDRESS]"
click at [237, 106] on div "[STREET_ADDRESS]" at bounding box center [417, 106] width 645 height 27
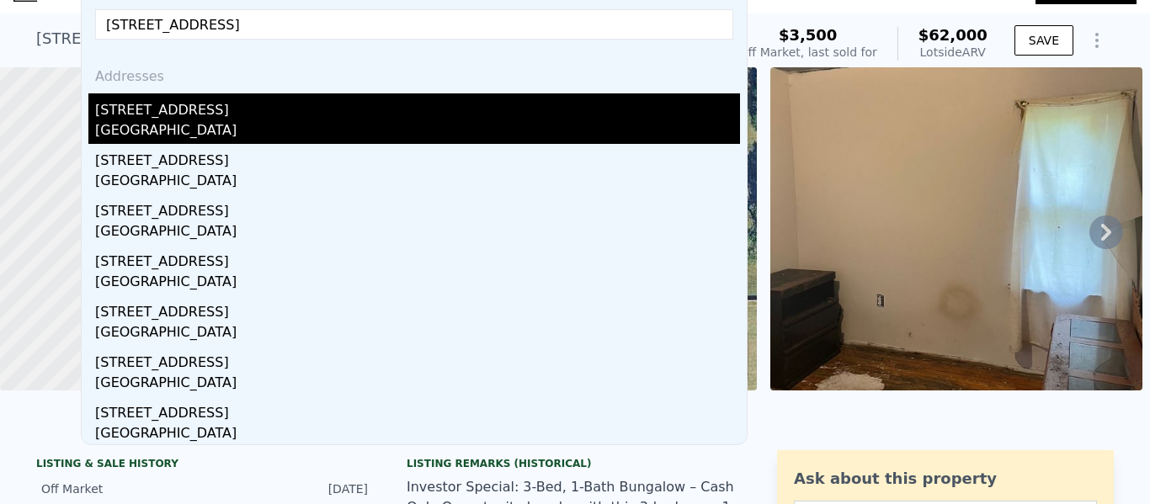
type input "[STREET_ADDRESS]"
click at [233, 121] on div "[GEOGRAPHIC_DATA]" at bounding box center [417, 132] width 645 height 24
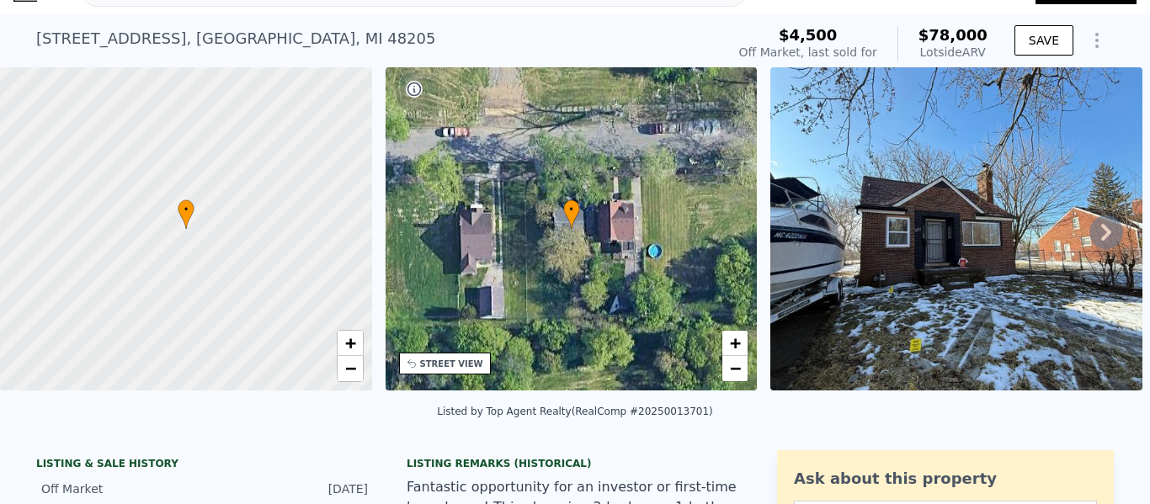
drag, startPoint x: 986, startPoint y: 52, endPoint x: 925, endPoint y: 29, distance: 65.1
click at [925, 29] on div "$4,500 Off Market, last sold for $78,000 Lotside ARV" at bounding box center [864, 43] width 262 height 47
copy div "$78,000 Lotside ARV"
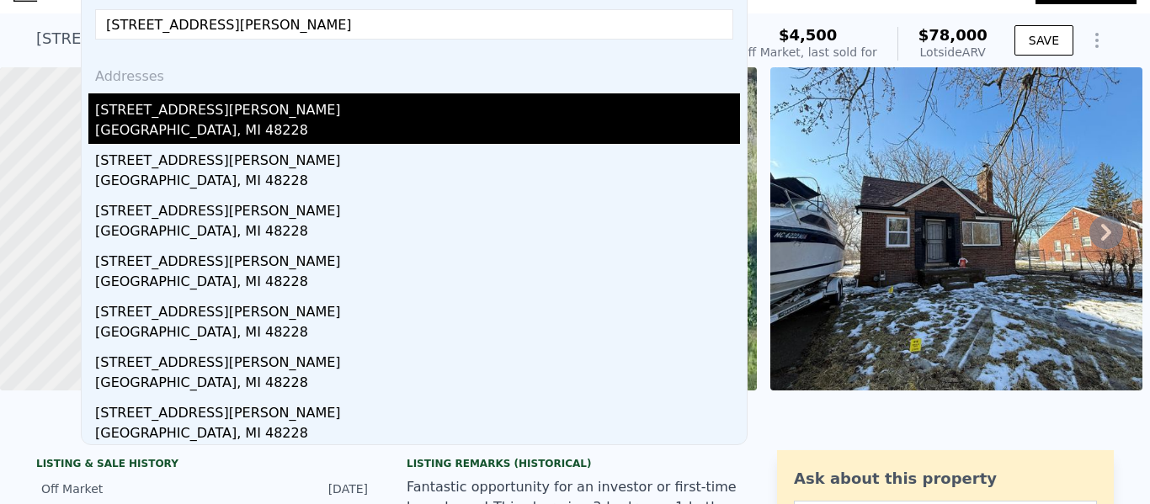
type input "[STREET_ADDRESS][PERSON_NAME]"
click at [237, 107] on div "[STREET_ADDRESS][PERSON_NAME]" at bounding box center [417, 106] width 645 height 27
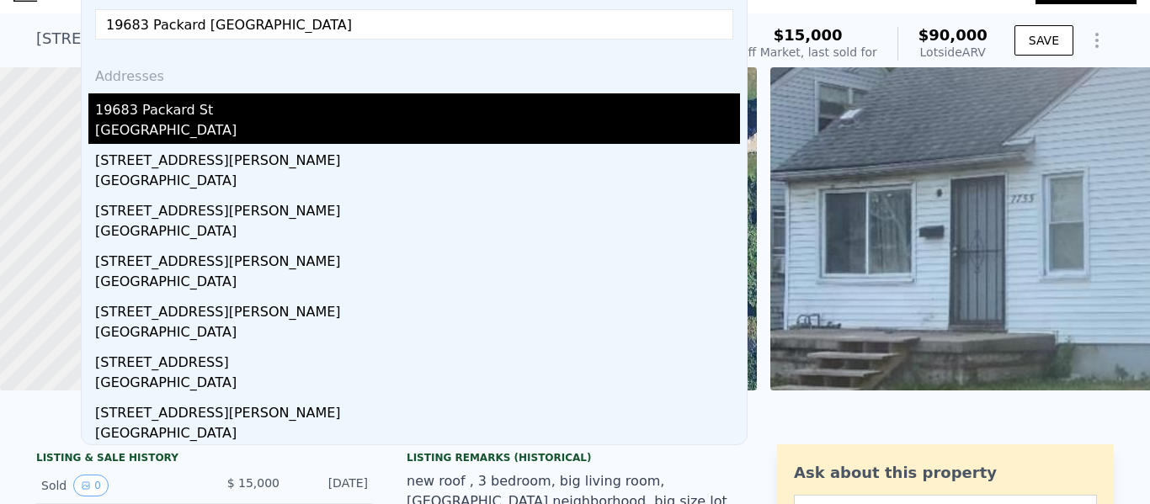
type input "19683 Packard [GEOGRAPHIC_DATA]"
click at [215, 126] on div "[GEOGRAPHIC_DATA]" at bounding box center [417, 132] width 645 height 24
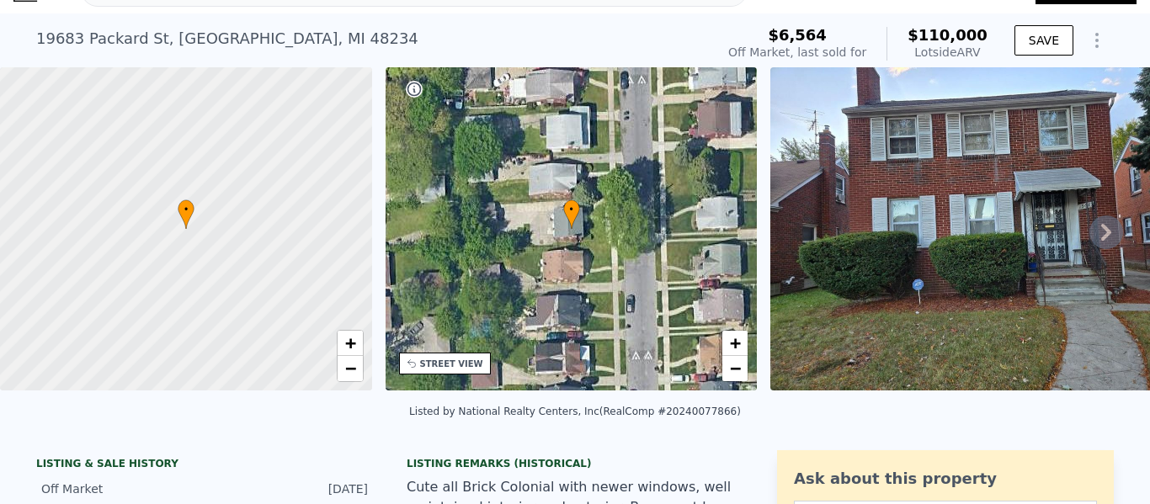
drag, startPoint x: 993, startPoint y: 50, endPoint x: 918, endPoint y: 35, distance: 76.3
click at [918, 35] on div "$6,564 Off Market, last sold for $110,000 Lotside ARV SAVE" at bounding box center [918, 43] width 392 height 47
copy div "$110,000 Lotside ARV"
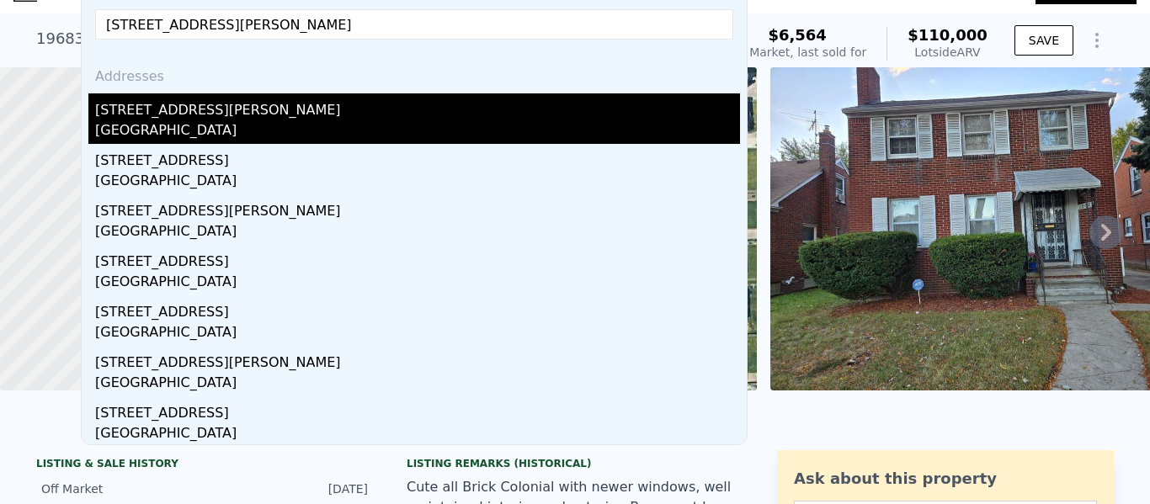
type input "[STREET_ADDRESS][PERSON_NAME]"
click at [267, 124] on div "[GEOGRAPHIC_DATA]" at bounding box center [417, 132] width 645 height 24
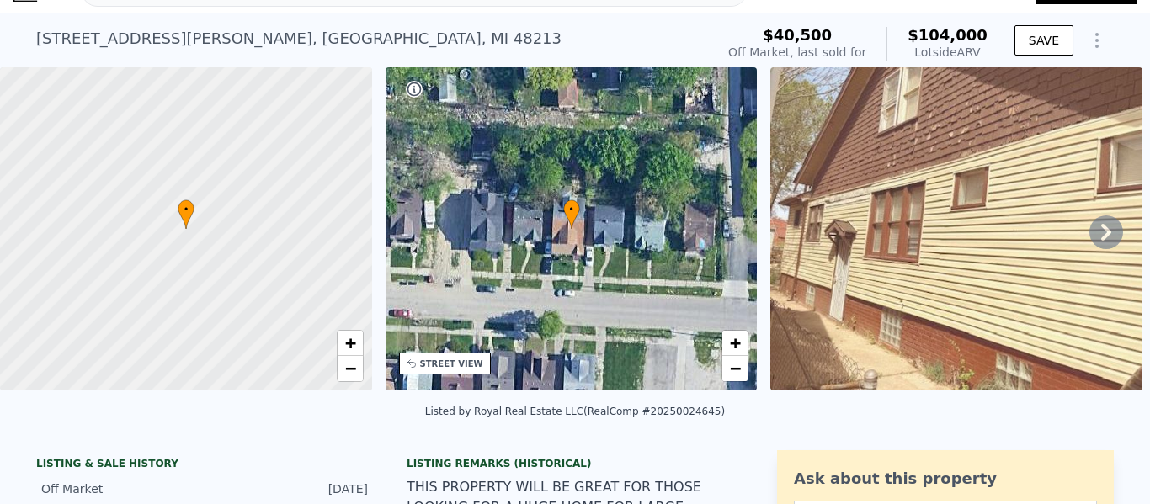
drag, startPoint x: 989, startPoint y: 52, endPoint x: 909, endPoint y: 33, distance: 83.1
click at [909, 33] on div "$40,500 Off Market, last sold for $104,000 Lotside ARV" at bounding box center [858, 43] width 273 height 47
copy div "$104,000 Lotside ARV"
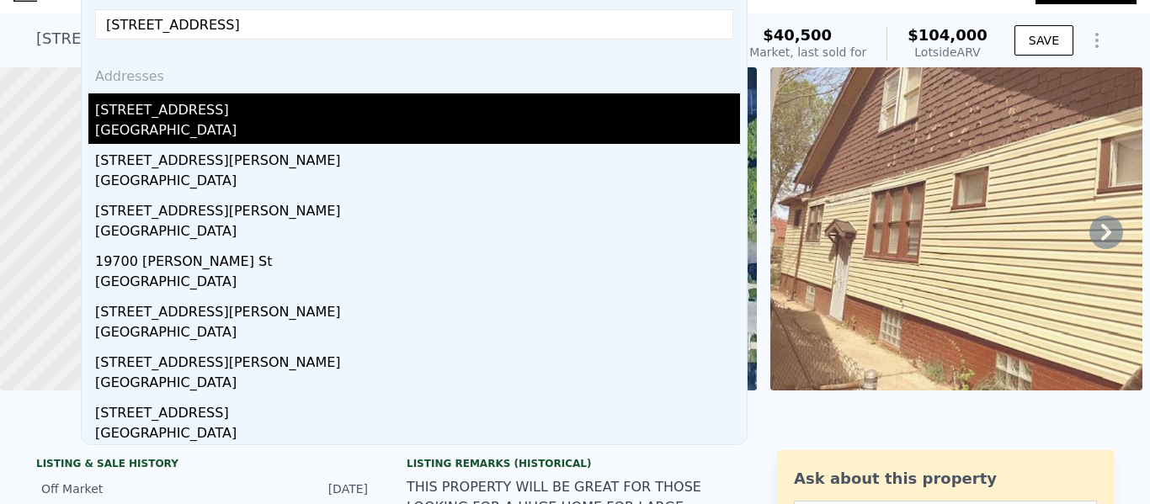
type input "[STREET_ADDRESS]"
click at [334, 117] on div "[STREET_ADDRESS]" at bounding box center [417, 106] width 645 height 27
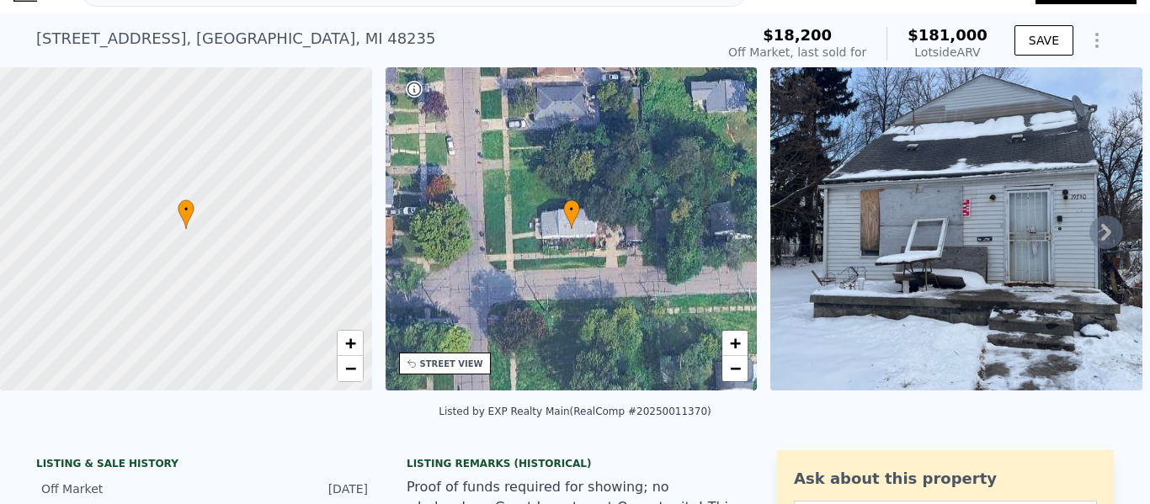
drag, startPoint x: 989, startPoint y: 51, endPoint x: 909, endPoint y: 30, distance: 83.5
click at [909, 30] on div "$18,200 Off Market, last sold for $181,000 Lotside ARV" at bounding box center [858, 43] width 273 height 47
copy div "$181,000 Lotside ARV"
click at [221, 39] on div "[STREET_ADDRESS]" at bounding box center [235, 39] width 399 height 24
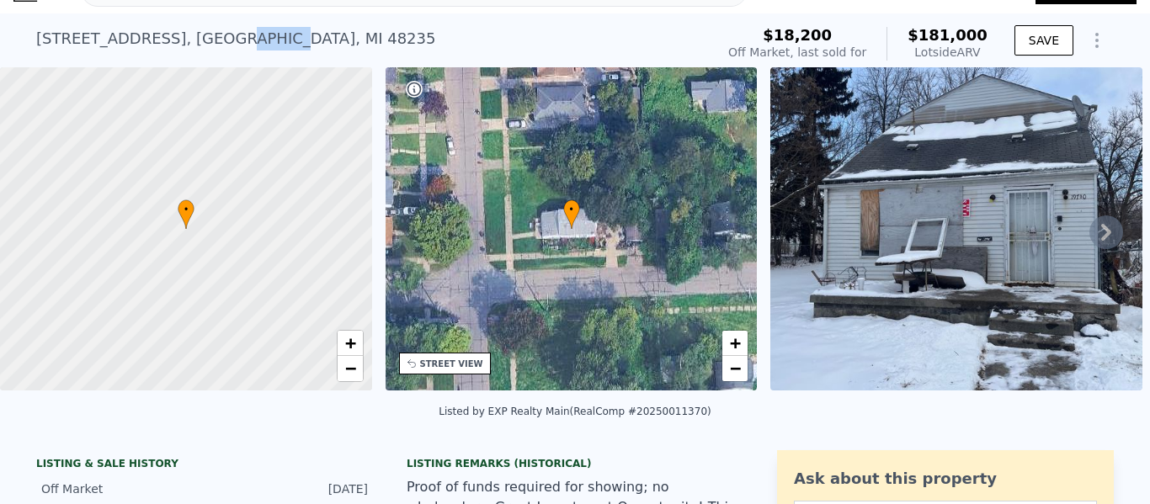
click at [221, 39] on div "[STREET_ADDRESS]" at bounding box center [235, 39] width 399 height 24
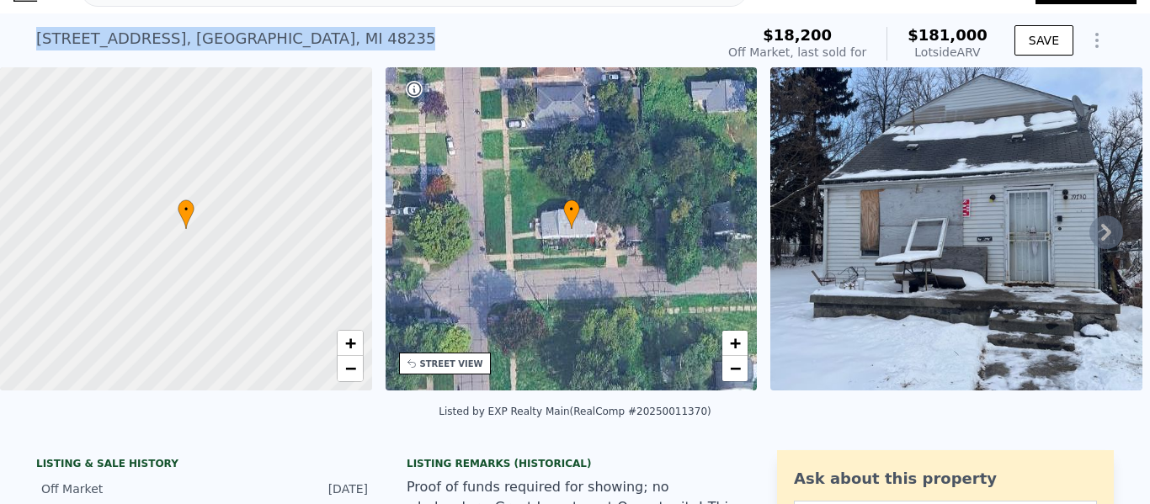
click at [221, 39] on div "[STREET_ADDRESS]" at bounding box center [235, 39] width 399 height 24
copy div "[STREET_ADDRESS] No sales on record (~ARV $181k )"
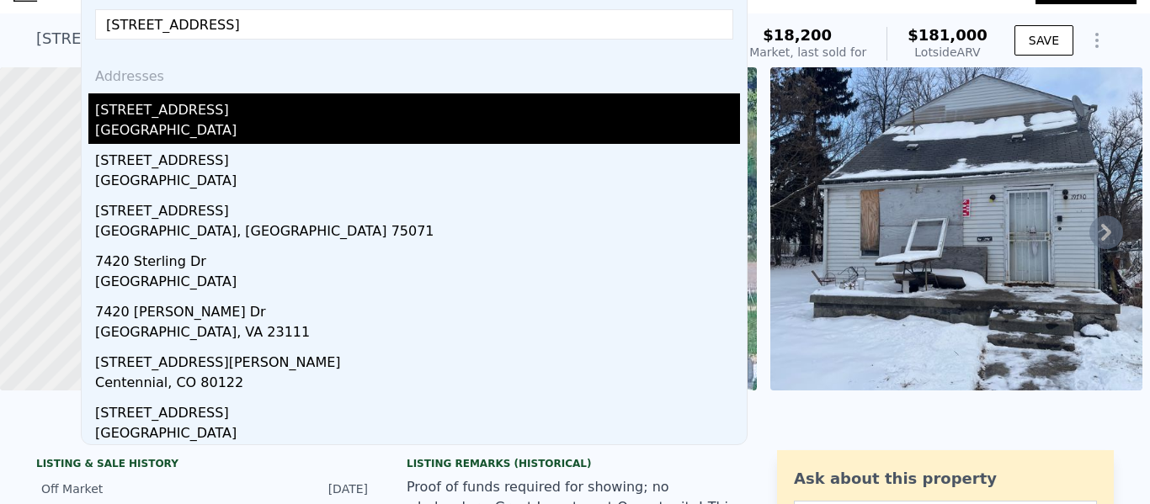
type input "[STREET_ADDRESS]"
click at [182, 112] on div "[STREET_ADDRESS]" at bounding box center [417, 106] width 645 height 27
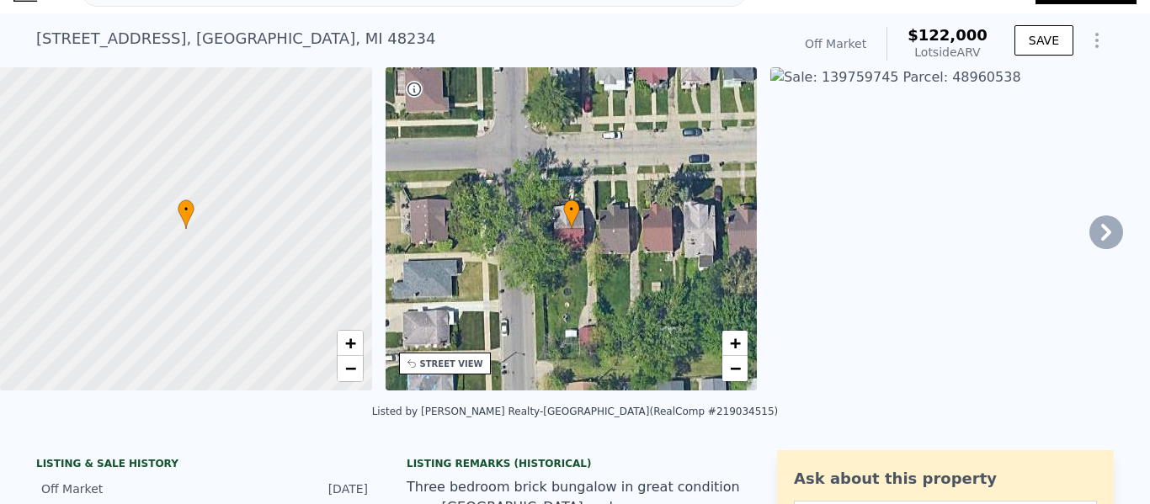
drag, startPoint x: 985, startPoint y: 56, endPoint x: 921, endPoint y: 35, distance: 67.1
click at [921, 35] on div "$122,000 Lotside ARV" at bounding box center [937, 44] width 101 height 34
copy div "$122,000 Lotside ARV"
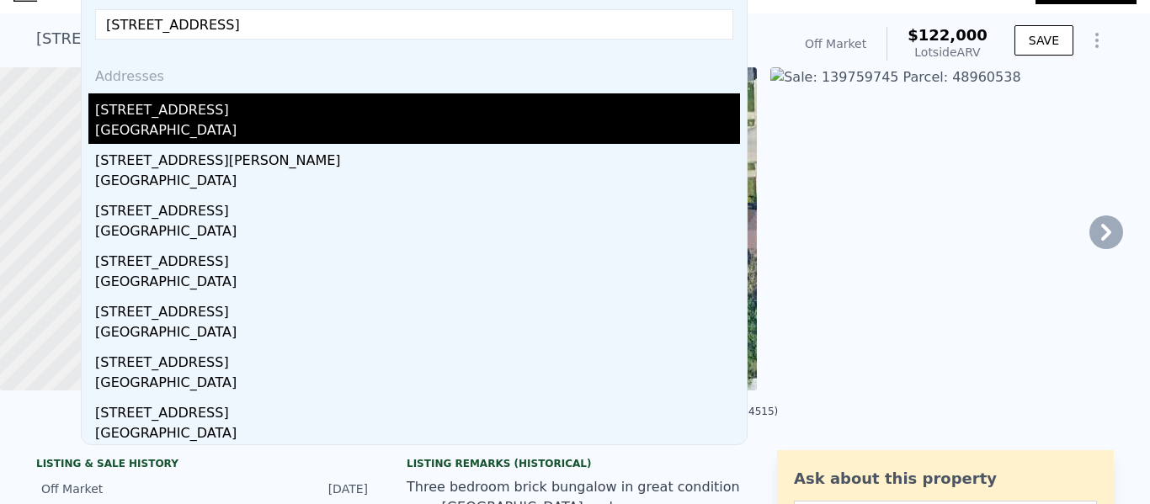
type input "[STREET_ADDRESS]"
click at [328, 103] on div "[STREET_ADDRESS]" at bounding box center [417, 106] width 645 height 27
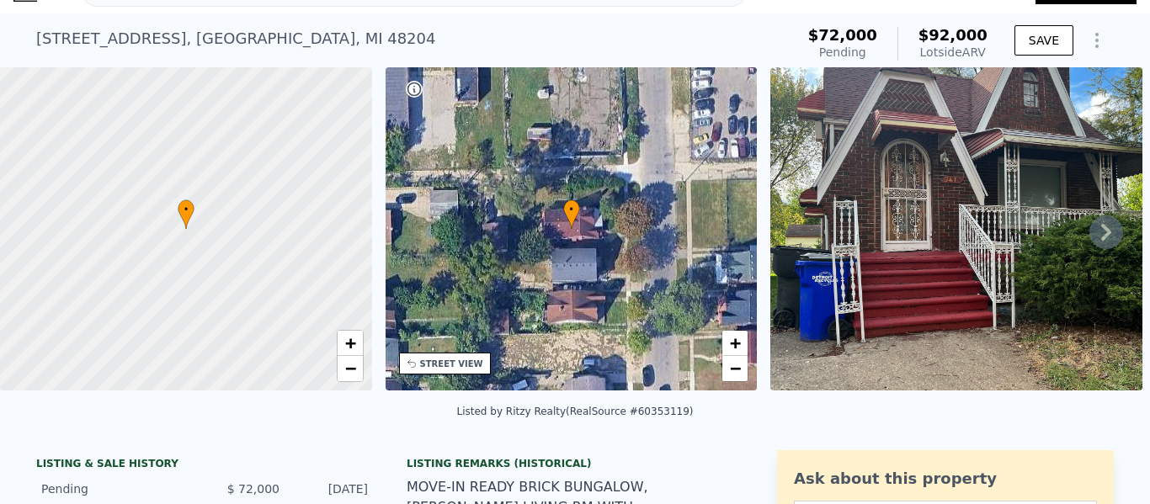
drag, startPoint x: 989, startPoint y: 48, endPoint x: 920, endPoint y: 29, distance: 71.7
click at [920, 29] on div "$72,000 Pending $92,000 Lotside ARV" at bounding box center [898, 43] width 193 height 47
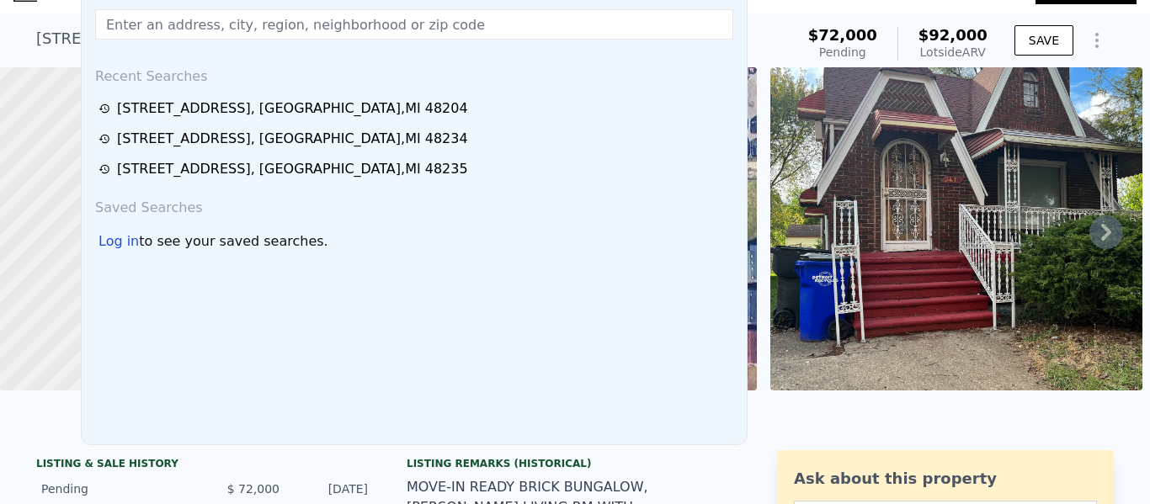
click at [125, 8] on div "Search an address or region Recent Searches [STREET_ADDRESS][GEOGRAPHIC_DATA][S…" at bounding box center [414, 209] width 667 height 472
drag, startPoint x: 642, startPoint y: 3, endPoint x: 184, endPoint y: 53, distance: 460.0
click at [125, 8] on div "Search an address or region Recent Searches [STREET_ADDRESS][GEOGRAPHIC_DATA][S…" at bounding box center [414, 209] width 667 height 472
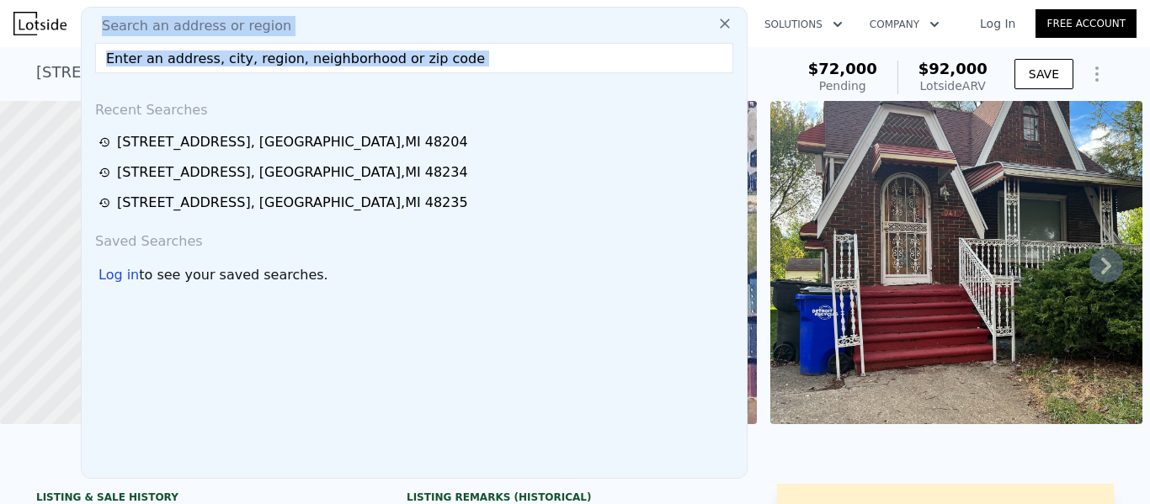
click at [188, 55] on input "text" at bounding box center [414, 58] width 638 height 30
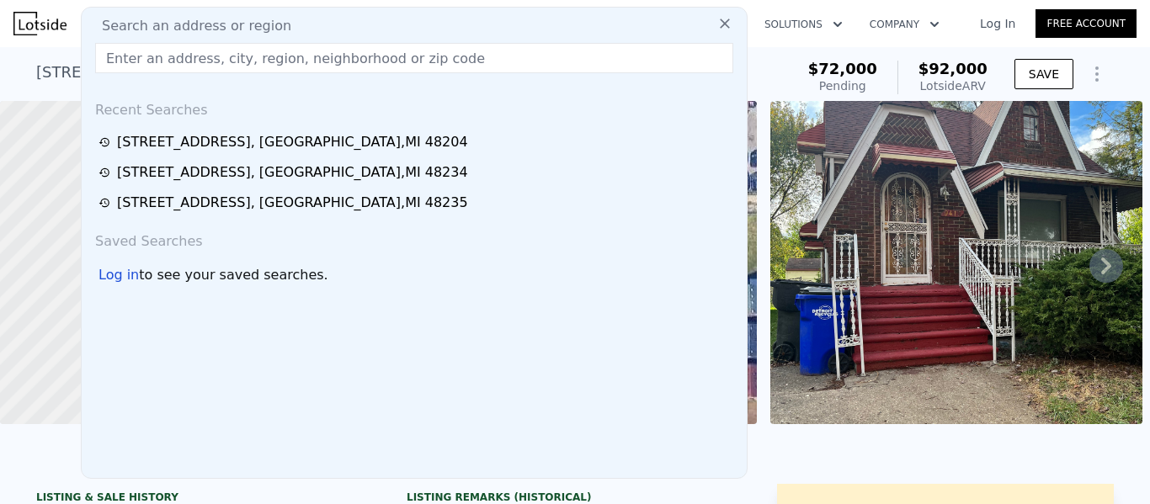
paste input "[STREET_ADDRESS]"
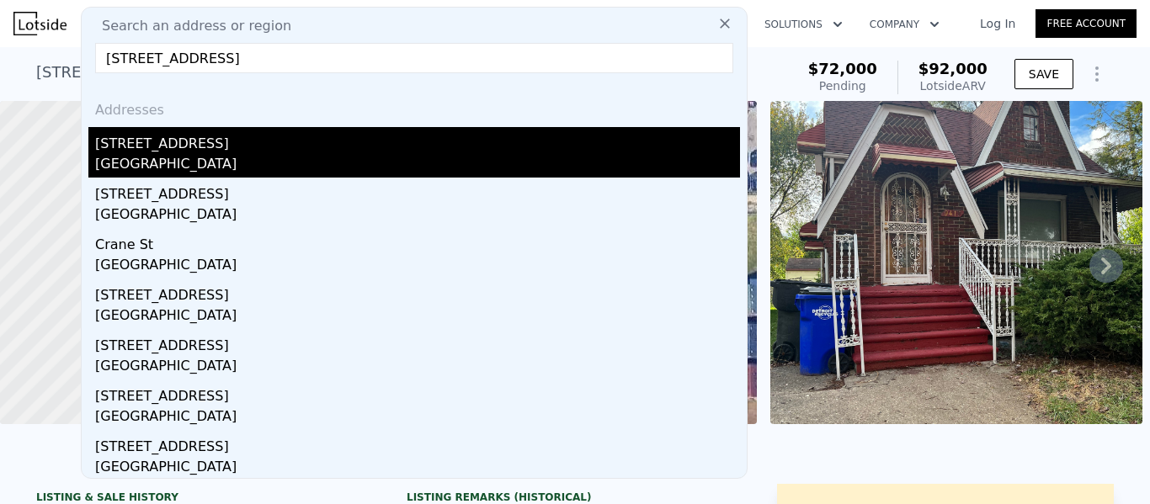
type input "[STREET_ADDRESS]"
click at [244, 169] on div "[GEOGRAPHIC_DATA]" at bounding box center [417, 166] width 645 height 24
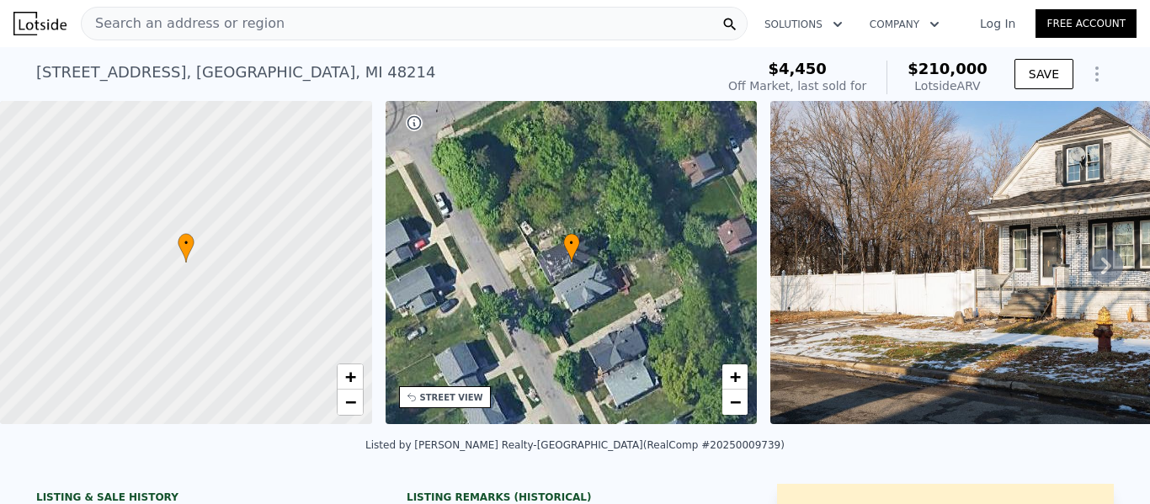
drag, startPoint x: 981, startPoint y: 81, endPoint x: 920, endPoint y: 67, distance: 62.3
click at [920, 67] on div "$210,000 Lotside ARV" at bounding box center [937, 78] width 101 height 34
